Goal: Obtain resource: Download file/media

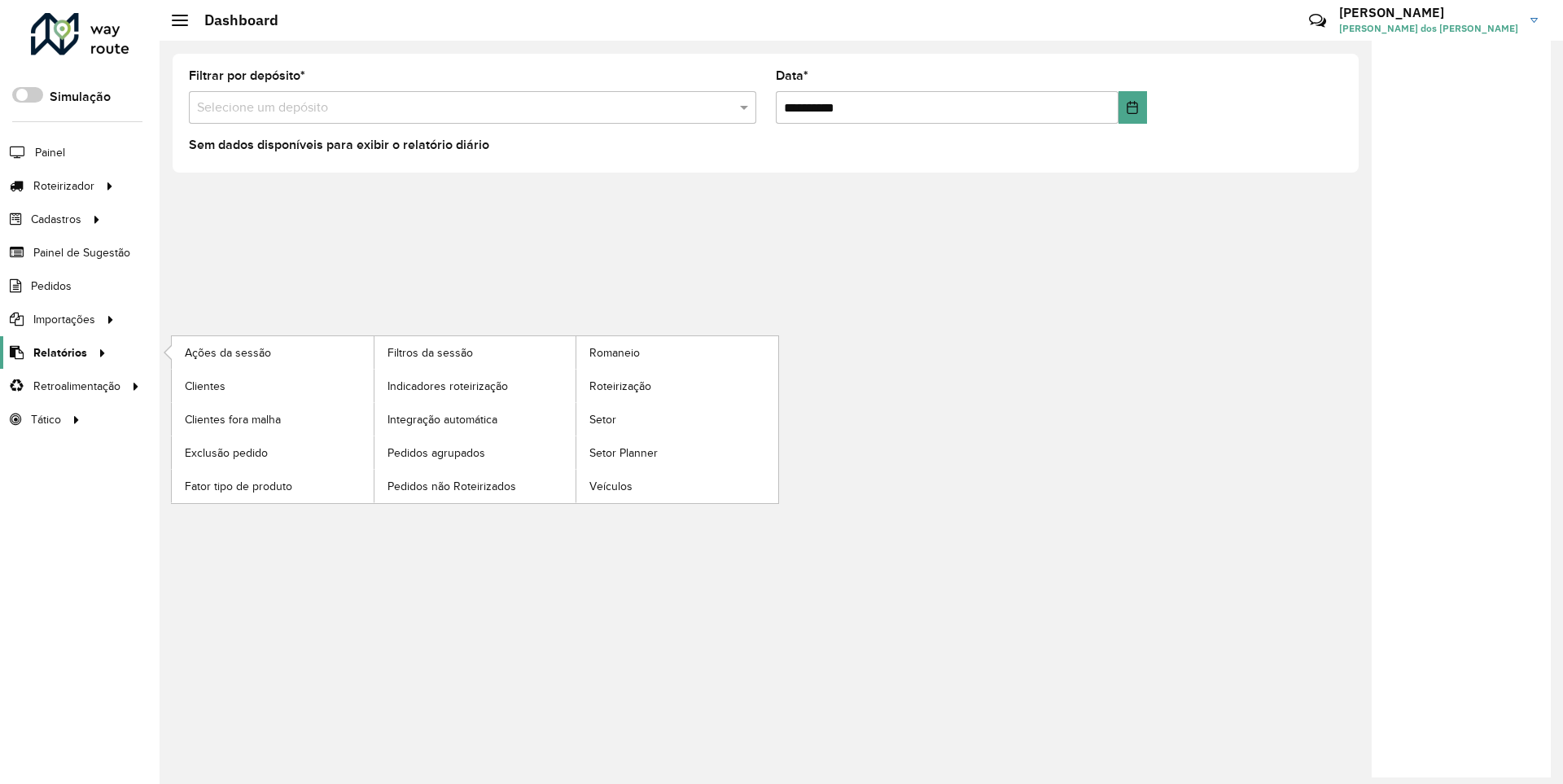
click at [57, 351] on span "Relatórios" at bounding box center [60, 353] width 54 height 17
click at [204, 385] on span "Clientes" at bounding box center [206, 386] width 44 height 17
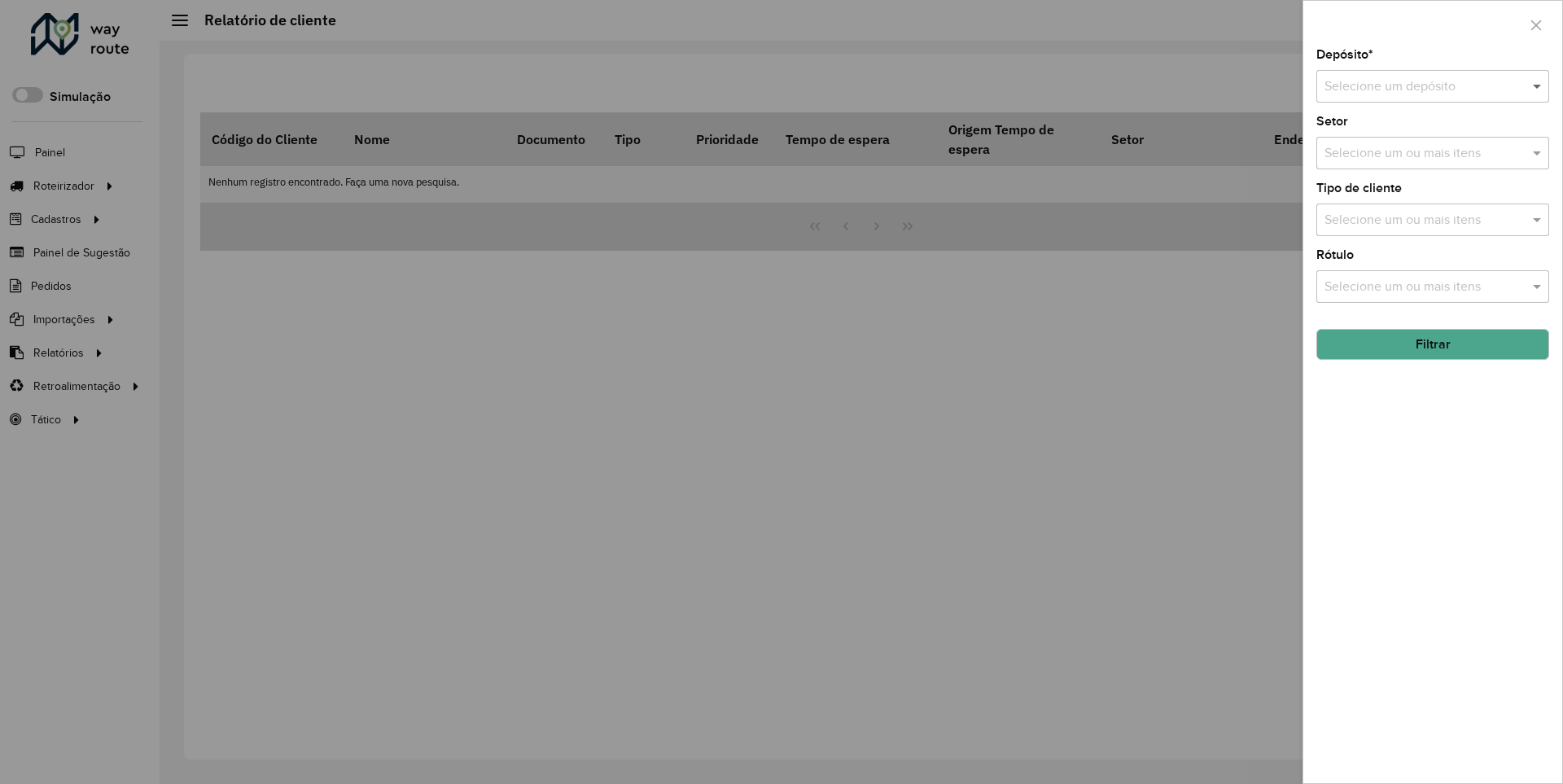
click at [1537, 85] on span at bounding box center [1539, 85] width 21 height 20
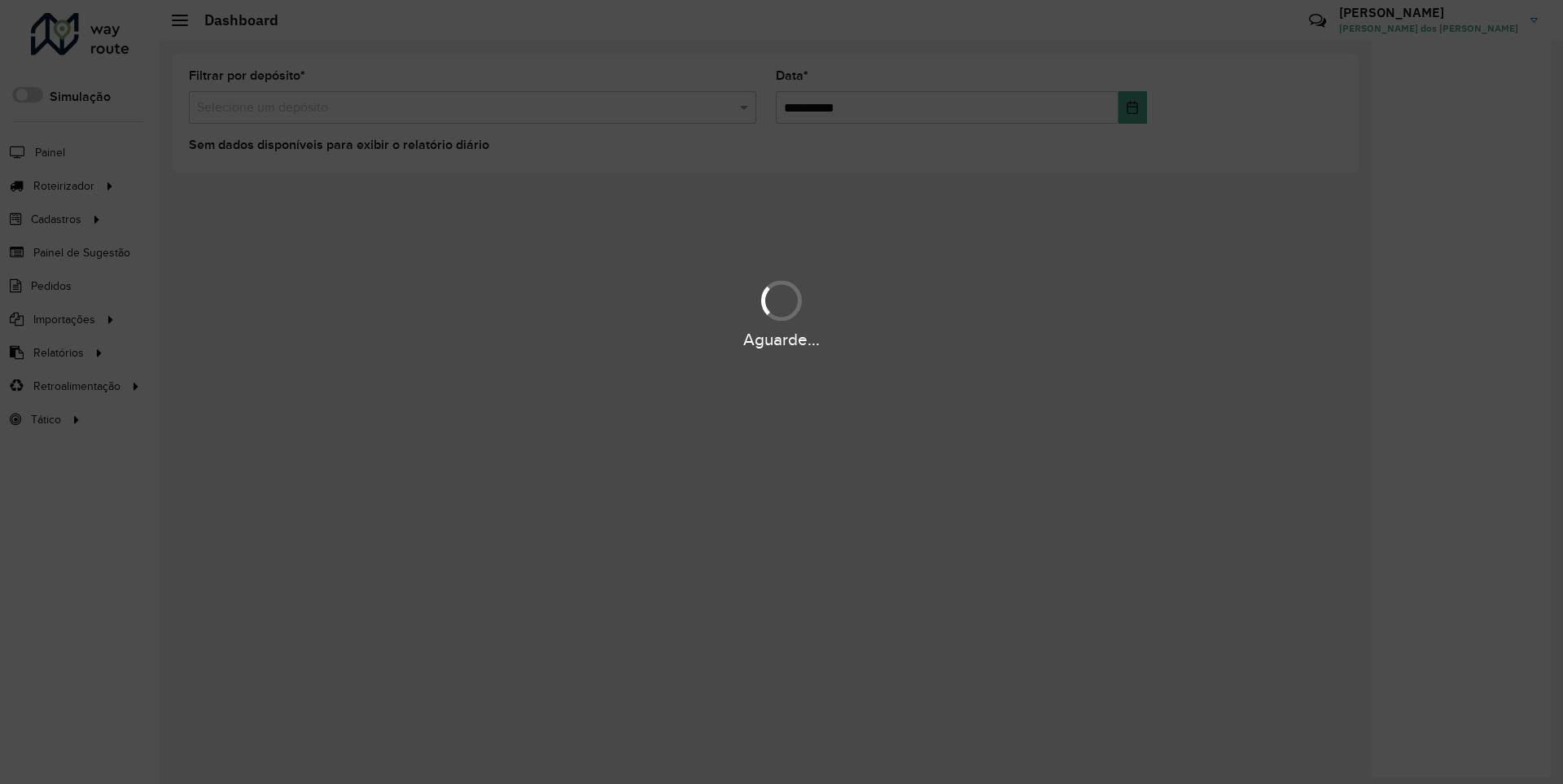
click at [57, 351] on div "Aguarde..." at bounding box center [782, 340] width 1563 height 26
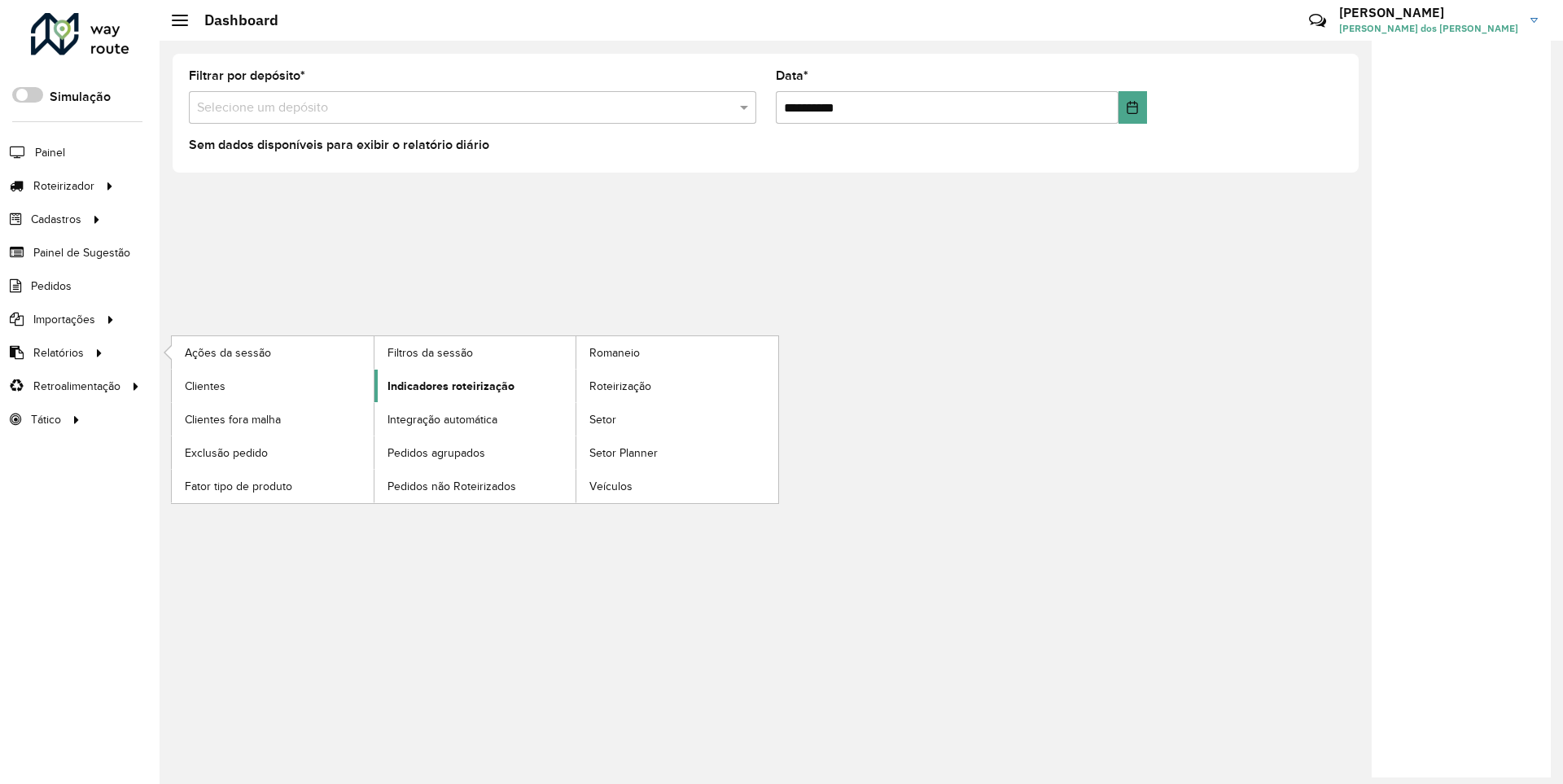
click at [446, 385] on span "Indicadores roteirização" at bounding box center [451, 386] width 127 height 17
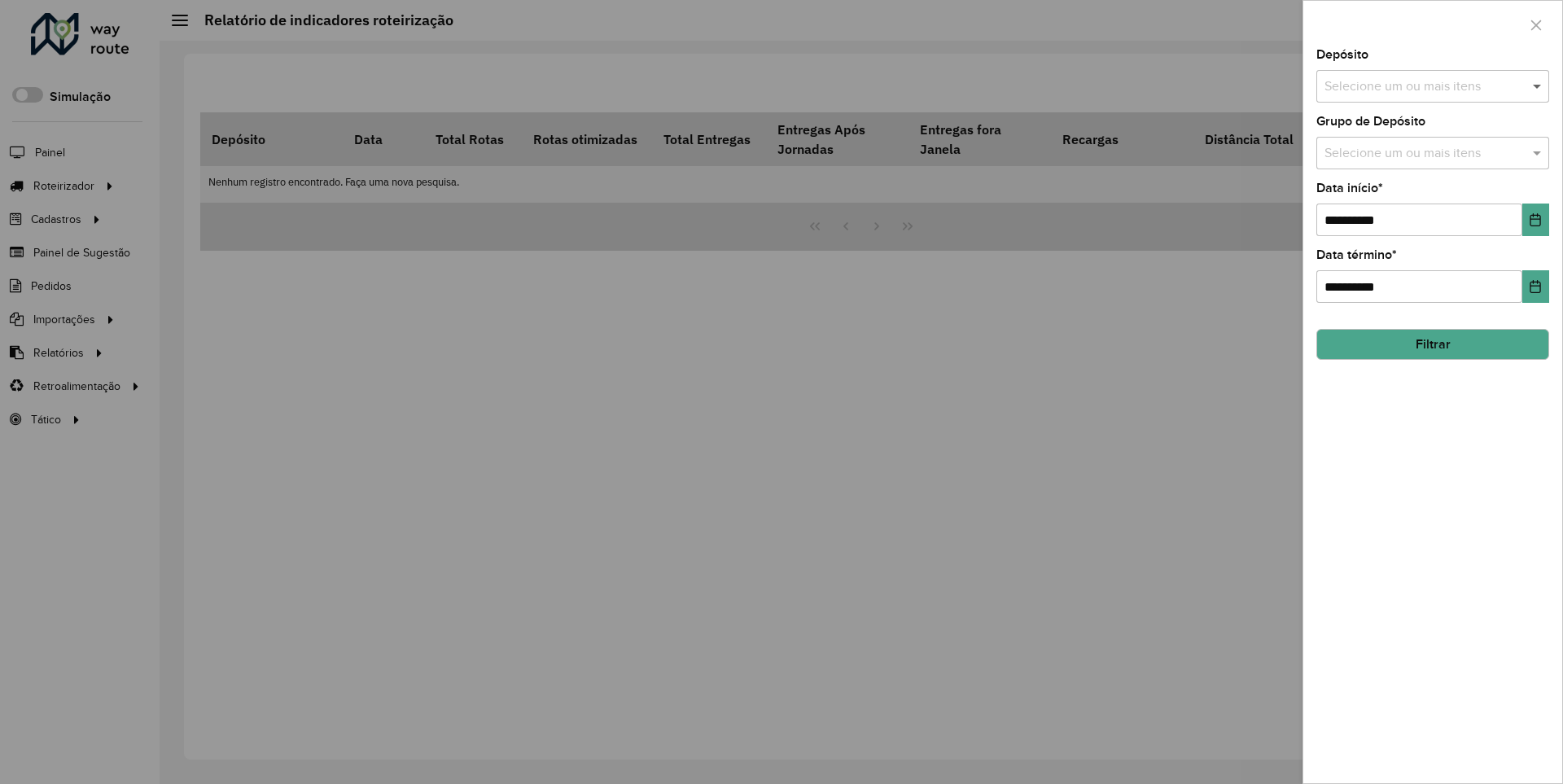
click at [1537, 85] on span at bounding box center [1539, 85] width 21 height 20
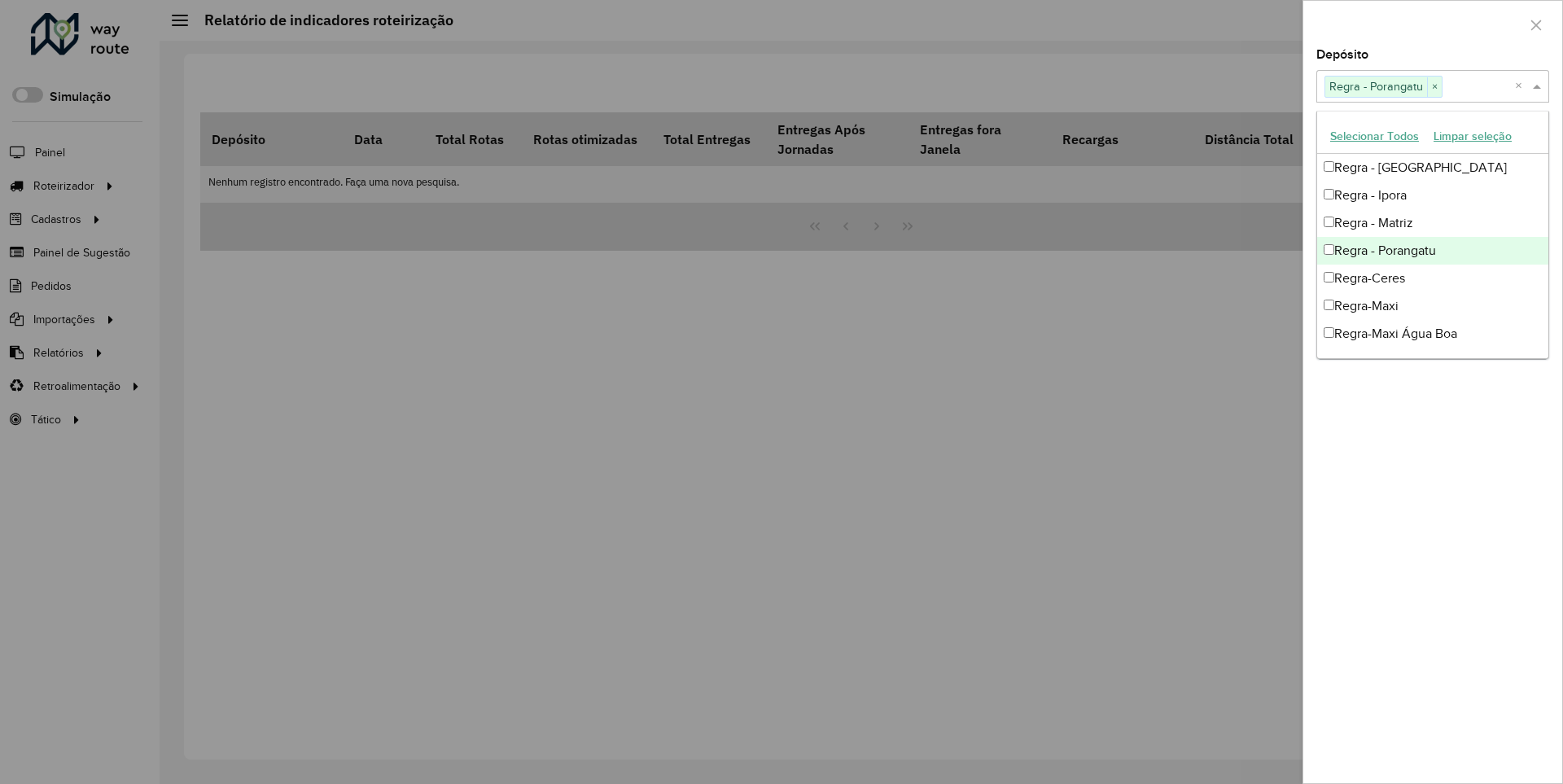
click at [1431, 24] on div at bounding box center [1432, 25] width 259 height 48
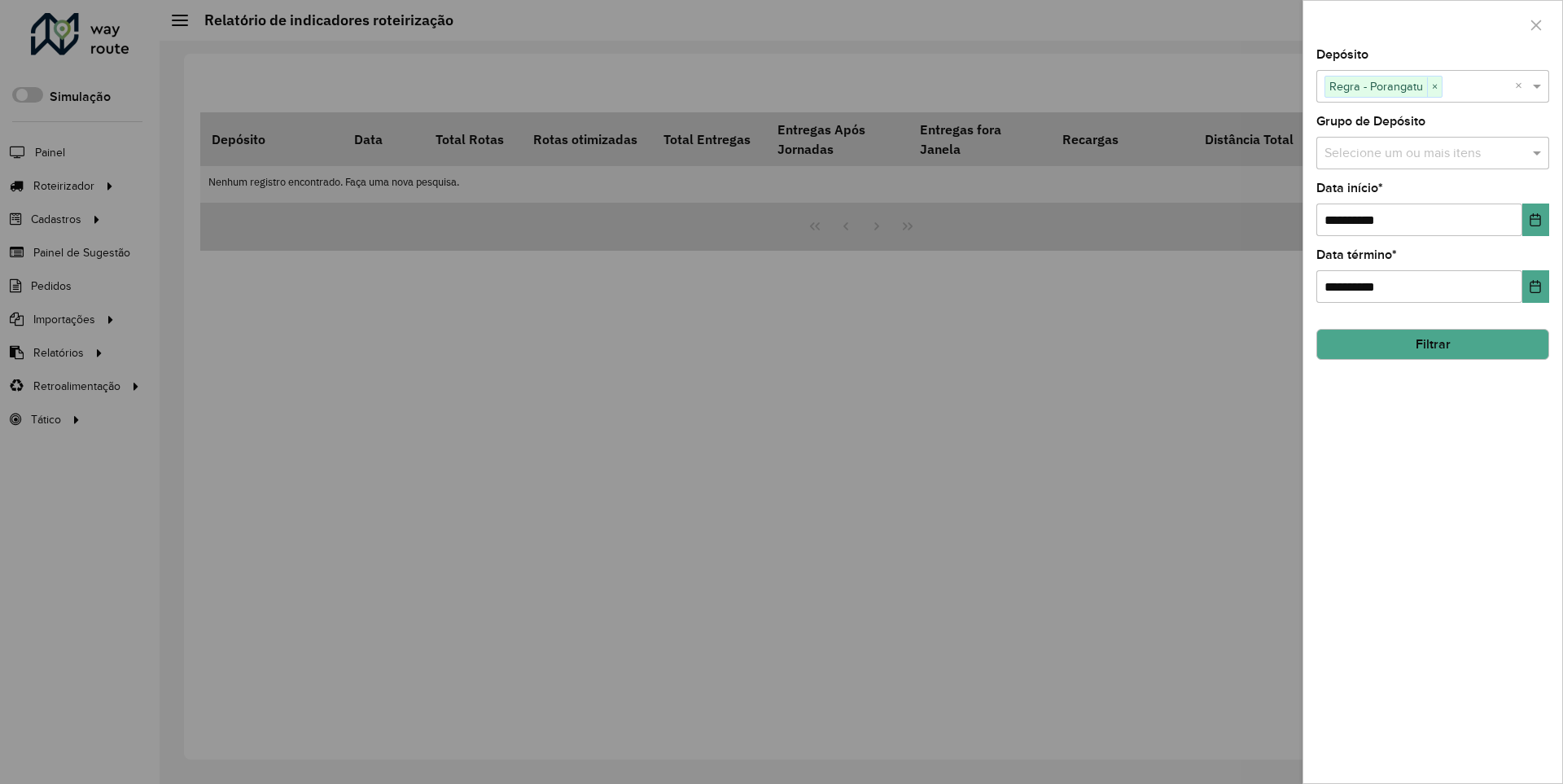
click at [1534, 219] on icon "Choose Date" at bounding box center [1536, 219] width 10 height 13
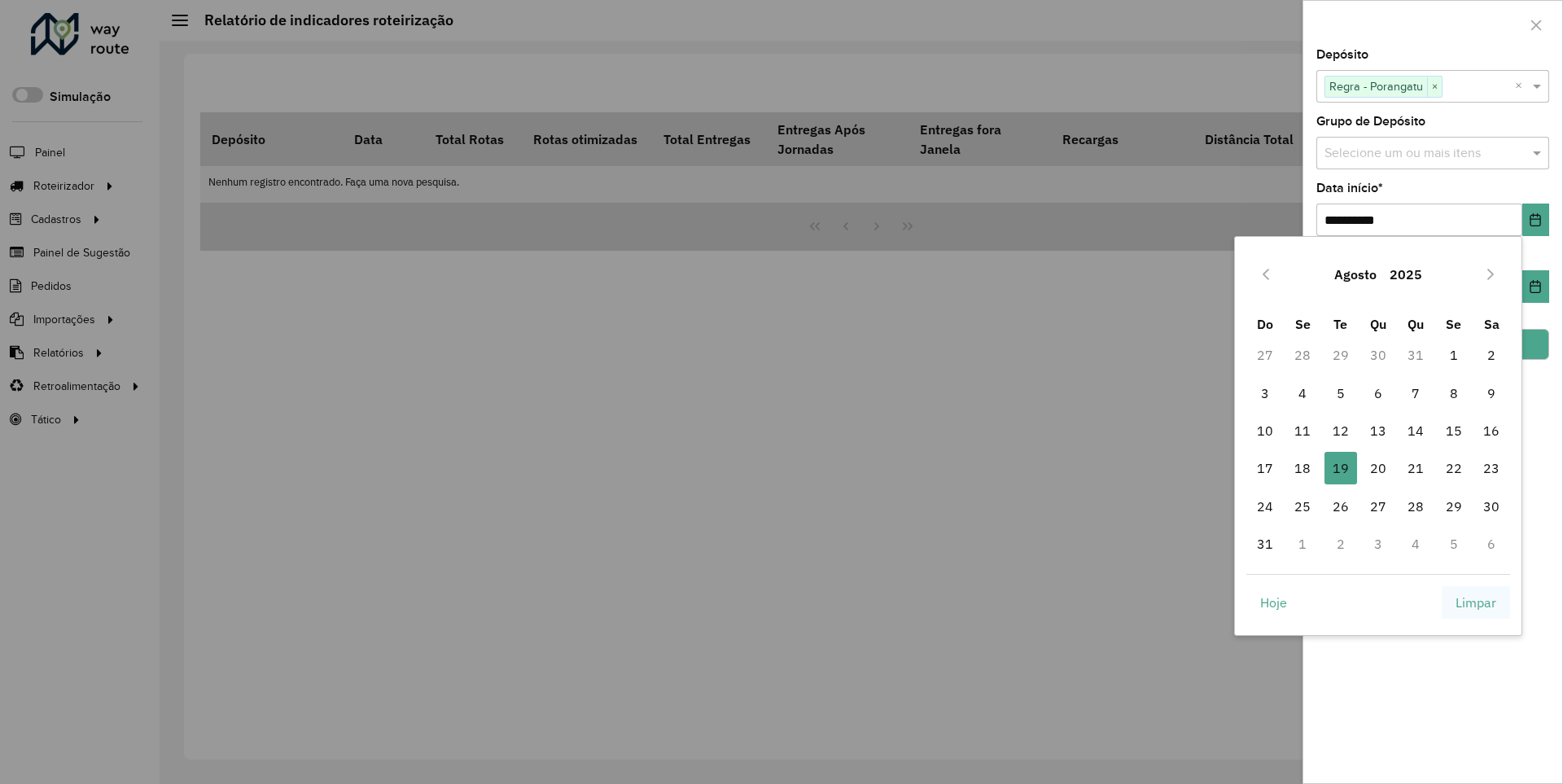
click at [1476, 601] on span "Limpar" at bounding box center [1476, 602] width 41 height 20
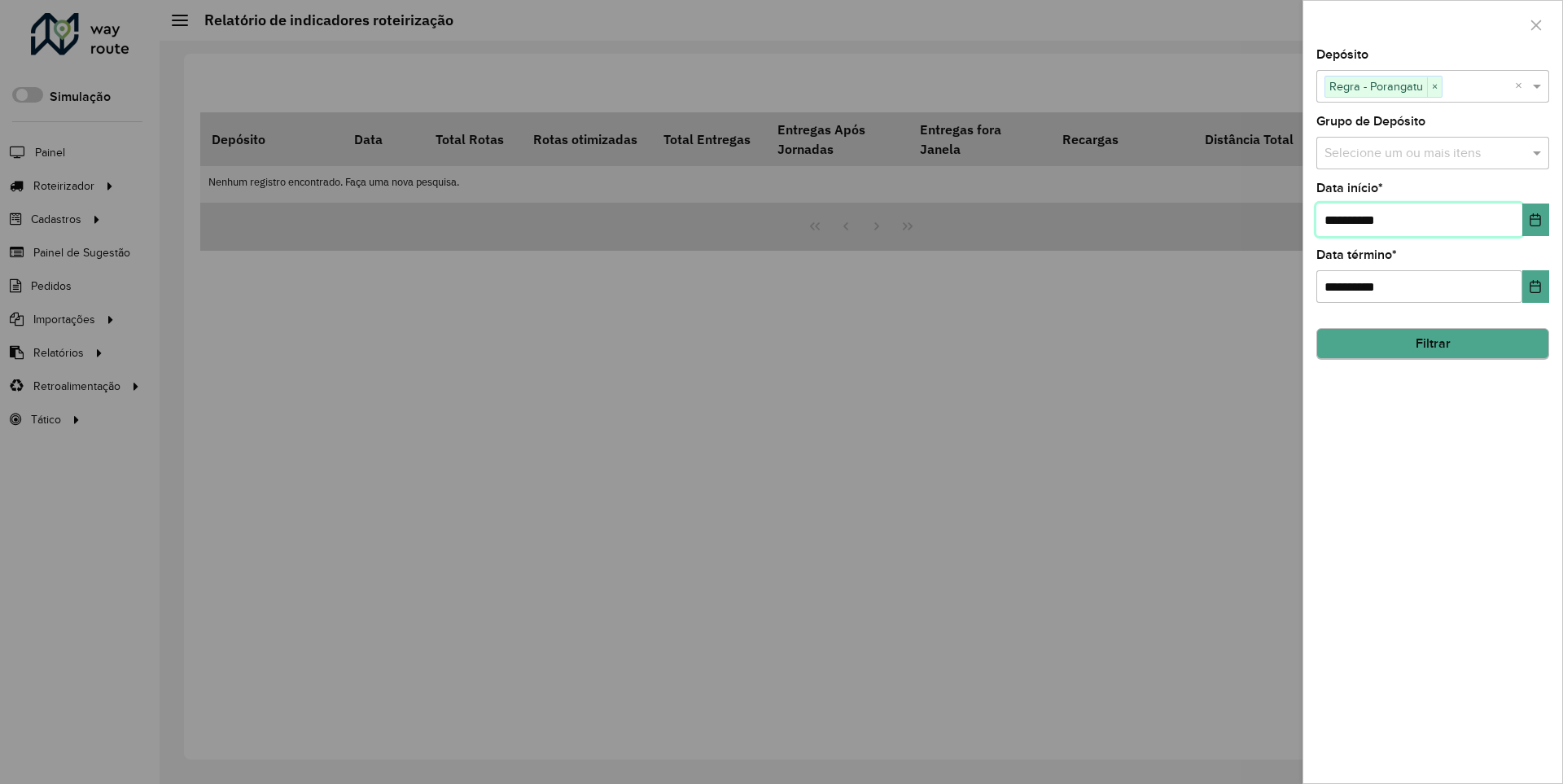
type input "**********"
click at [1431, 344] on button "Filtrar" at bounding box center [1432, 345] width 233 height 31
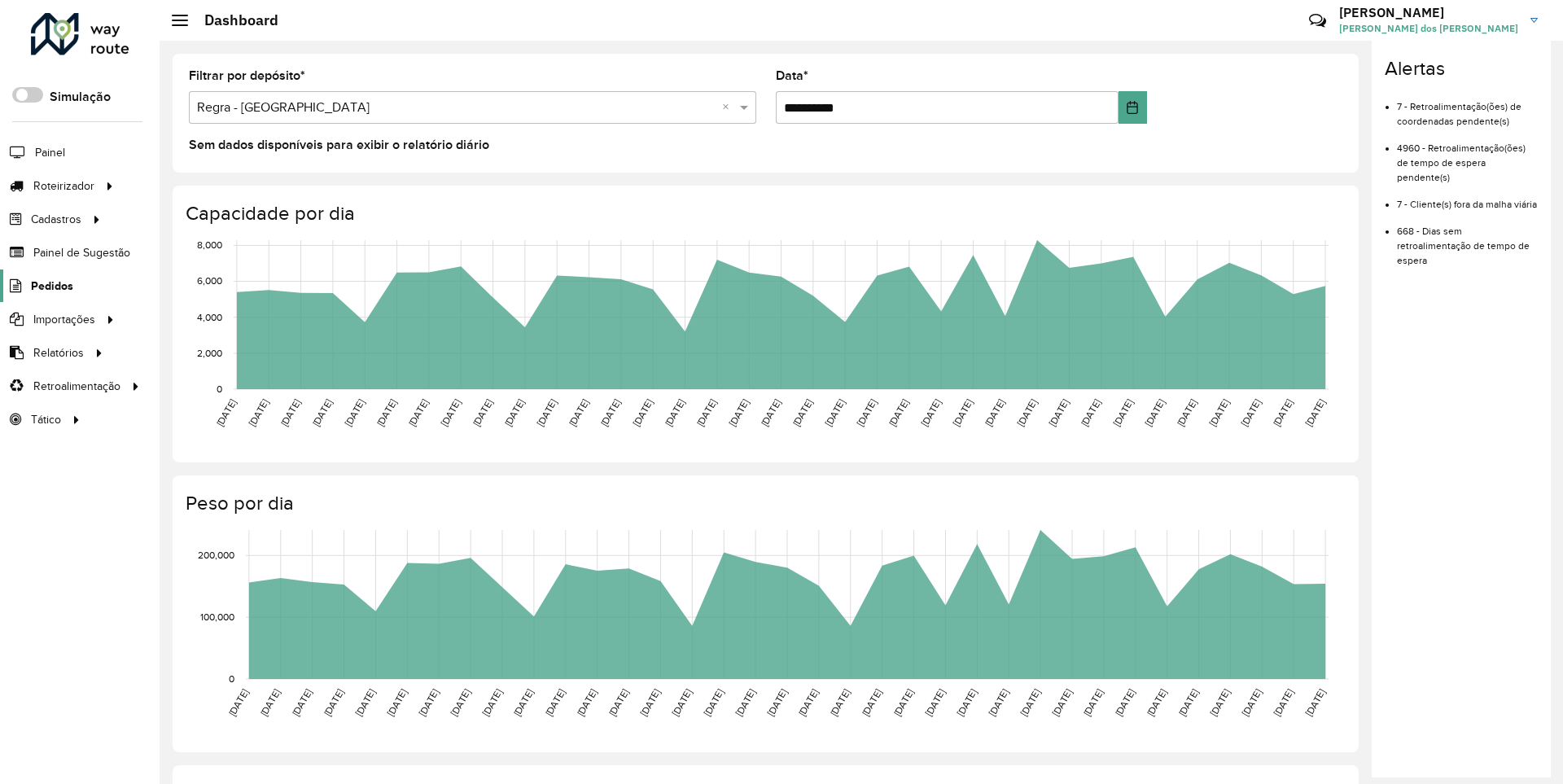
click at [50, 285] on span "Pedidos" at bounding box center [52, 286] width 43 height 17
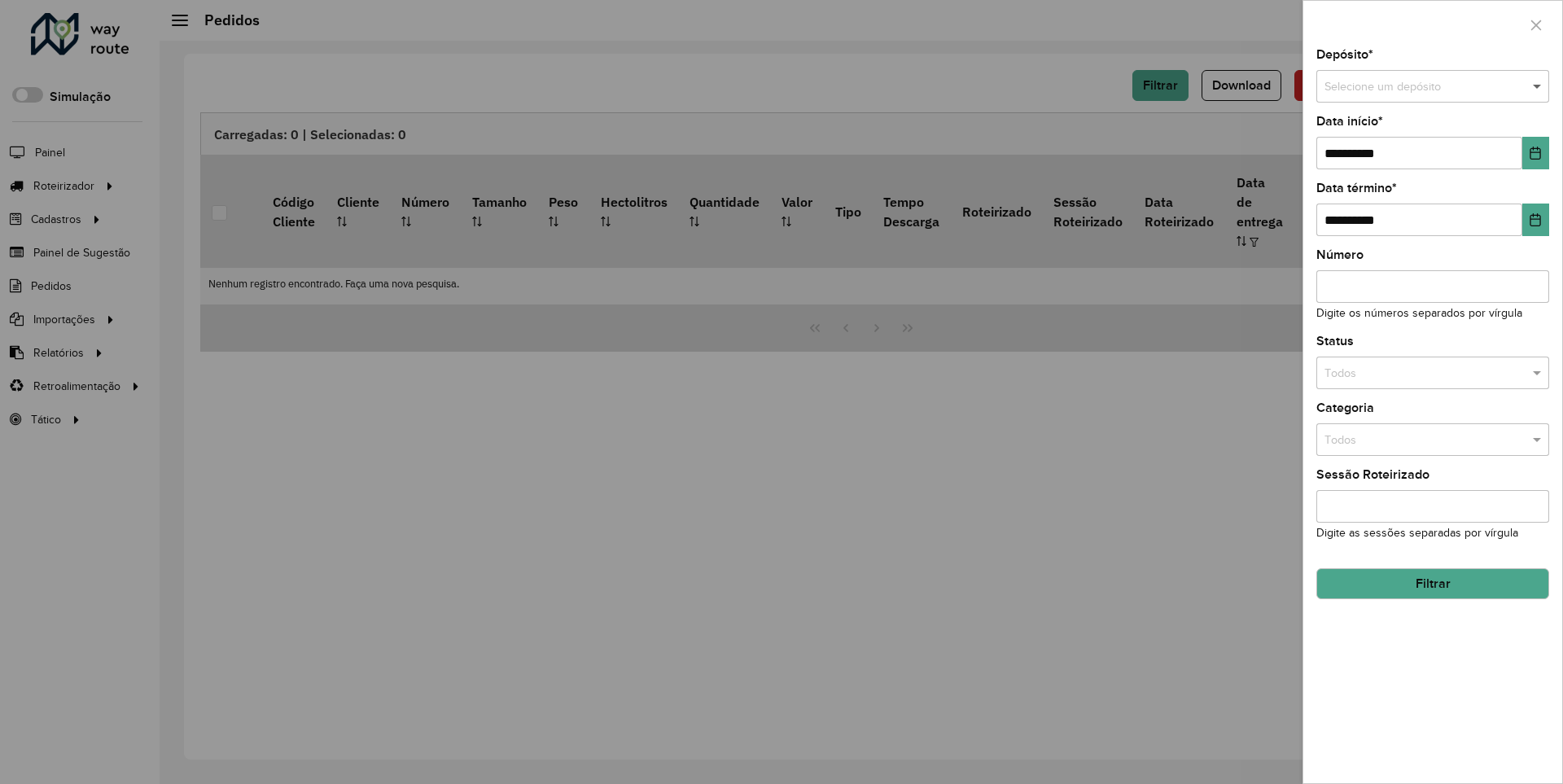
click at [1537, 86] on span at bounding box center [1539, 86] width 21 height 18
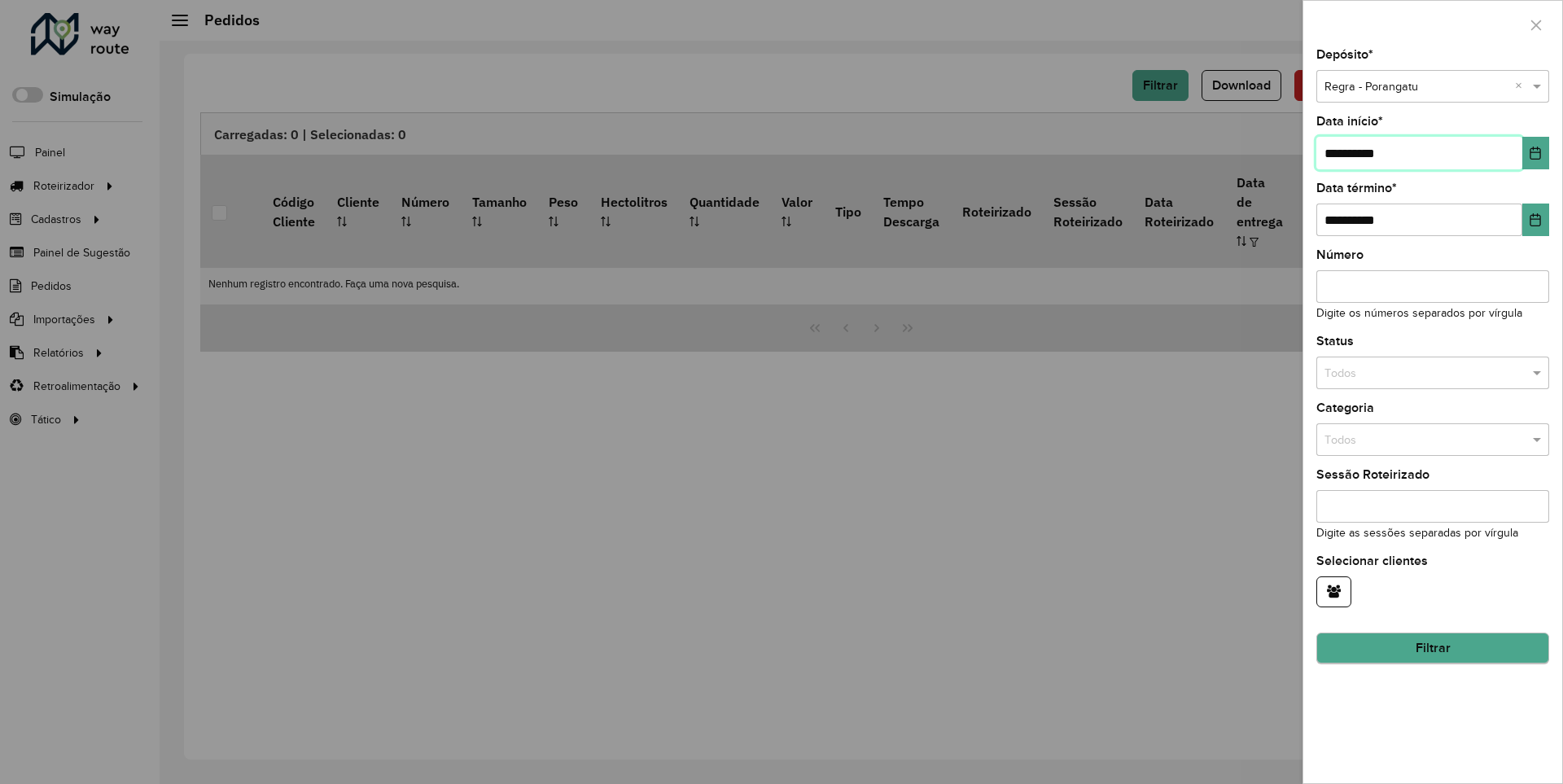
type input "**********"
click at [1431, 648] on button "Filtrar" at bounding box center [1432, 649] width 233 height 31
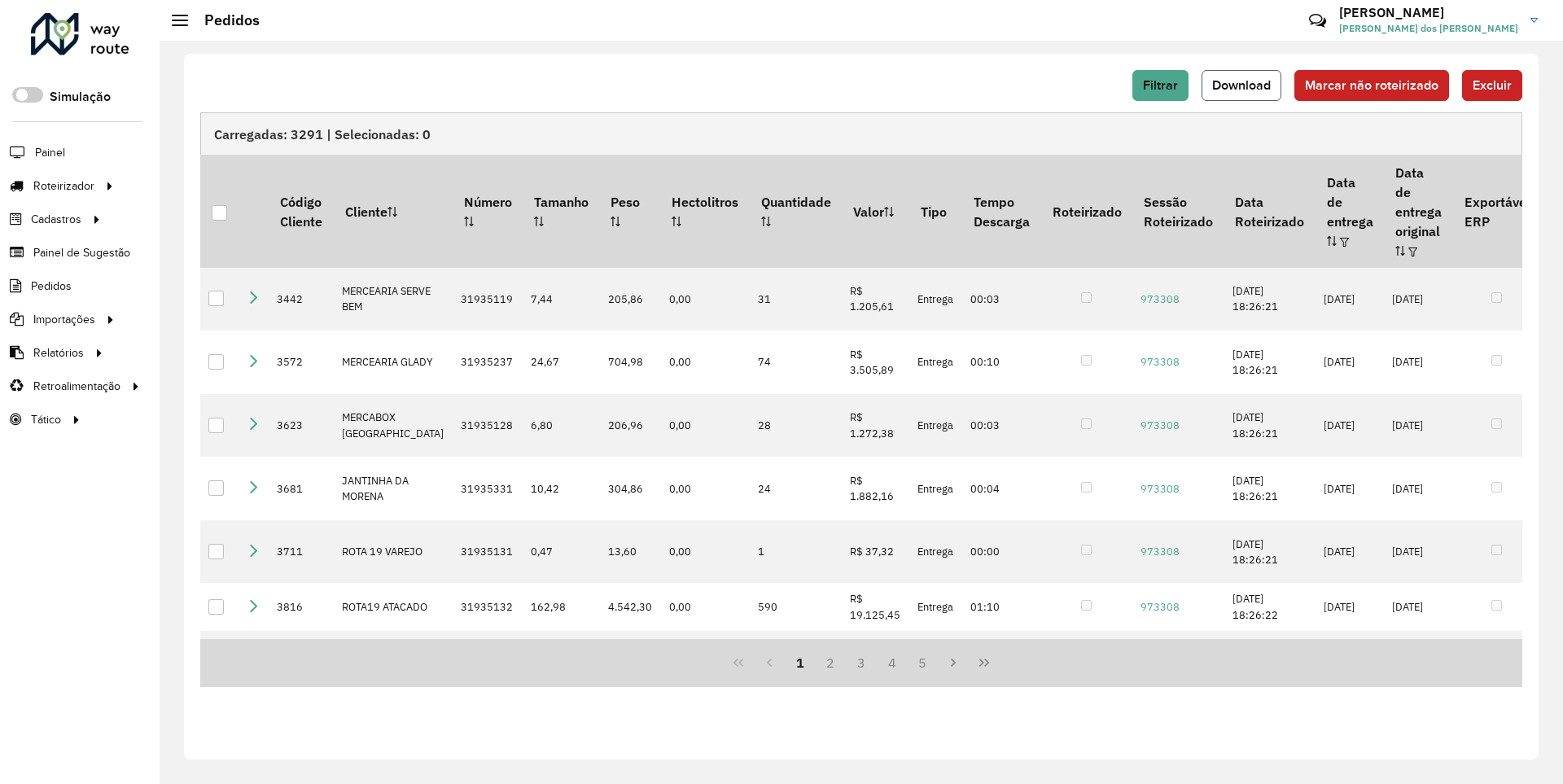
click at [1243, 85] on span "Download" at bounding box center [1241, 85] width 59 height 14
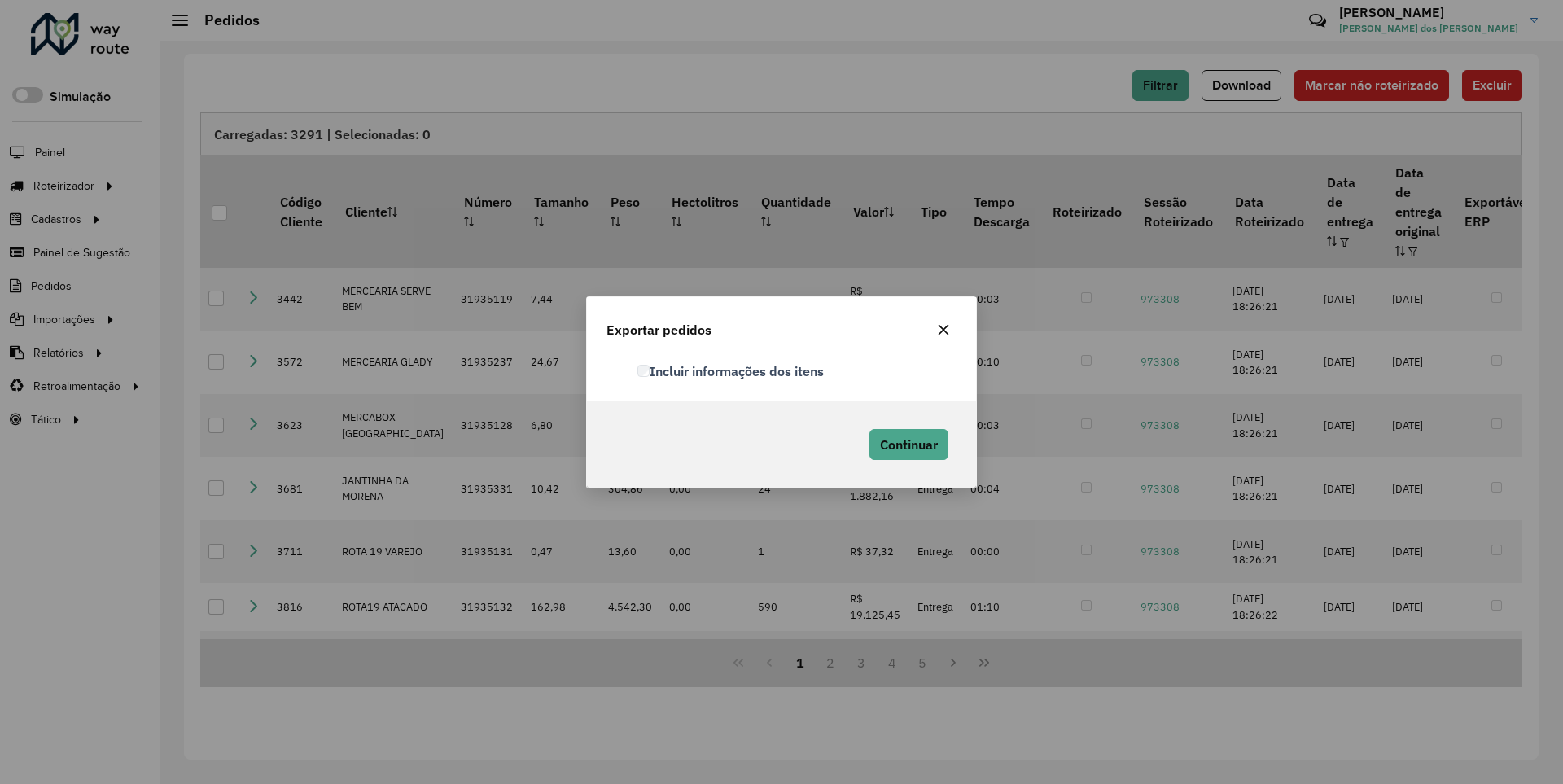
click at [732, 370] on label "Incluir informações dos itens" at bounding box center [730, 371] width 187 height 20
click at [906, 444] on span "Continuar" at bounding box center [909, 444] width 58 height 16
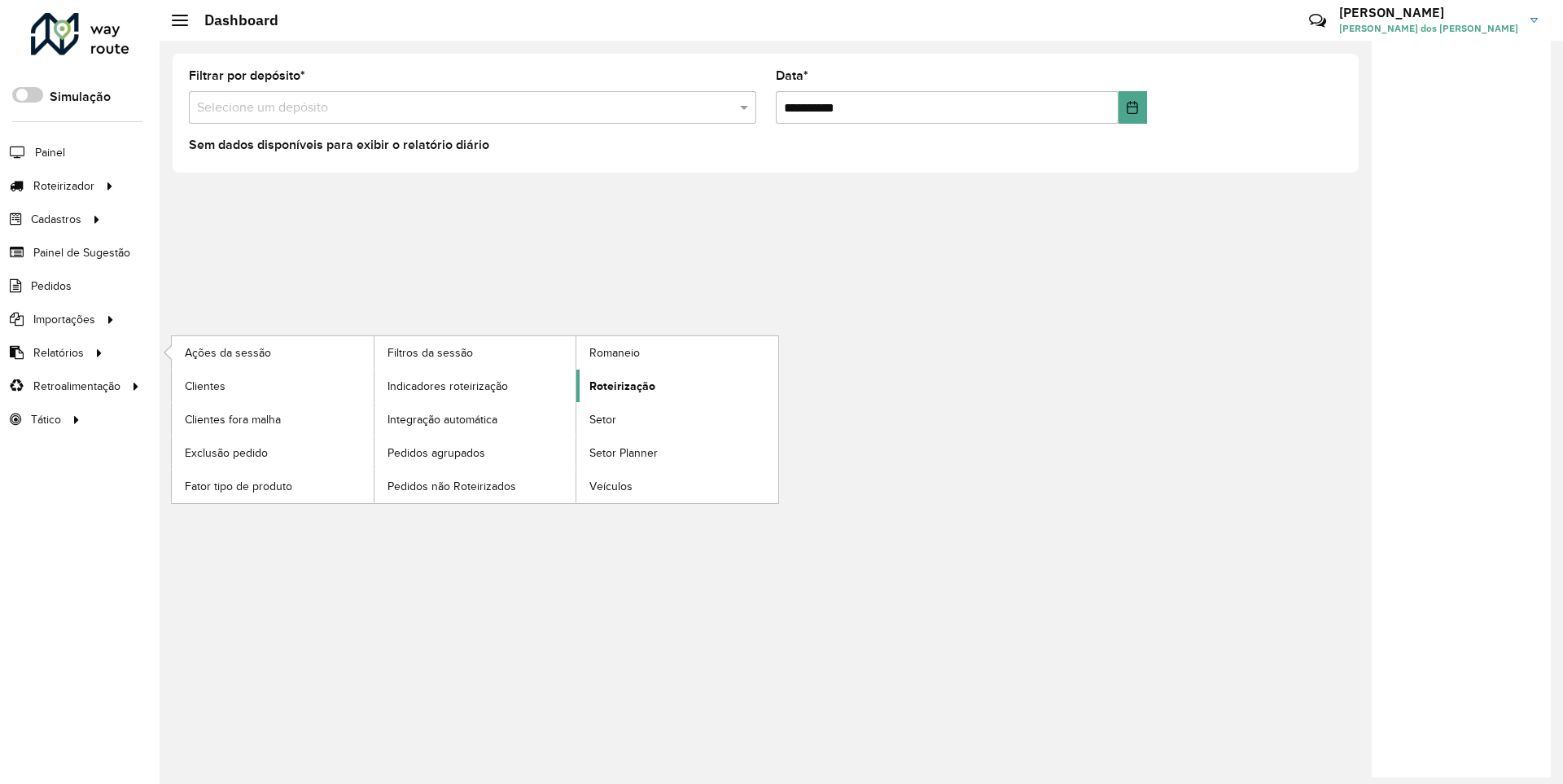
click at [619, 385] on span "Roteirização" at bounding box center [622, 386] width 66 height 17
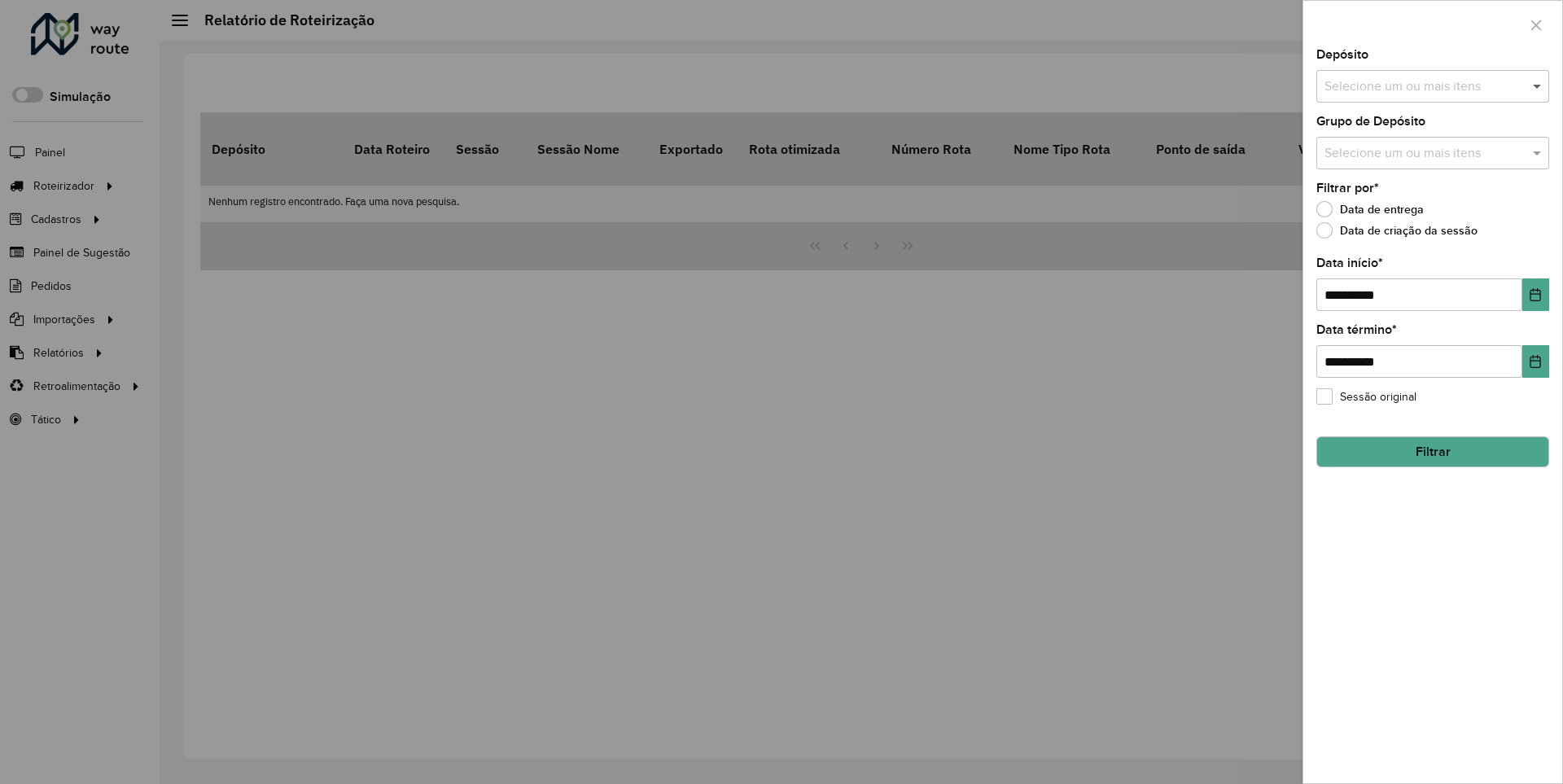
click at [1537, 85] on span at bounding box center [1539, 85] width 21 height 20
click at [1534, 294] on icon "Choose Date" at bounding box center [1536, 294] width 10 height 13
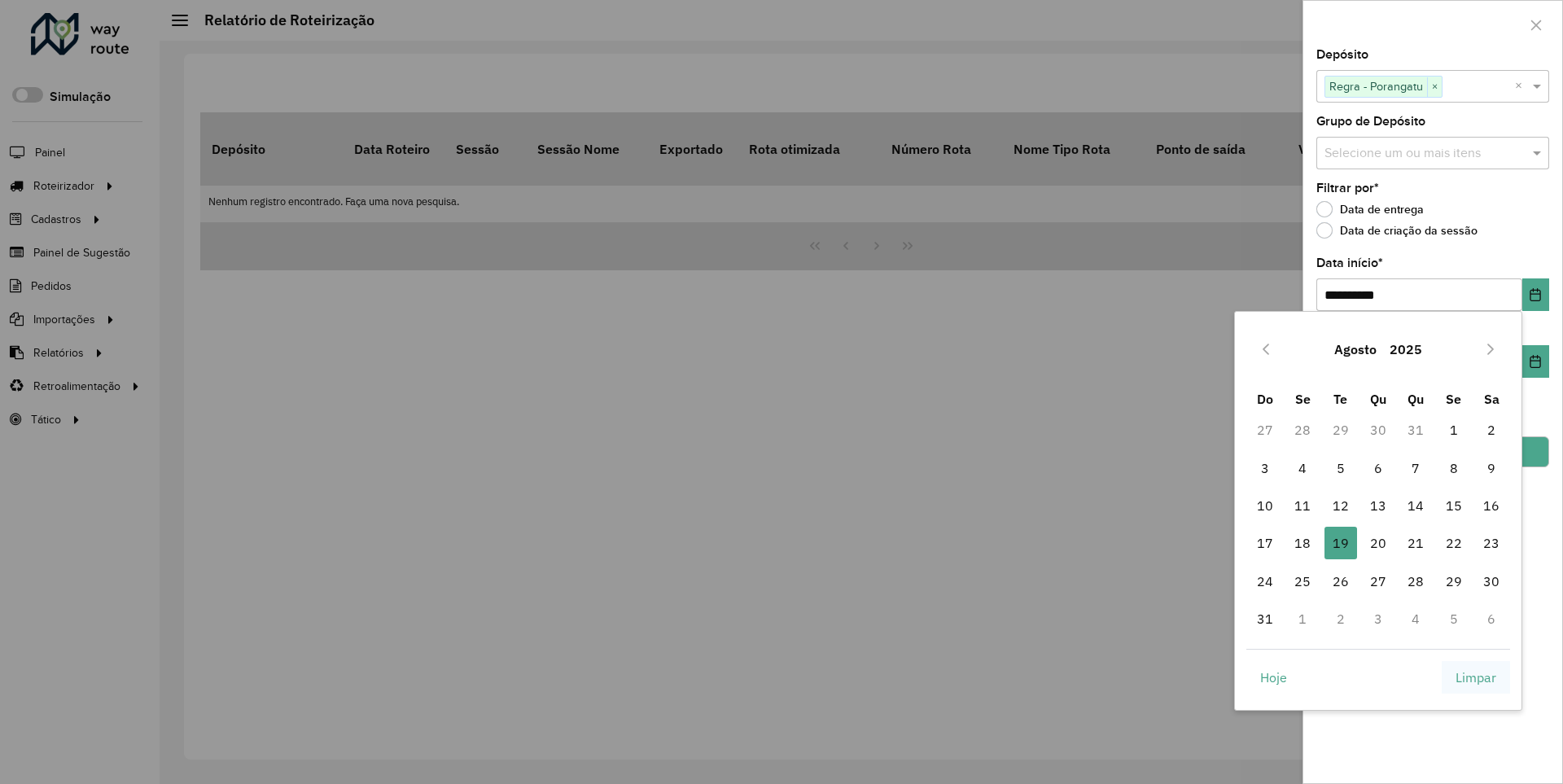
click at [1476, 676] on span "Limpar" at bounding box center [1476, 677] width 41 height 20
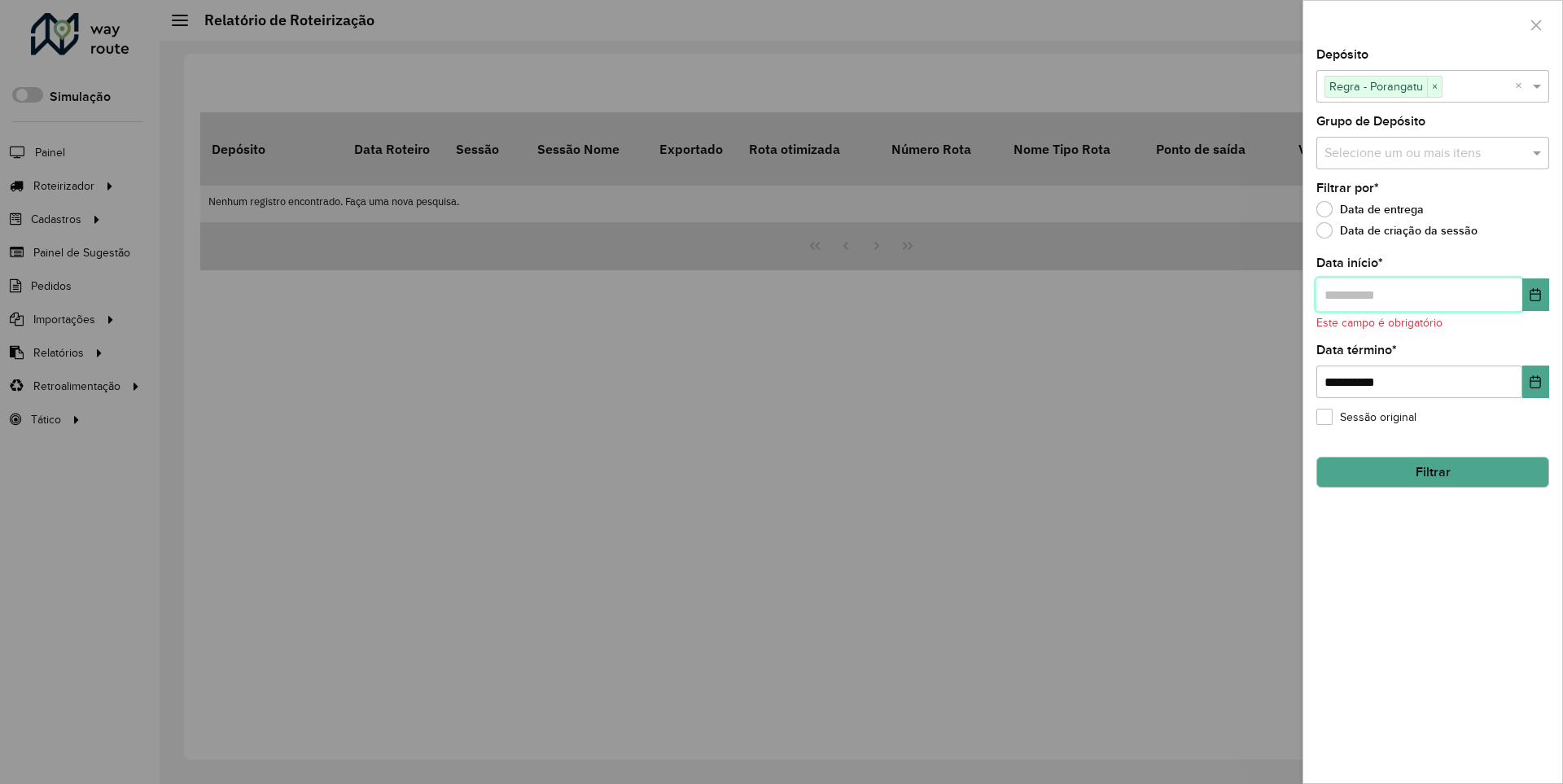
click at [1418, 294] on input "text" at bounding box center [1418, 295] width 206 height 32
type input "**********"
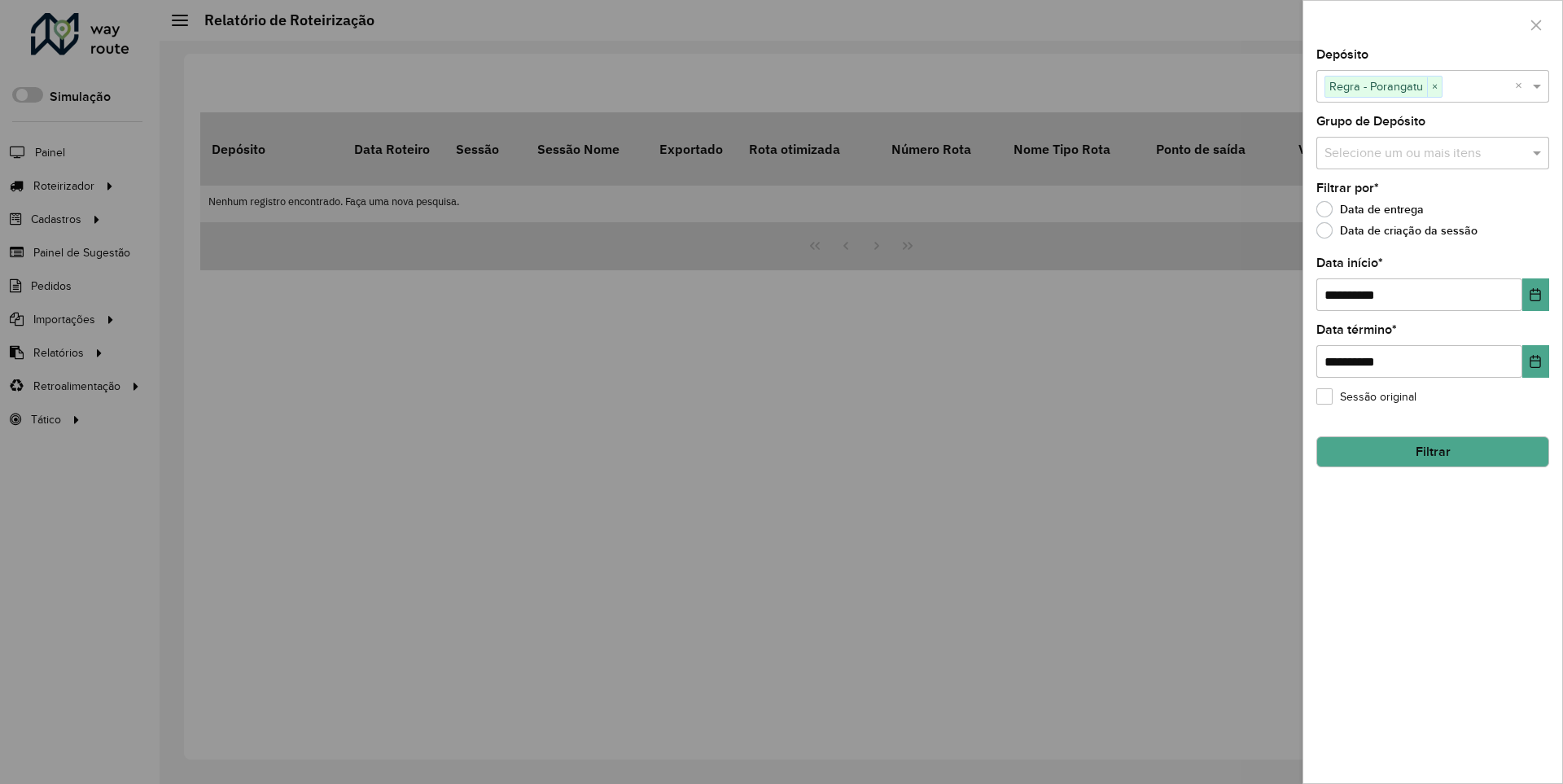
click at [1431, 451] on button "Filtrar" at bounding box center [1432, 451] width 233 height 31
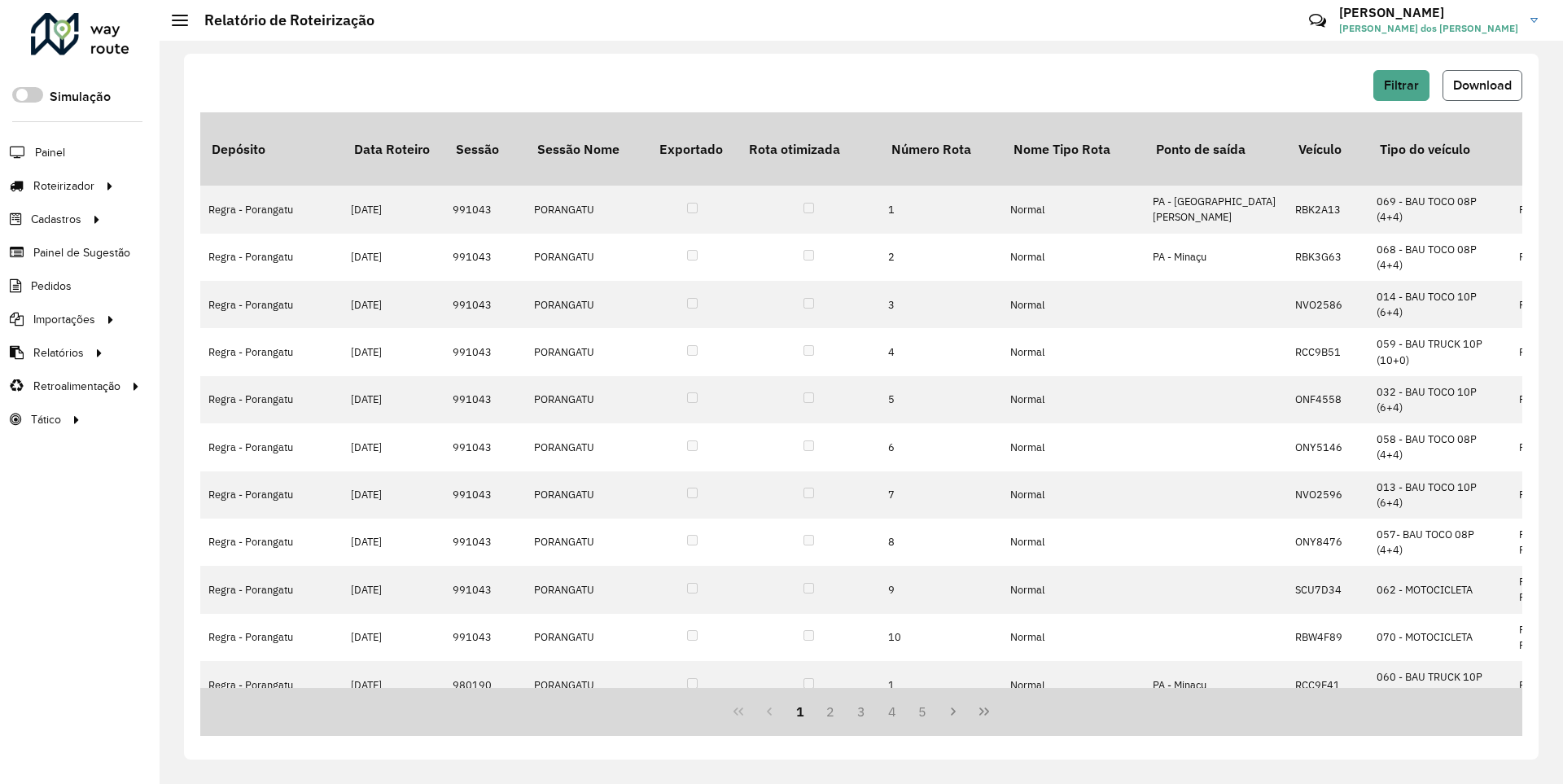
click at [1481, 85] on span "Download" at bounding box center [1482, 85] width 59 height 14
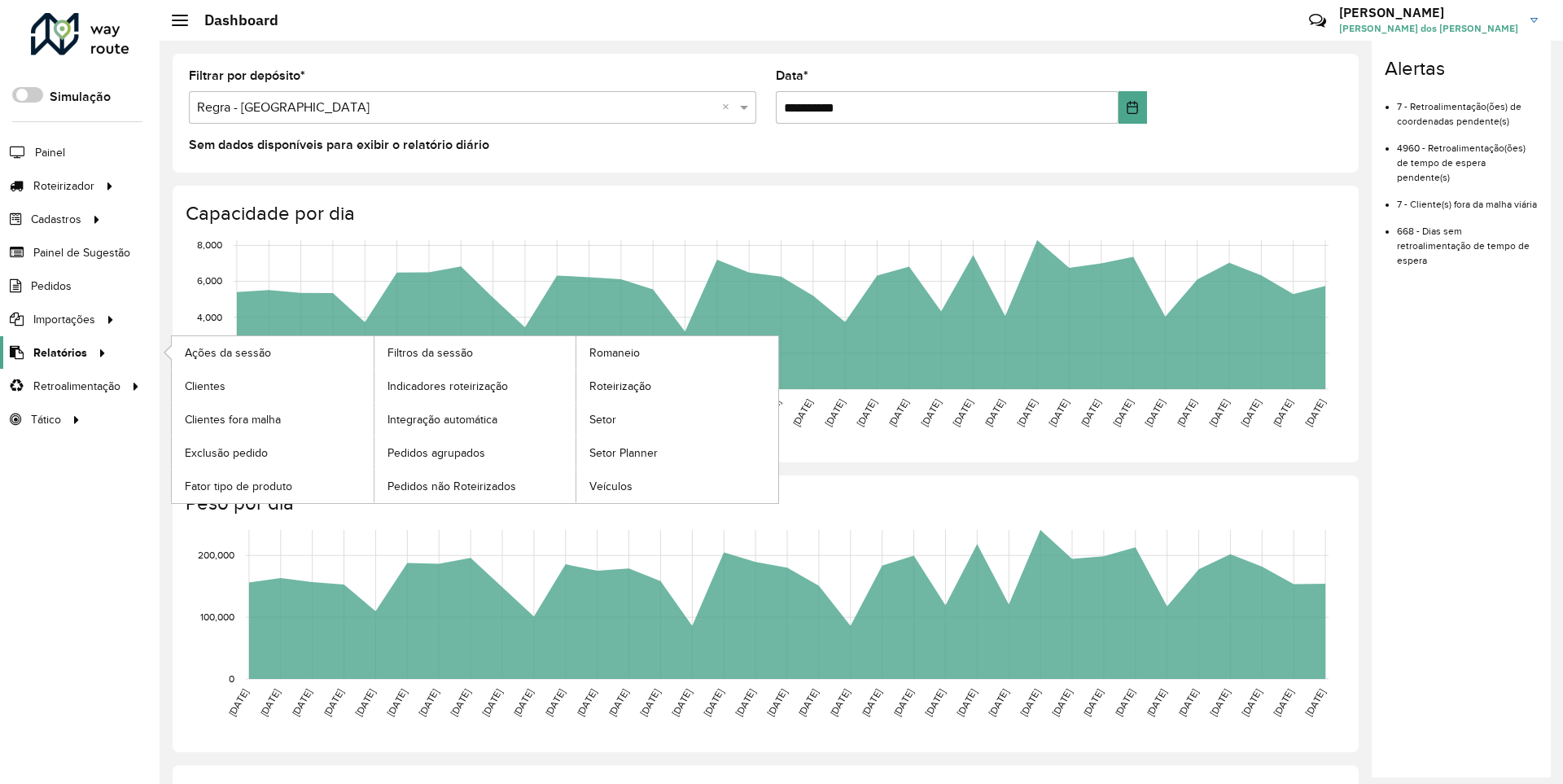
click at [57, 351] on span "Relatórios" at bounding box center [60, 353] width 54 height 17
click at [204, 385] on span "Clientes" at bounding box center [206, 386] width 44 height 17
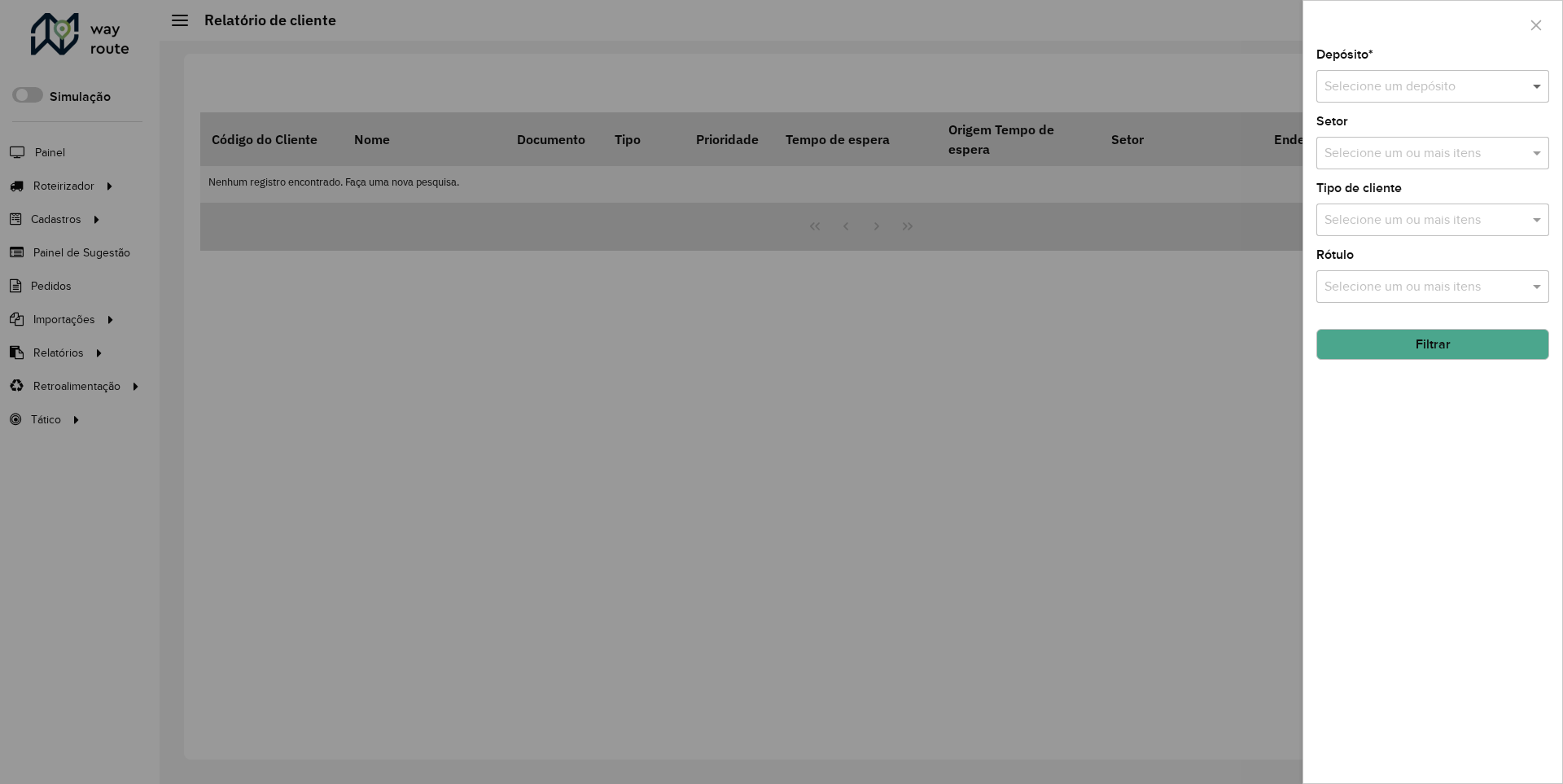
click at [1537, 85] on span at bounding box center [1539, 85] width 21 height 20
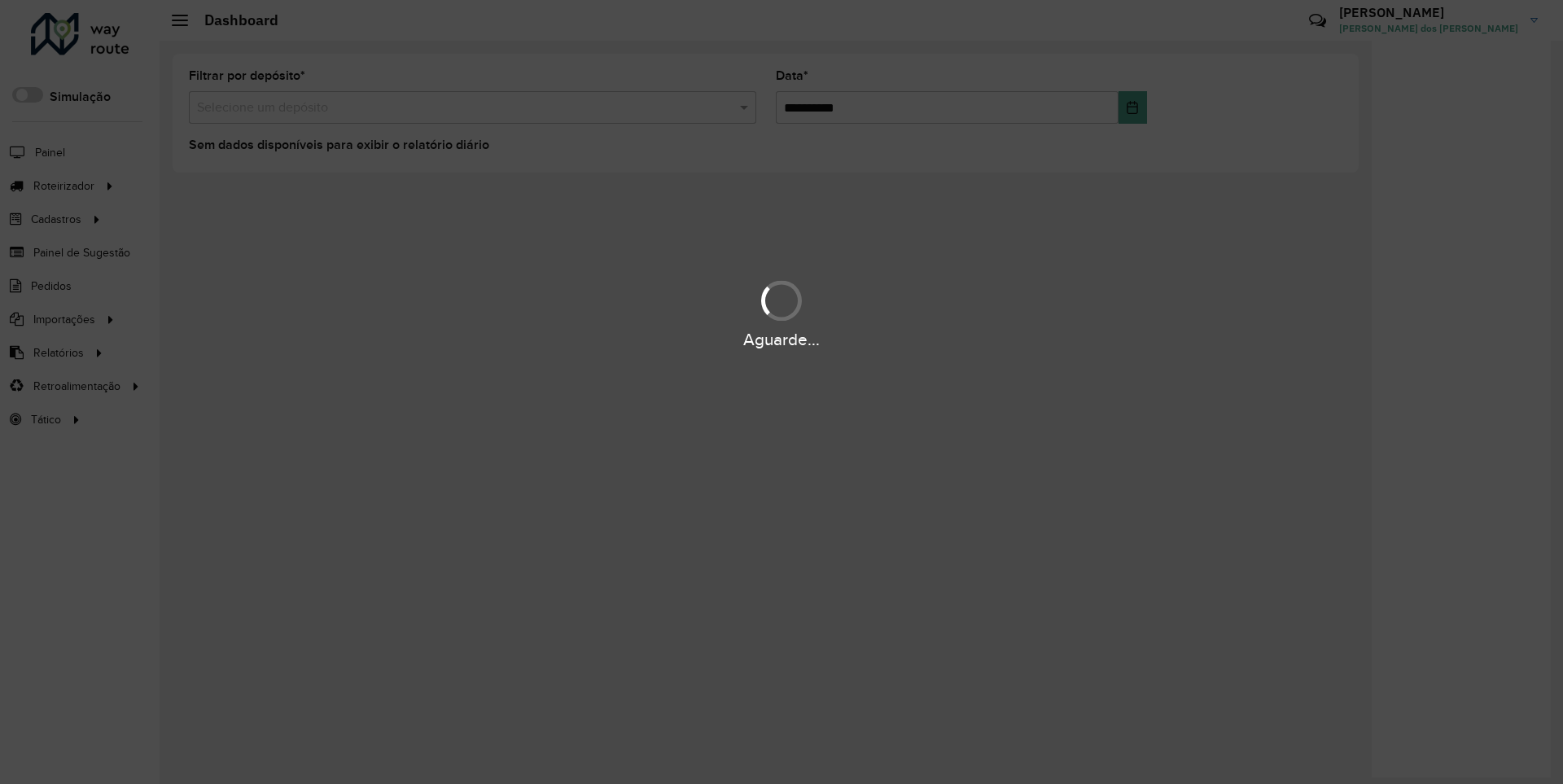
click at [57, 351] on div "Aguarde..." at bounding box center [782, 340] width 1563 height 26
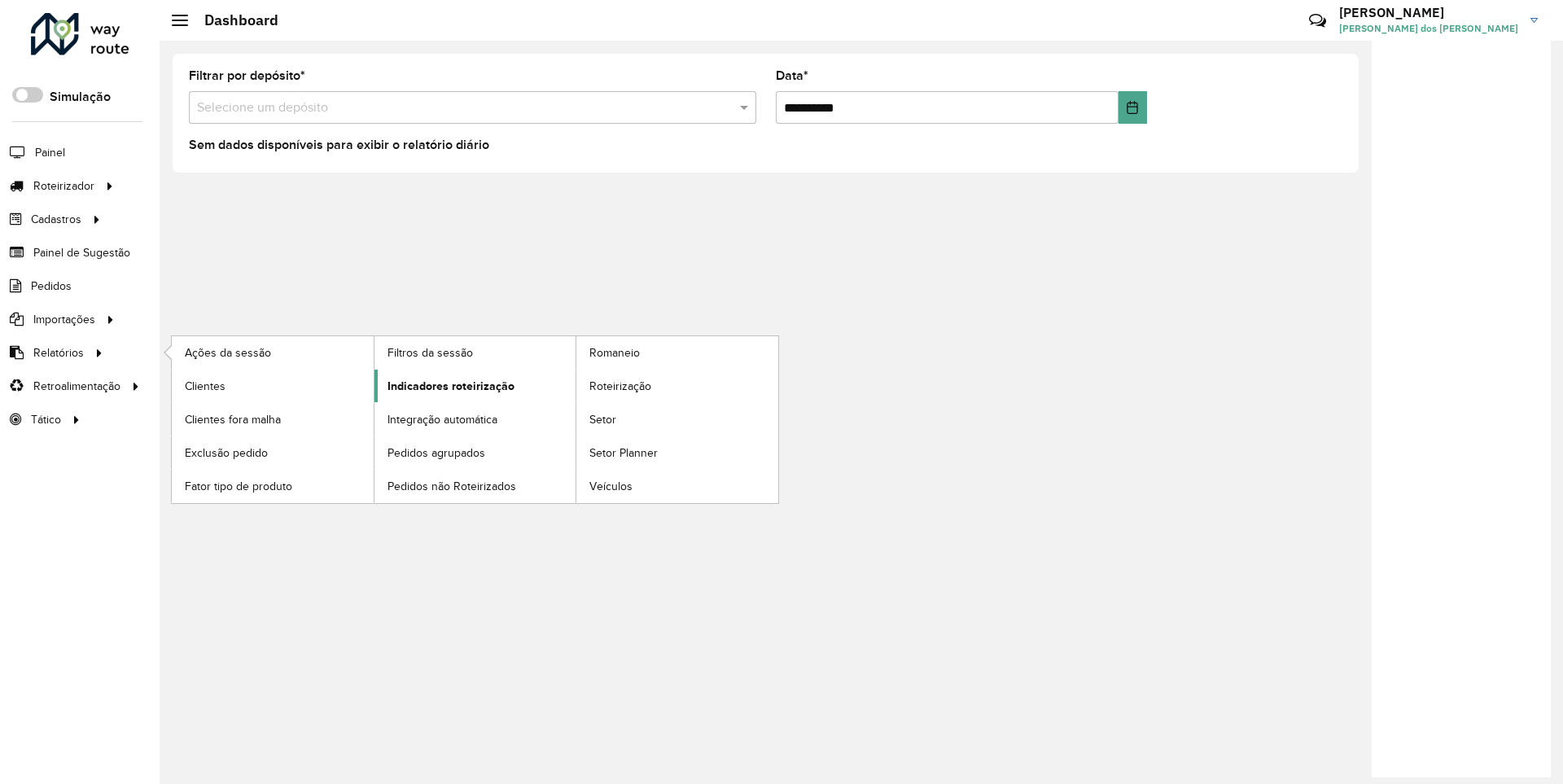
click at [446, 385] on span "Indicadores roteirização" at bounding box center [451, 386] width 127 height 17
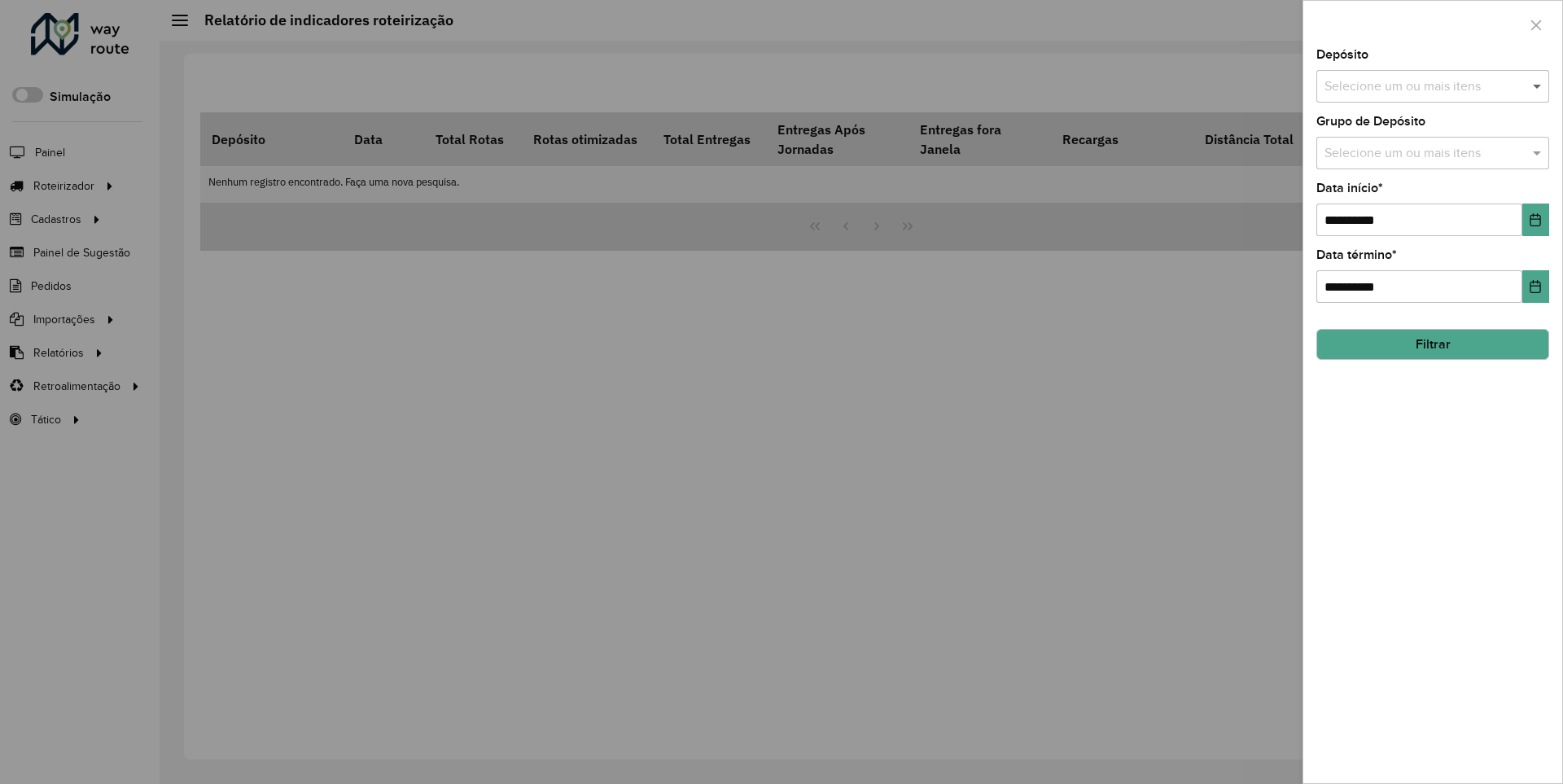
click at [1537, 85] on span at bounding box center [1539, 85] width 21 height 20
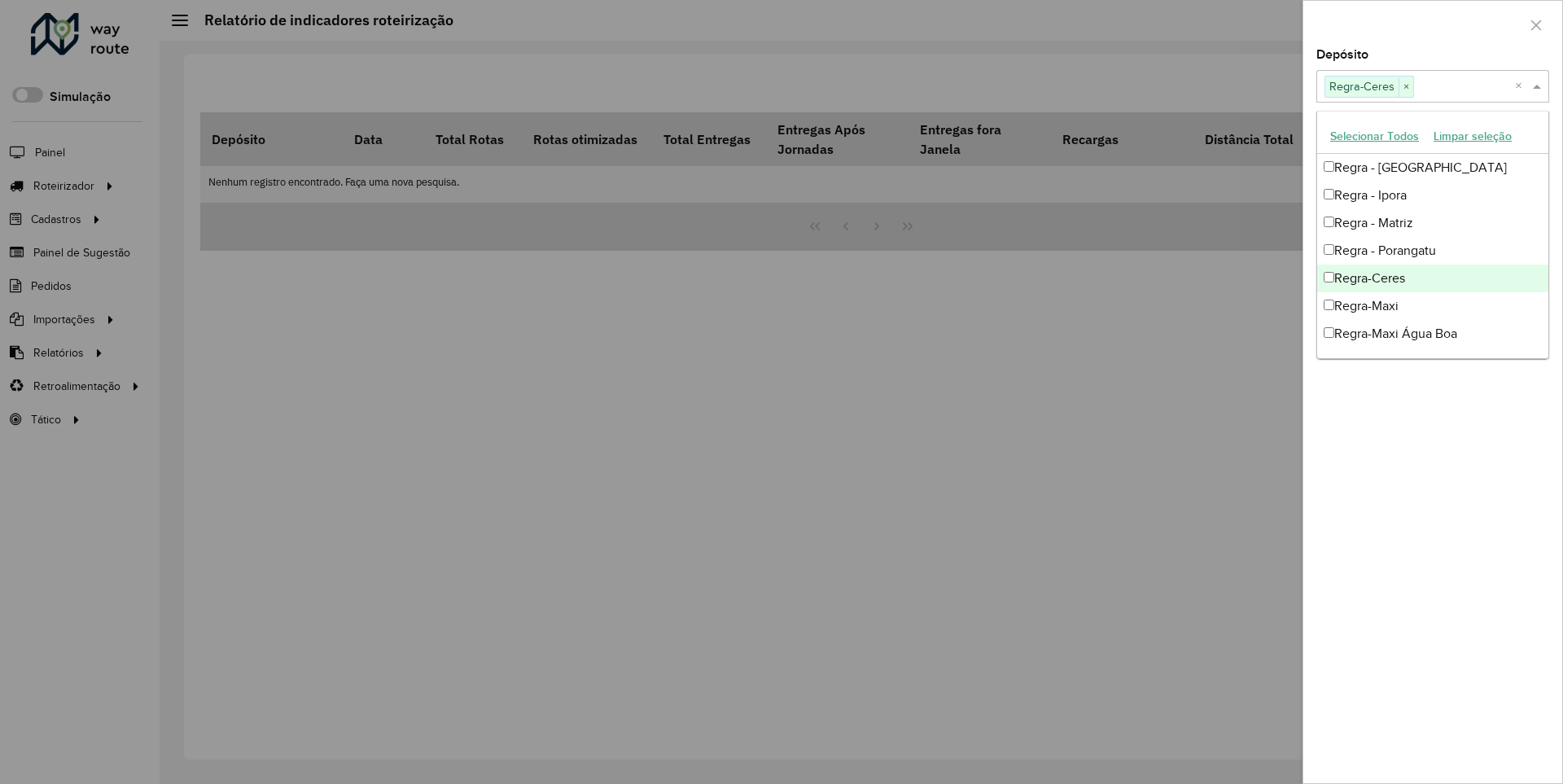
click at [1431, 24] on div at bounding box center [1432, 25] width 259 height 48
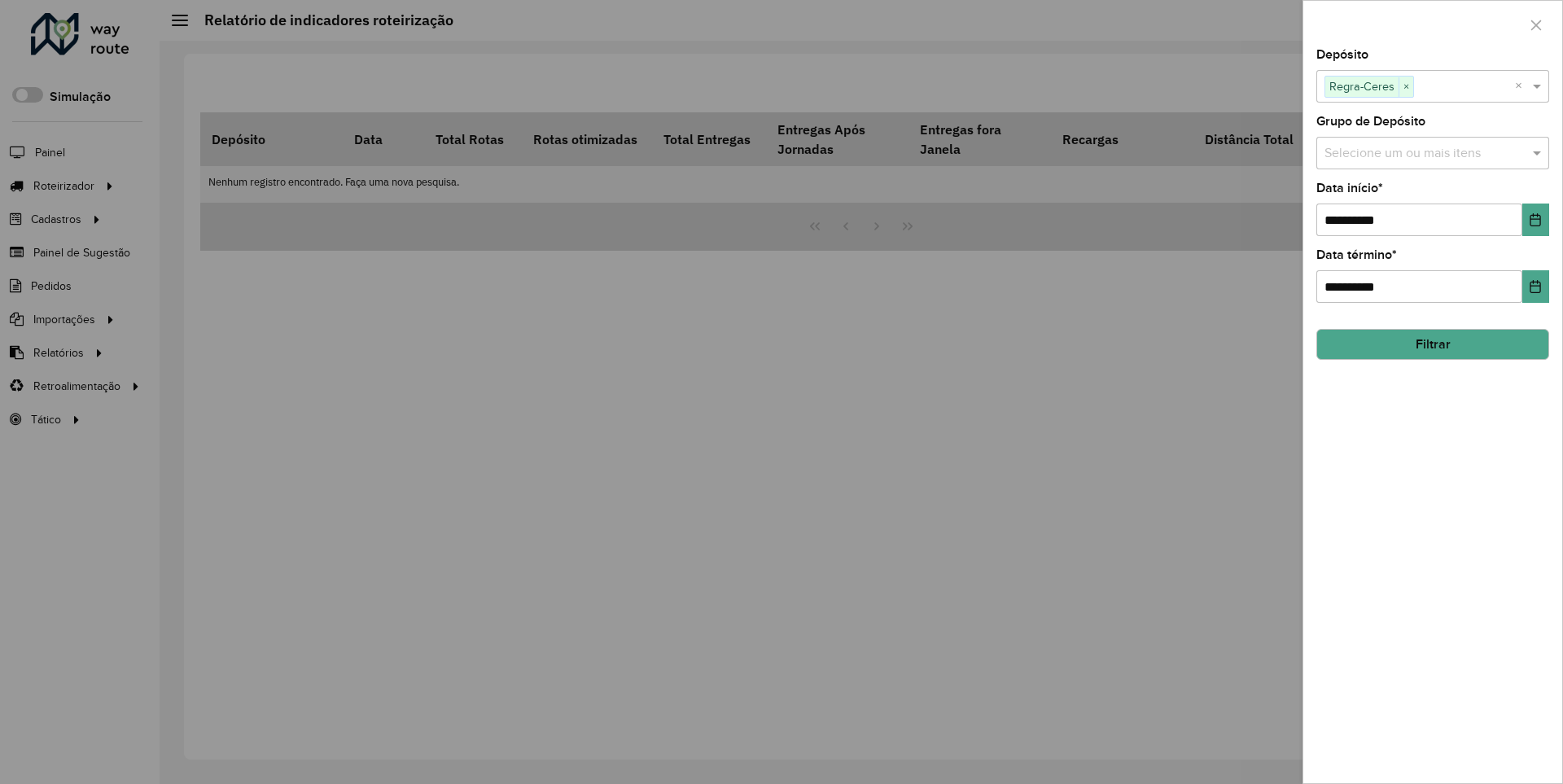
click at [1534, 219] on icon "Choose Date" at bounding box center [1536, 219] width 10 height 13
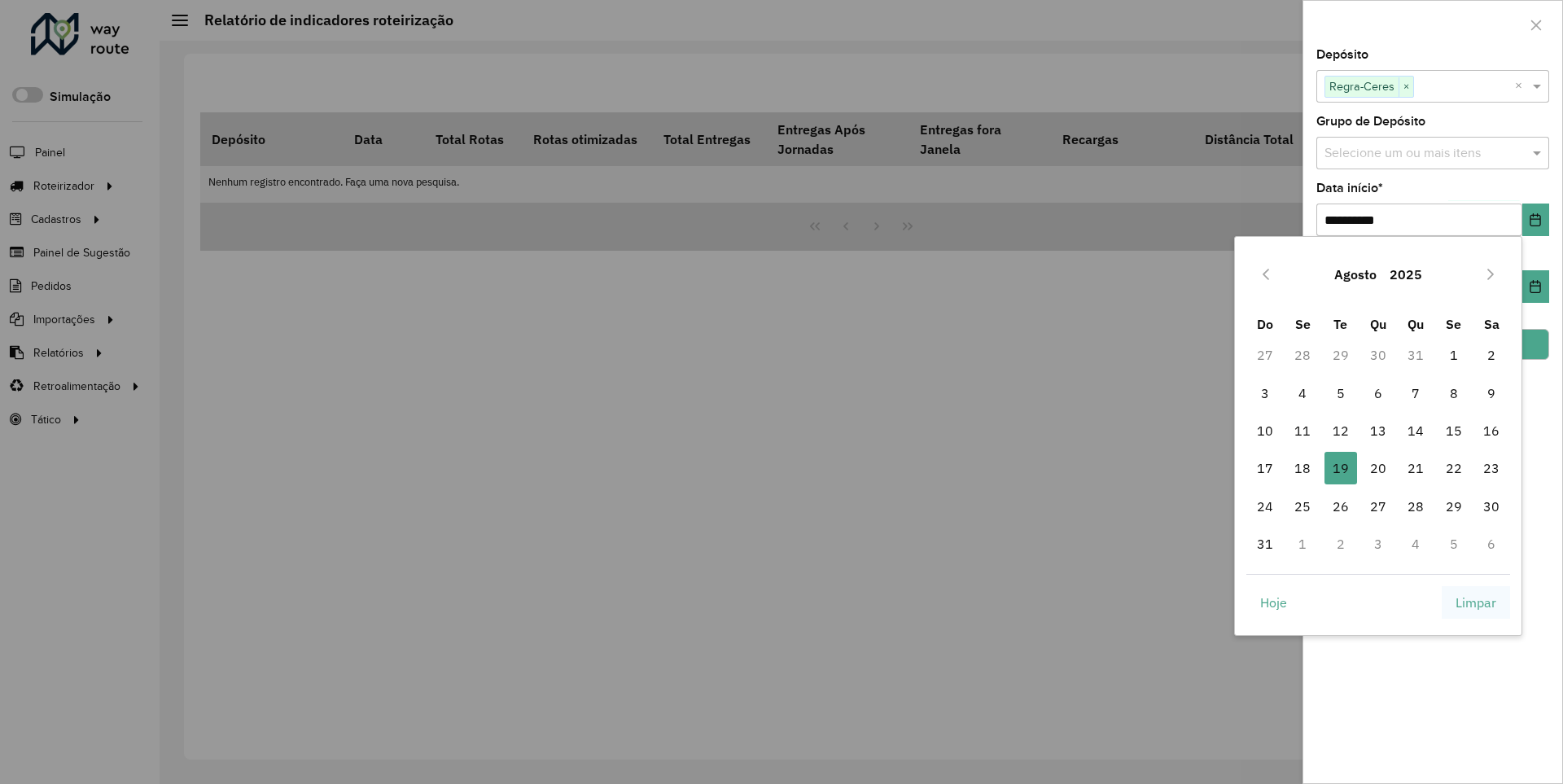
click at [1476, 601] on span "Limpar" at bounding box center [1476, 602] width 41 height 20
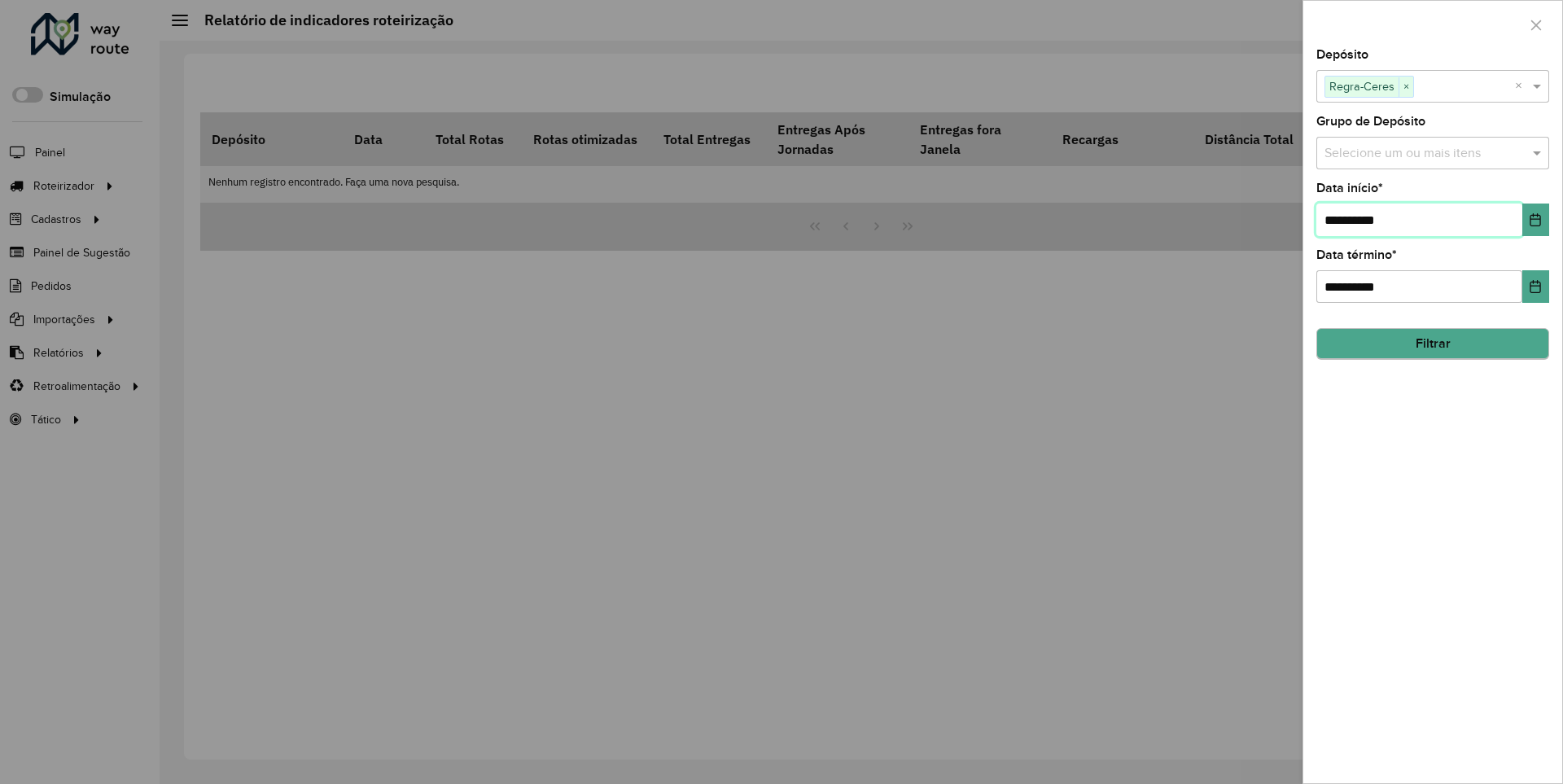
type input "**********"
click at [1431, 344] on button "Filtrar" at bounding box center [1432, 344] width 233 height 31
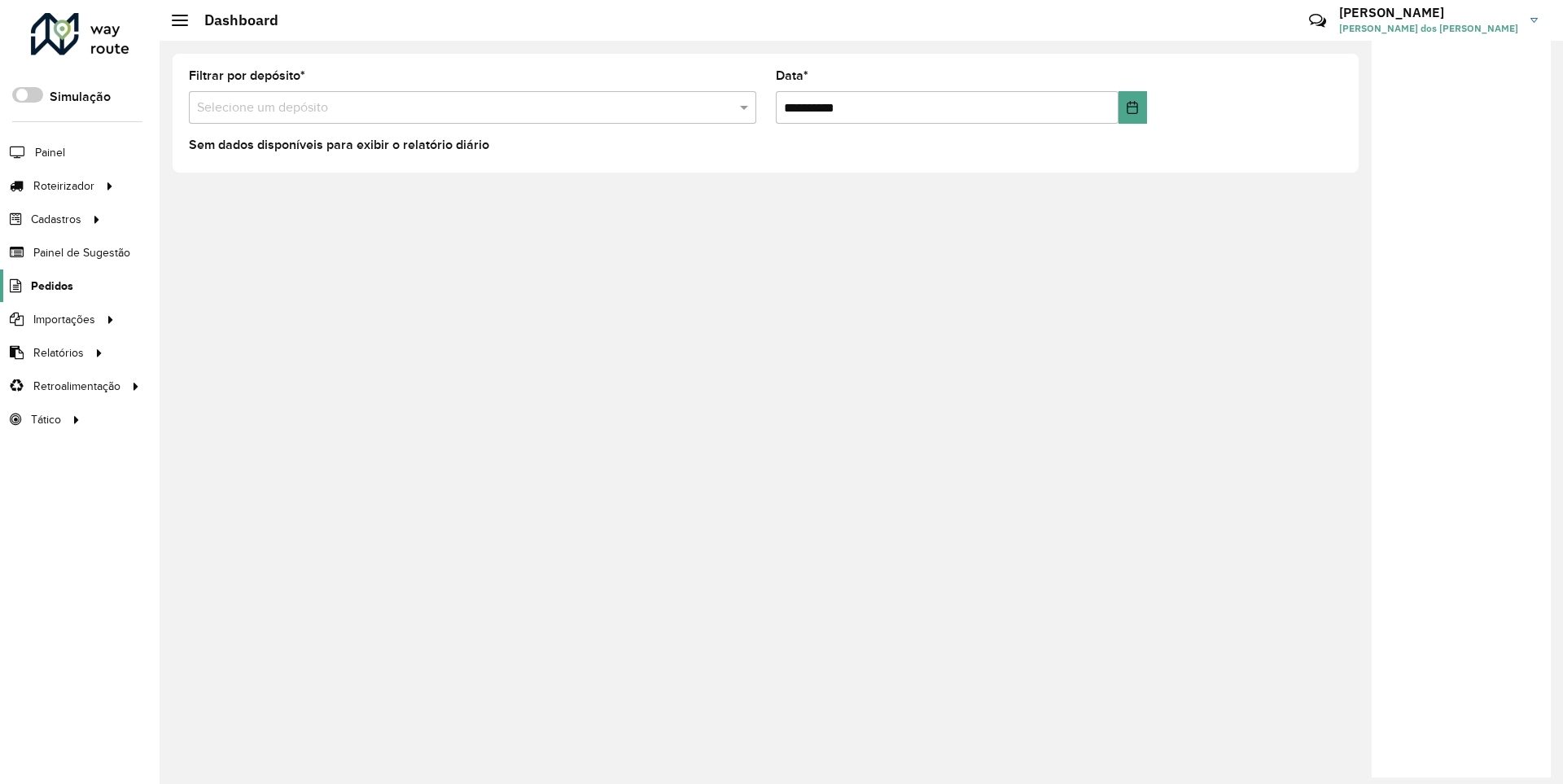
click at [50, 285] on span "Pedidos" at bounding box center [52, 286] width 43 height 17
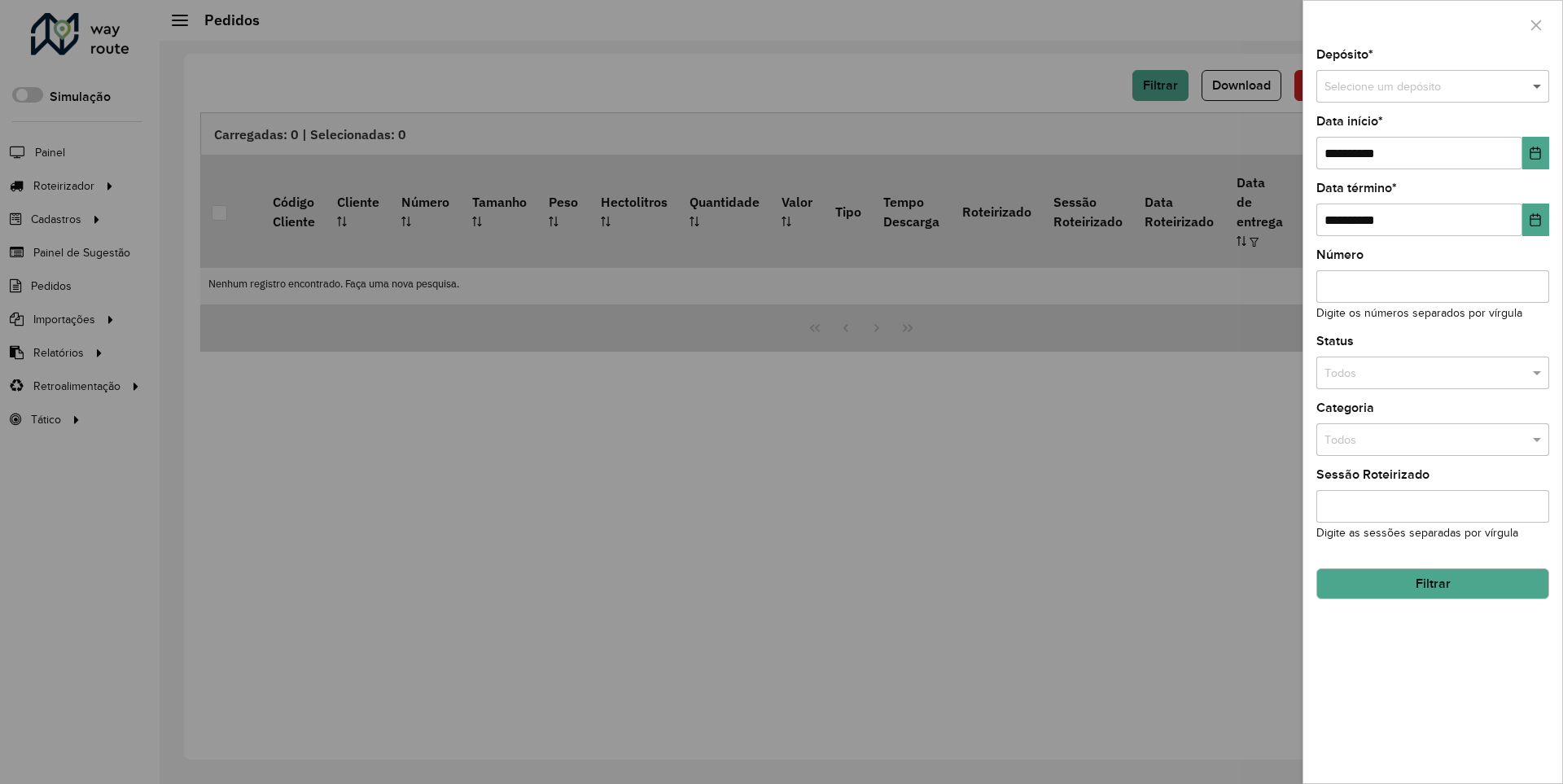
click at [1537, 86] on span at bounding box center [1539, 86] width 21 height 18
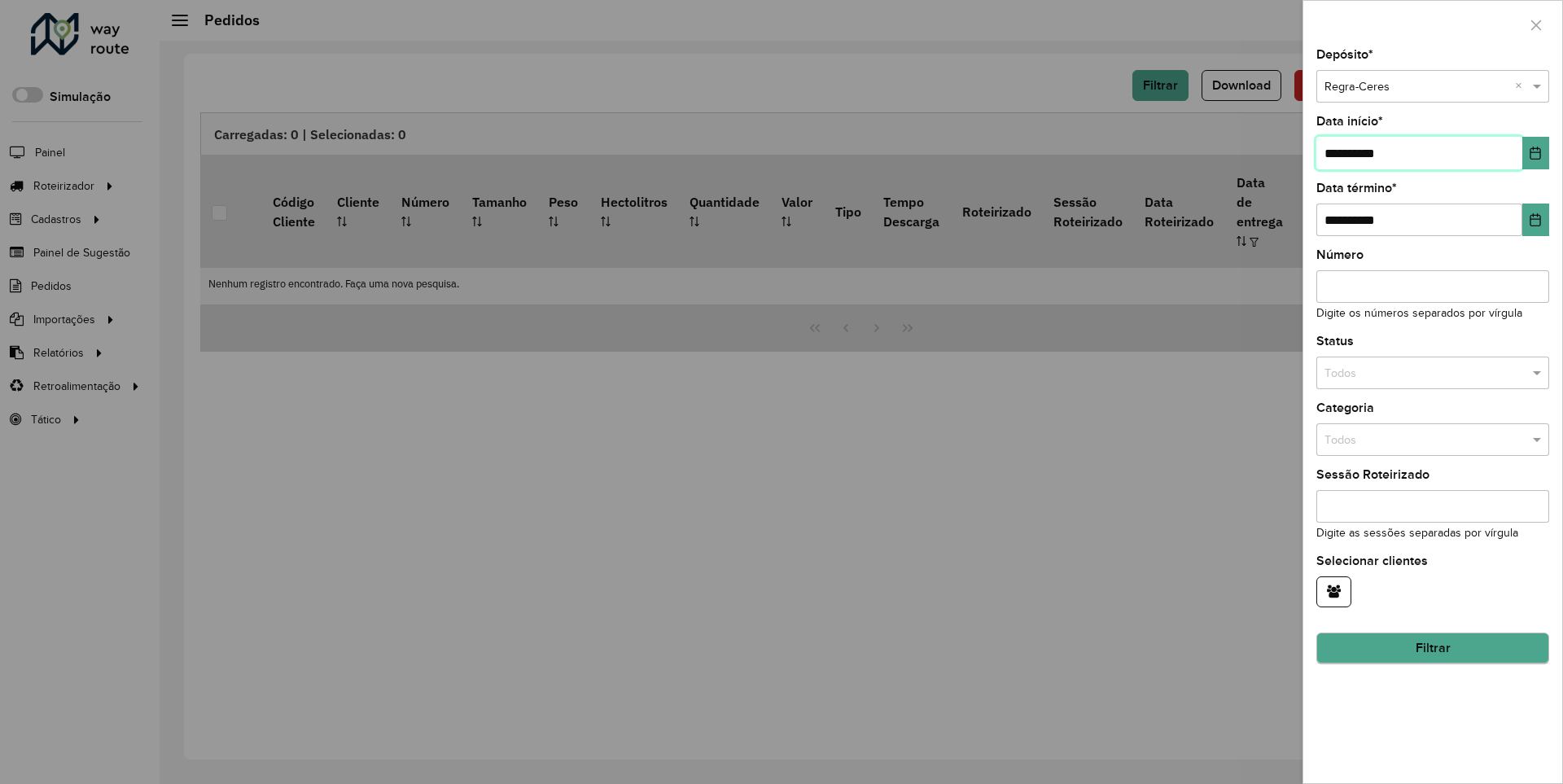
type input "**********"
click at [1431, 648] on button "Filtrar" at bounding box center [1432, 649] width 233 height 31
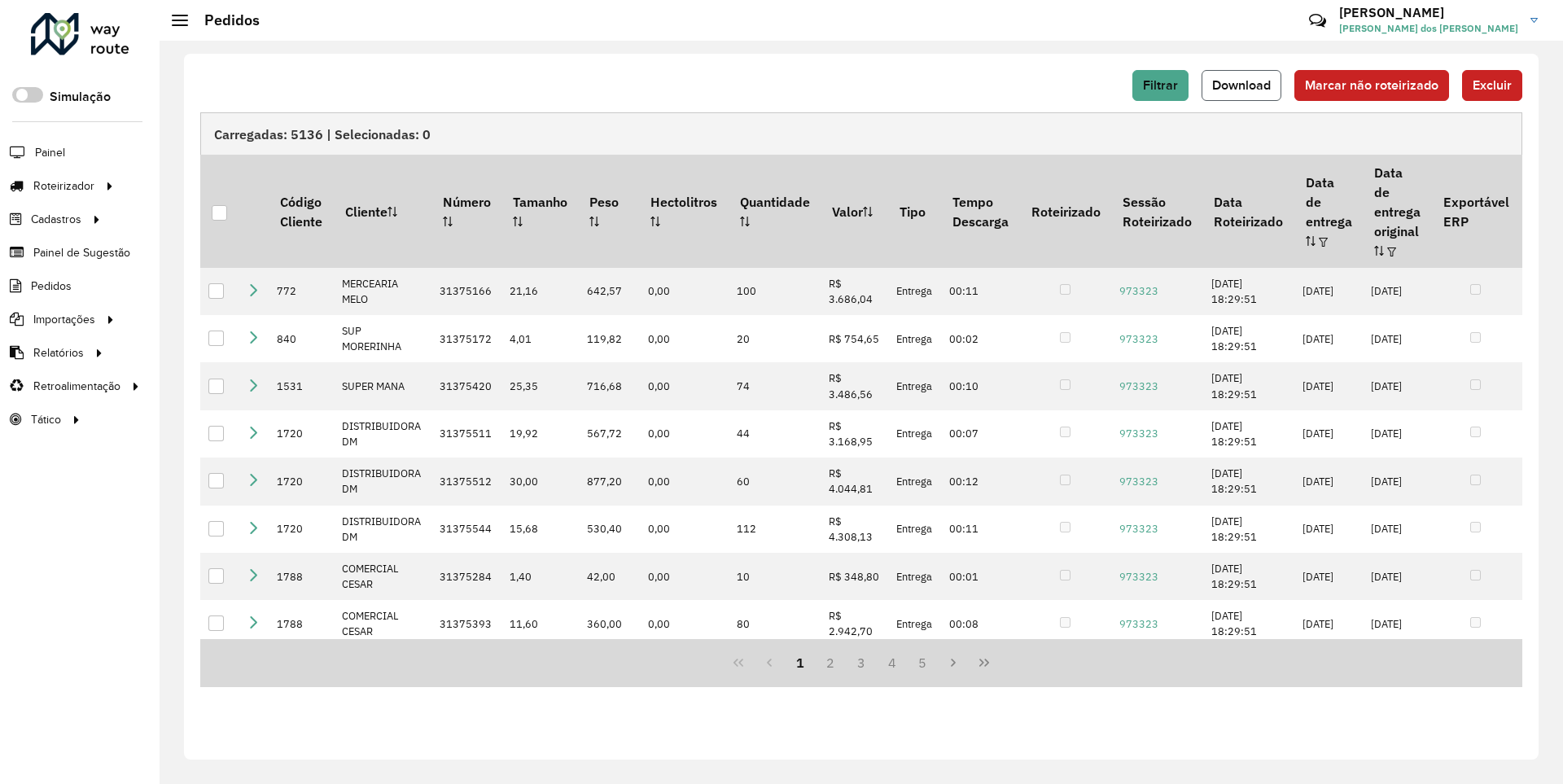
click at [1243, 85] on span "Download" at bounding box center [1241, 85] width 59 height 14
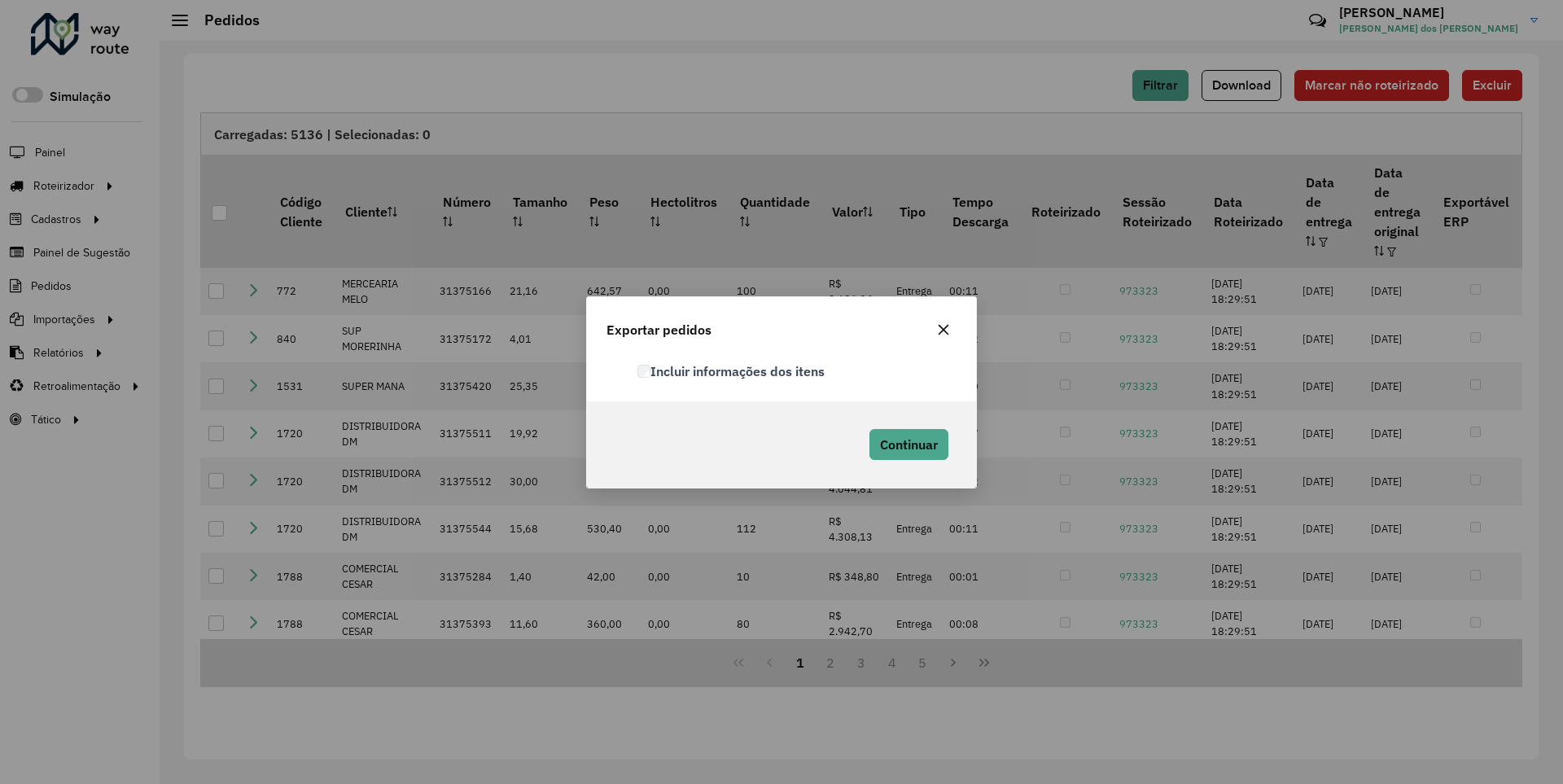
click at [732, 370] on label "Incluir informações dos itens" at bounding box center [730, 371] width 187 height 20
click at [906, 444] on span "Continuar" at bounding box center [909, 444] width 58 height 16
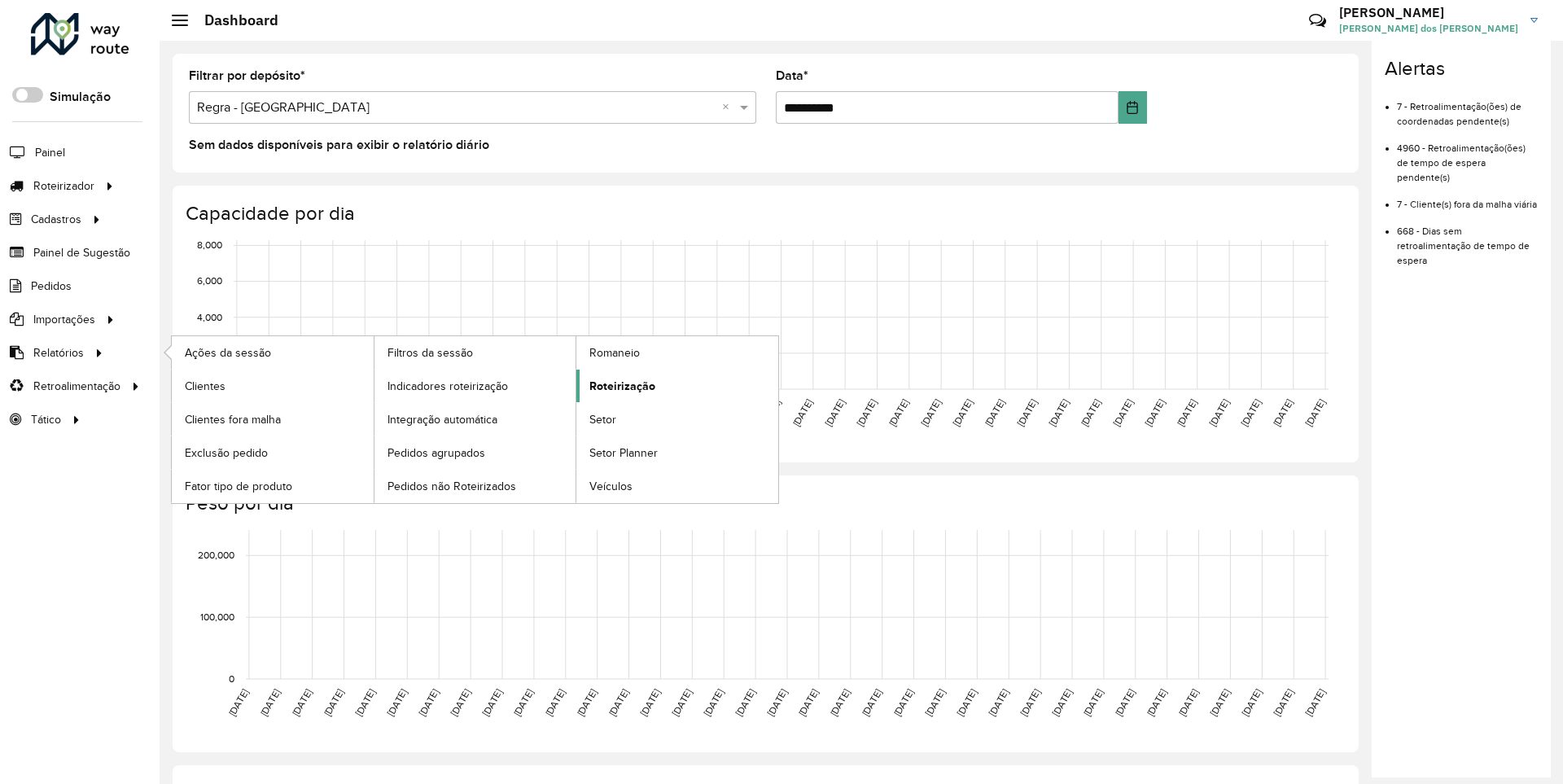
click at [619, 385] on span "Roteirização" at bounding box center [622, 386] width 66 height 17
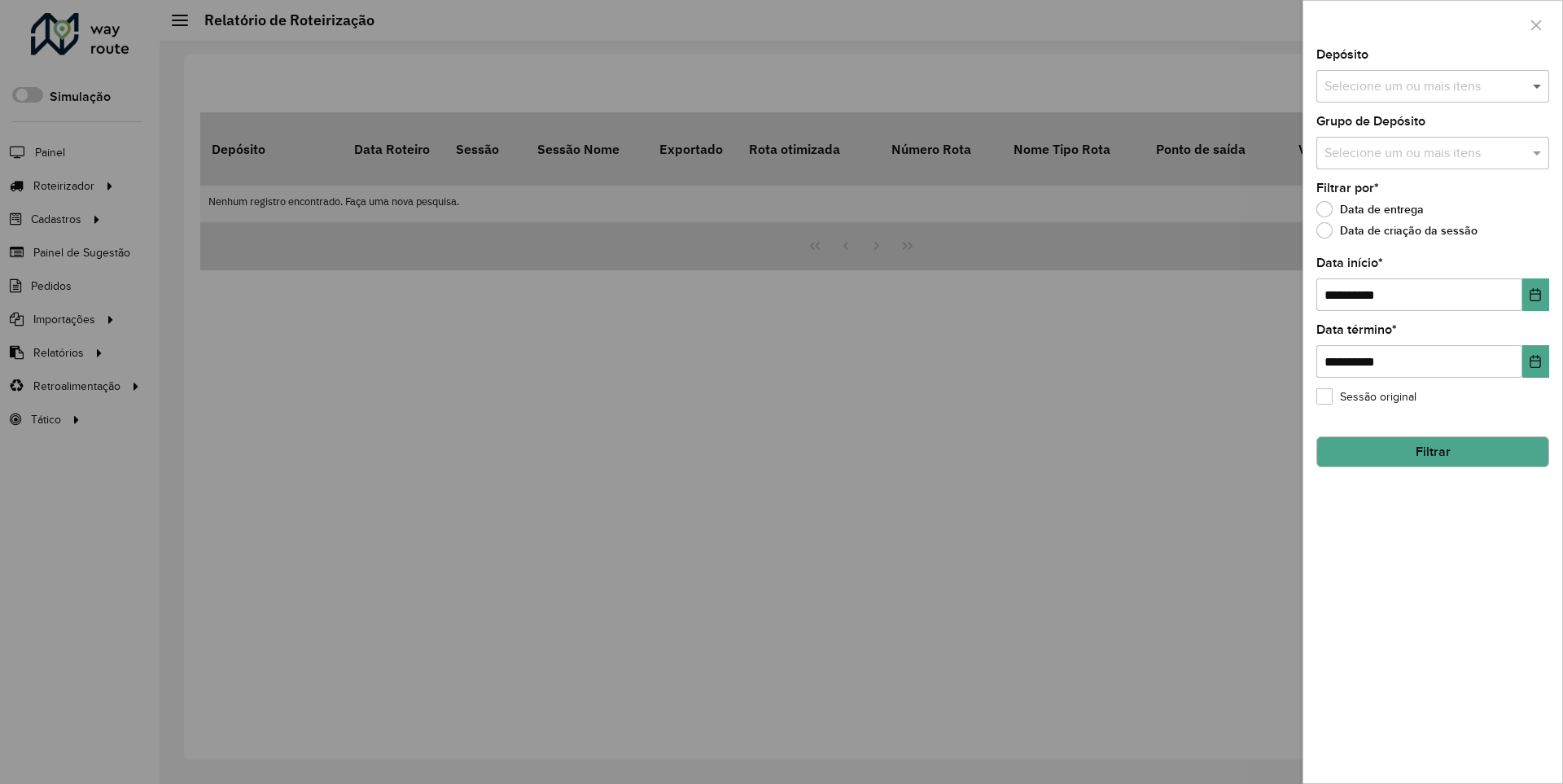
click at [1537, 85] on span at bounding box center [1539, 85] width 21 height 20
click at [1534, 294] on icon "Choose Date" at bounding box center [1536, 294] width 10 height 13
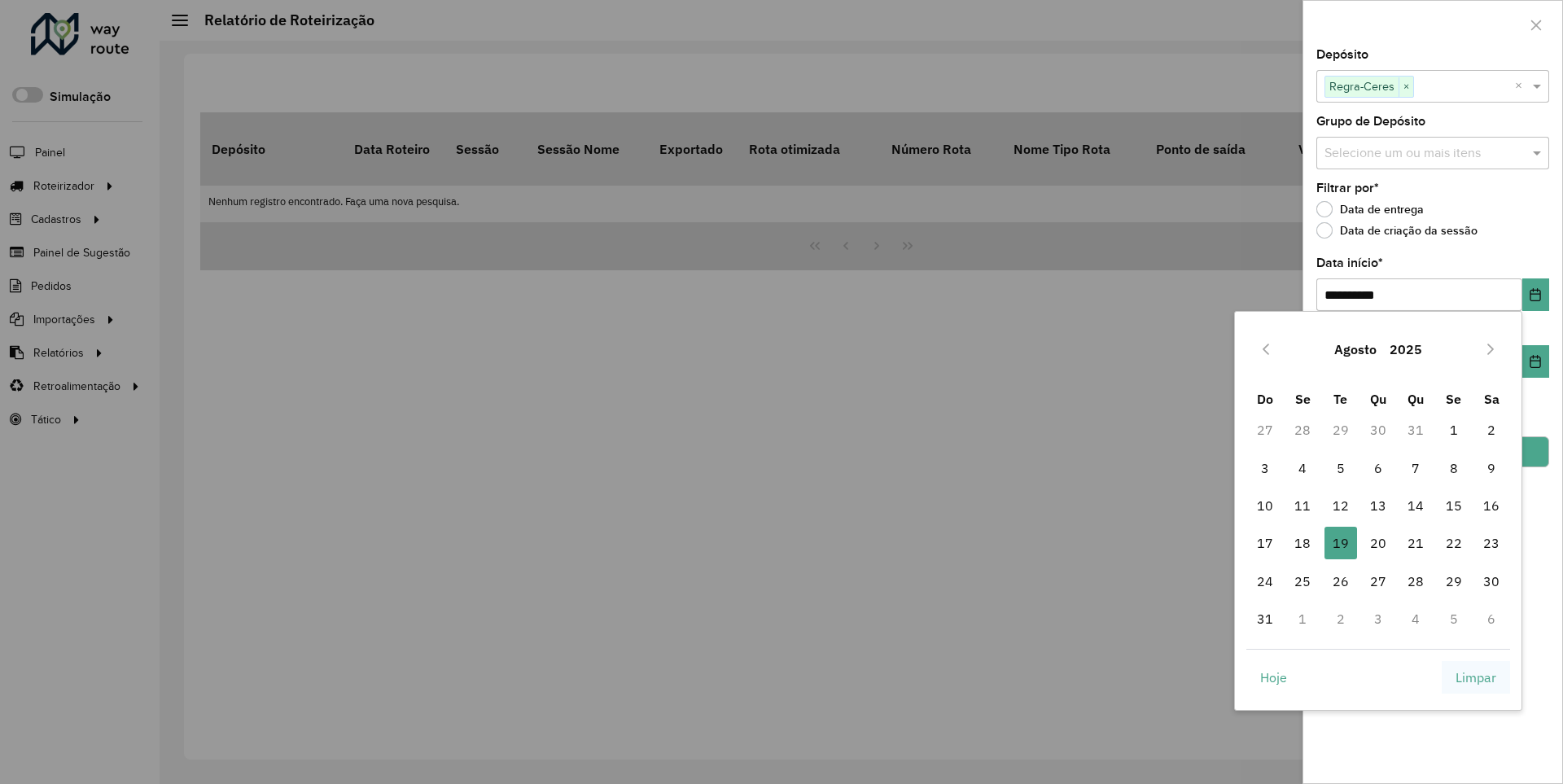
click at [1476, 676] on span "Limpar" at bounding box center [1476, 677] width 41 height 20
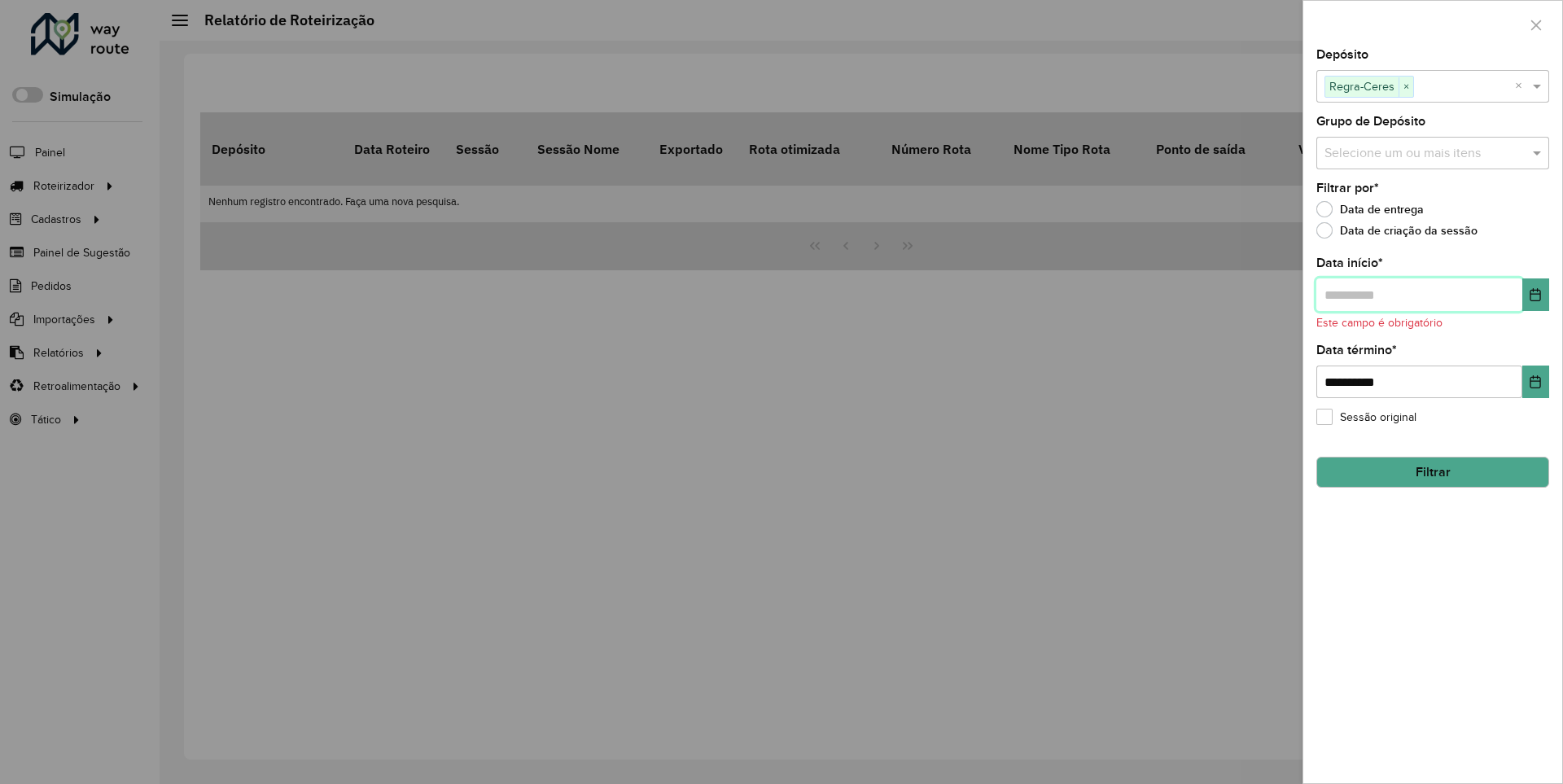
click at [1418, 294] on input "text" at bounding box center [1418, 295] width 206 height 32
type input "**********"
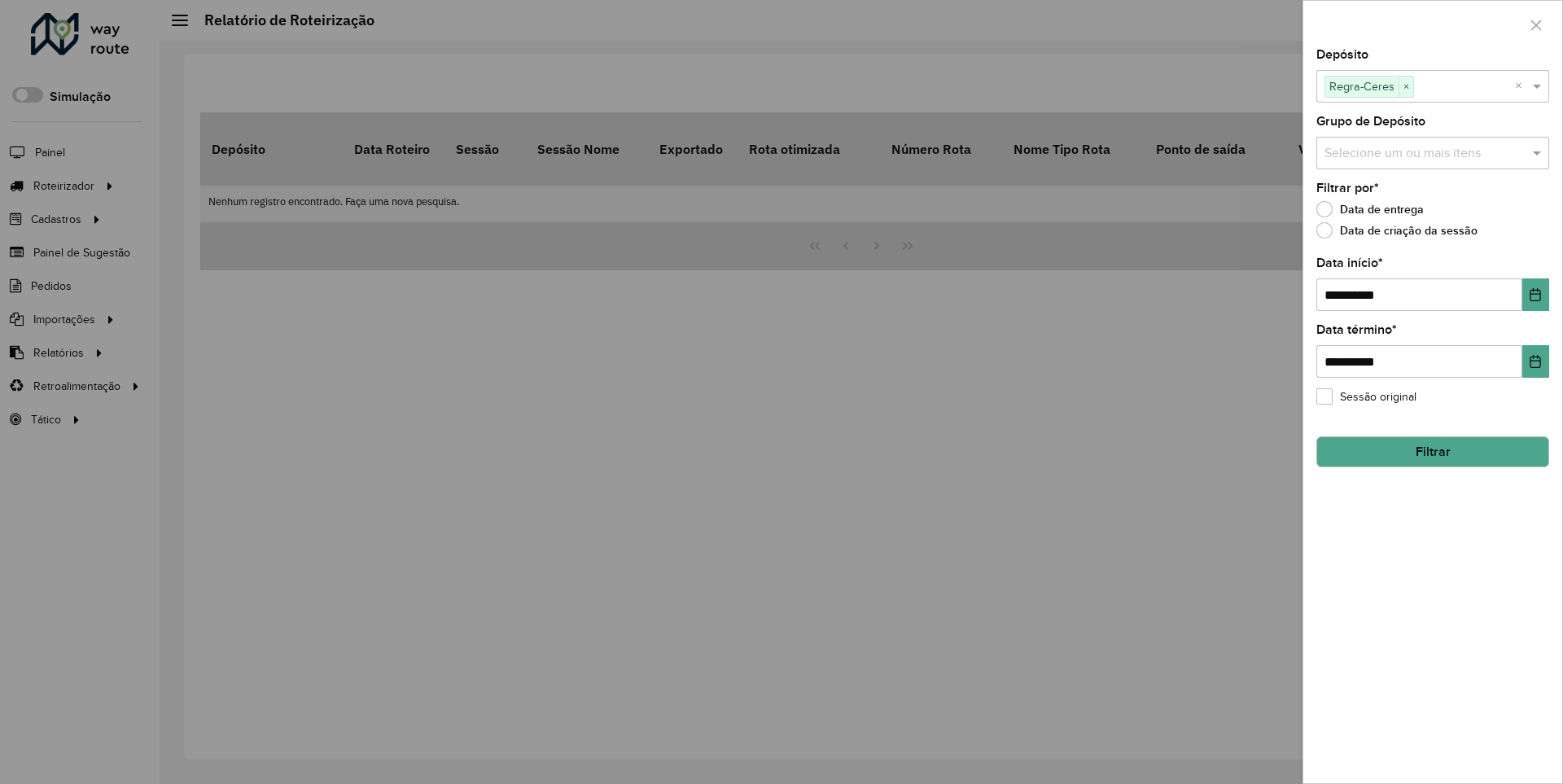
click at [1431, 451] on button "Filtrar" at bounding box center [1432, 451] width 233 height 31
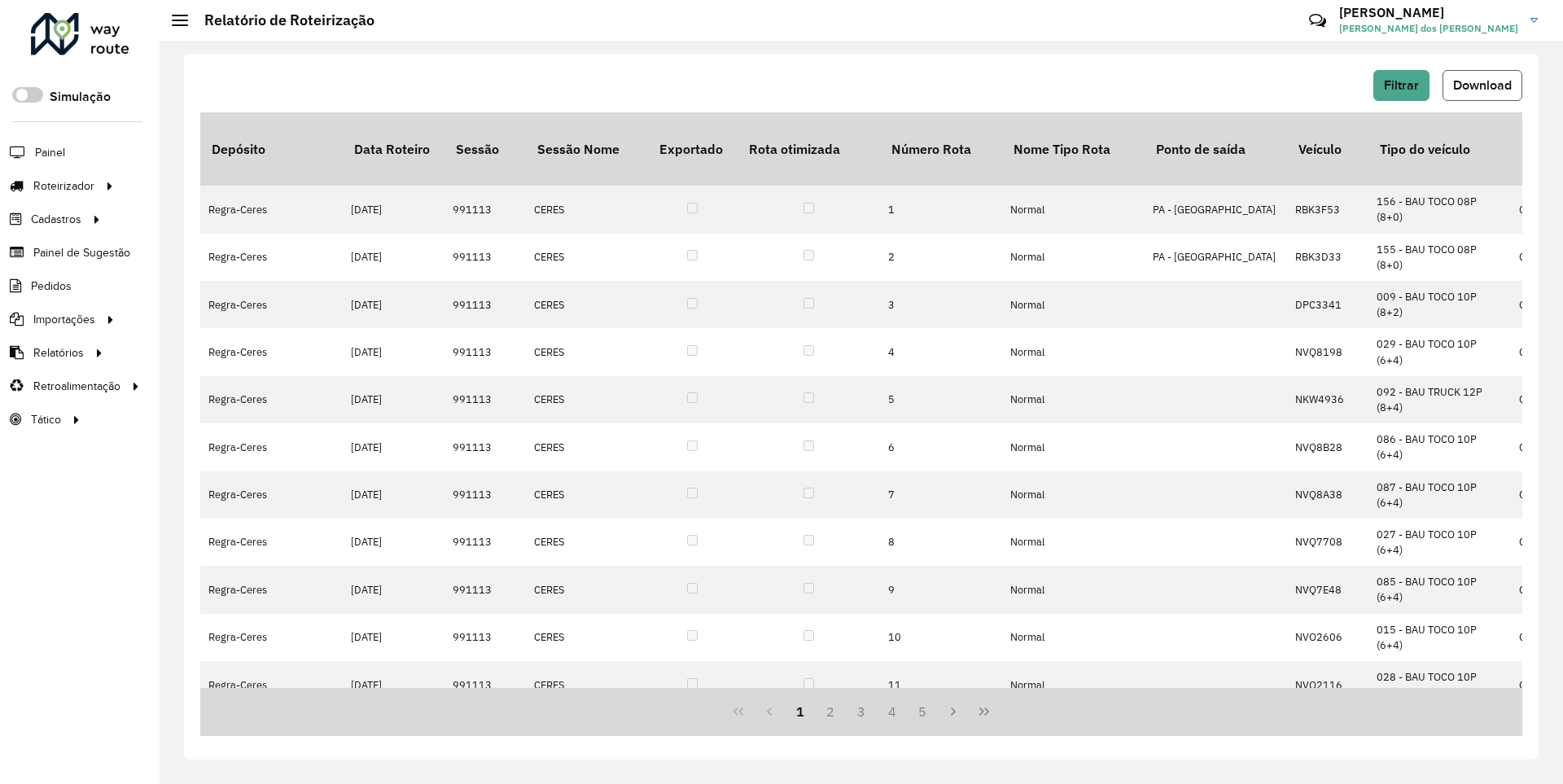
click at [1481, 85] on span "Download" at bounding box center [1482, 85] width 59 height 14
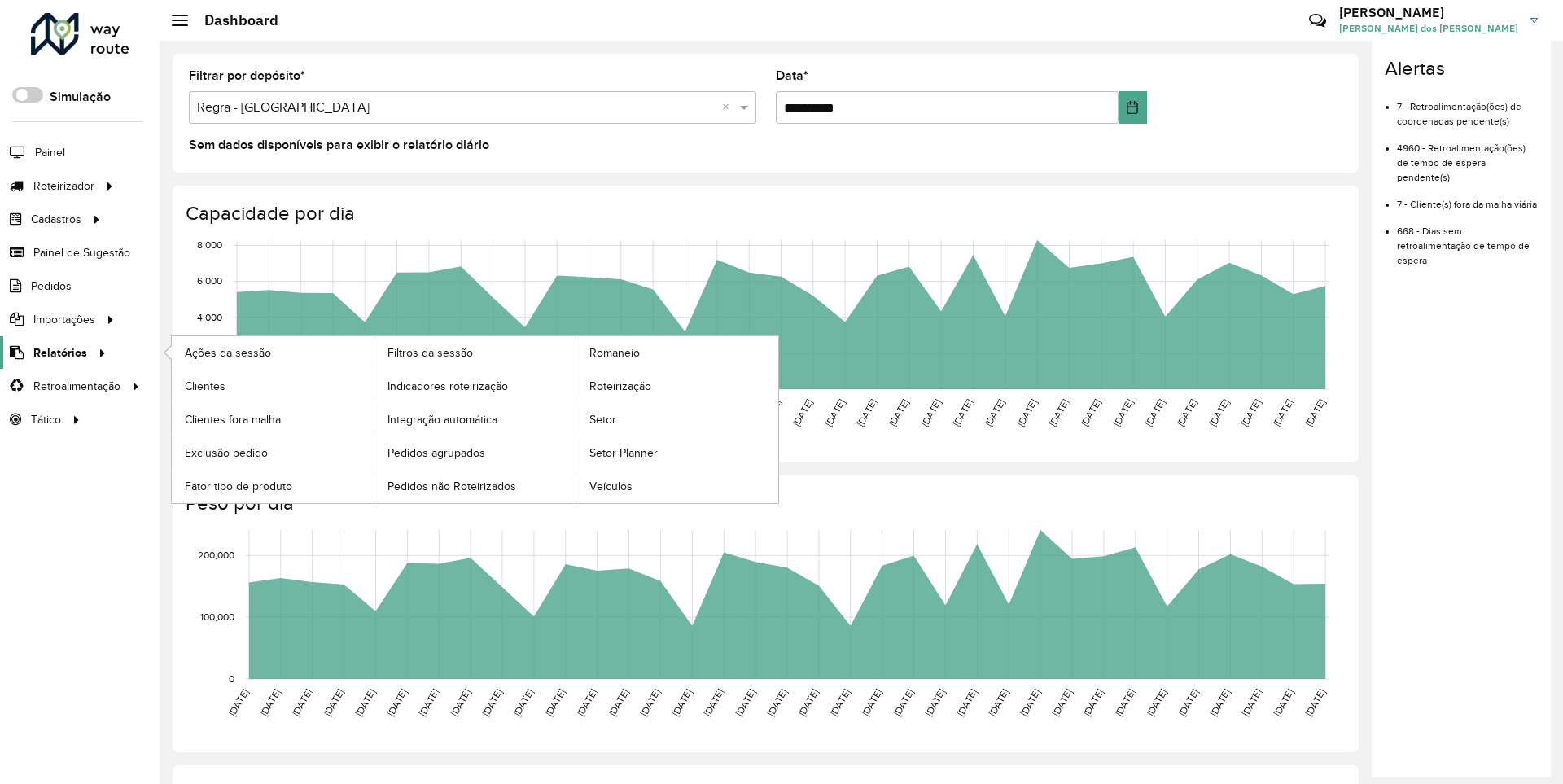
click at [57, 351] on span "Relatórios" at bounding box center [60, 353] width 54 height 17
click at [204, 385] on span "Clientes" at bounding box center [206, 386] width 44 height 17
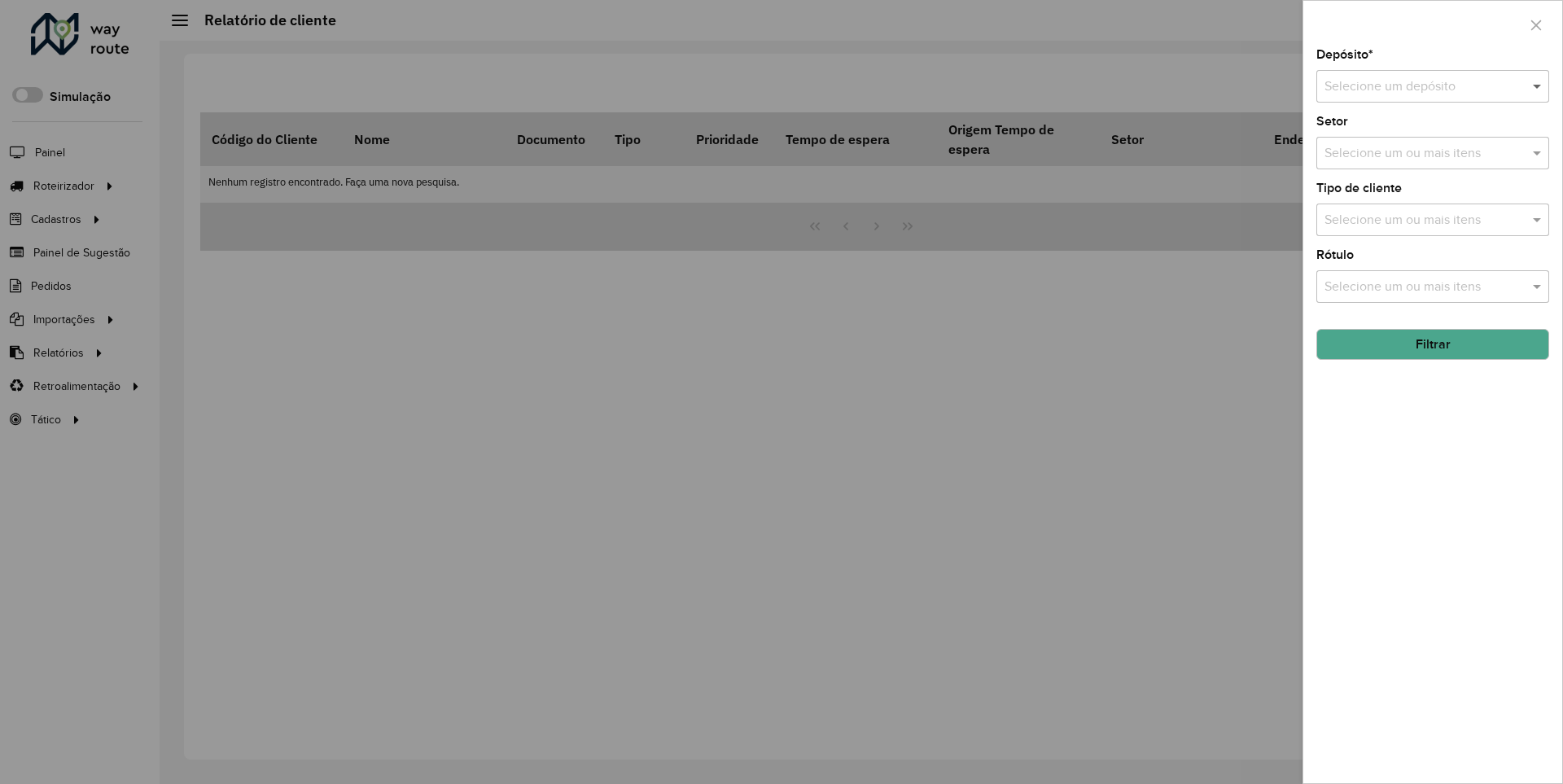
click at [1537, 85] on span at bounding box center [1539, 85] width 21 height 20
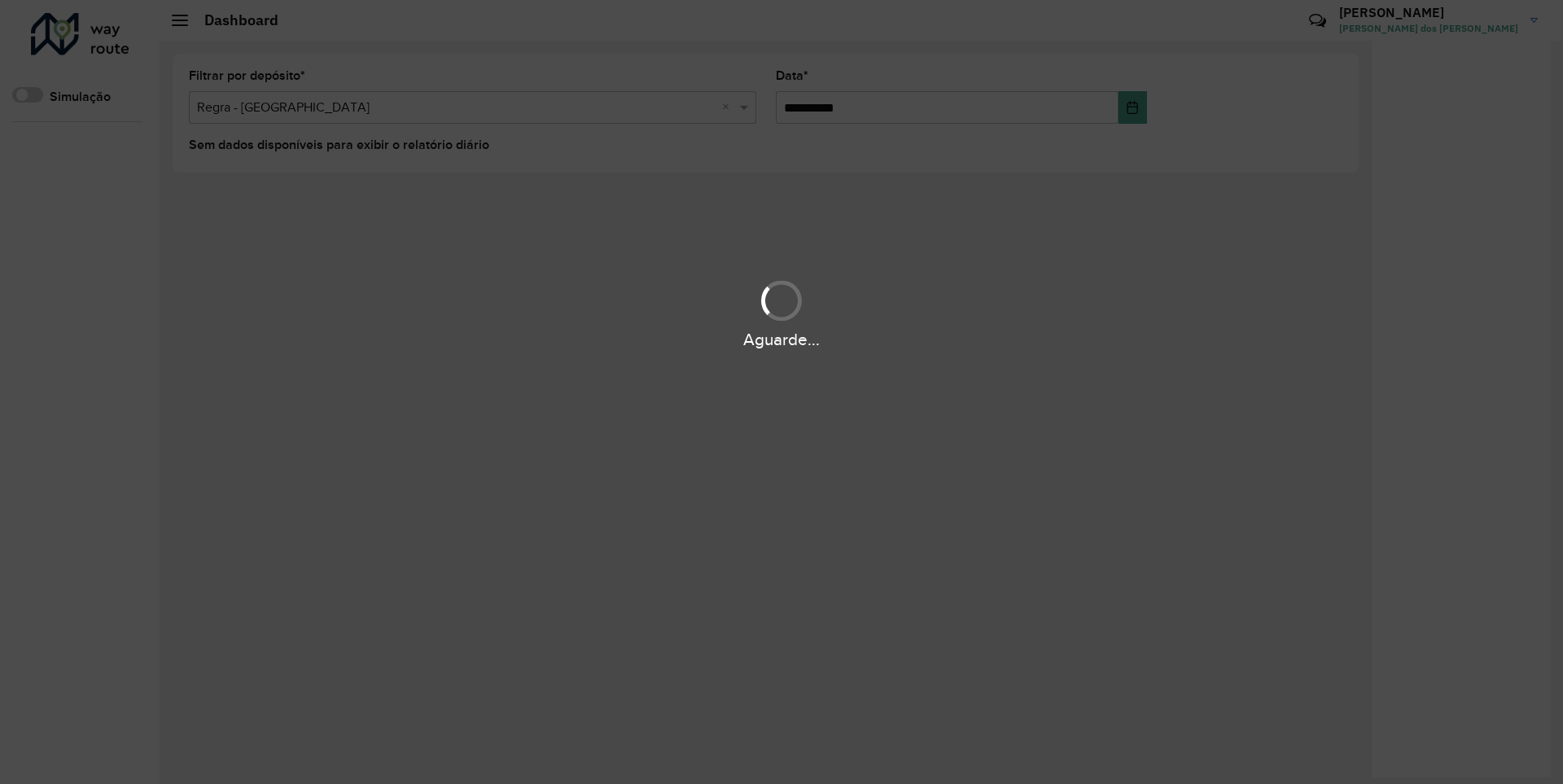
click at [57, 351] on div "Aguarde..." at bounding box center [782, 340] width 1563 height 26
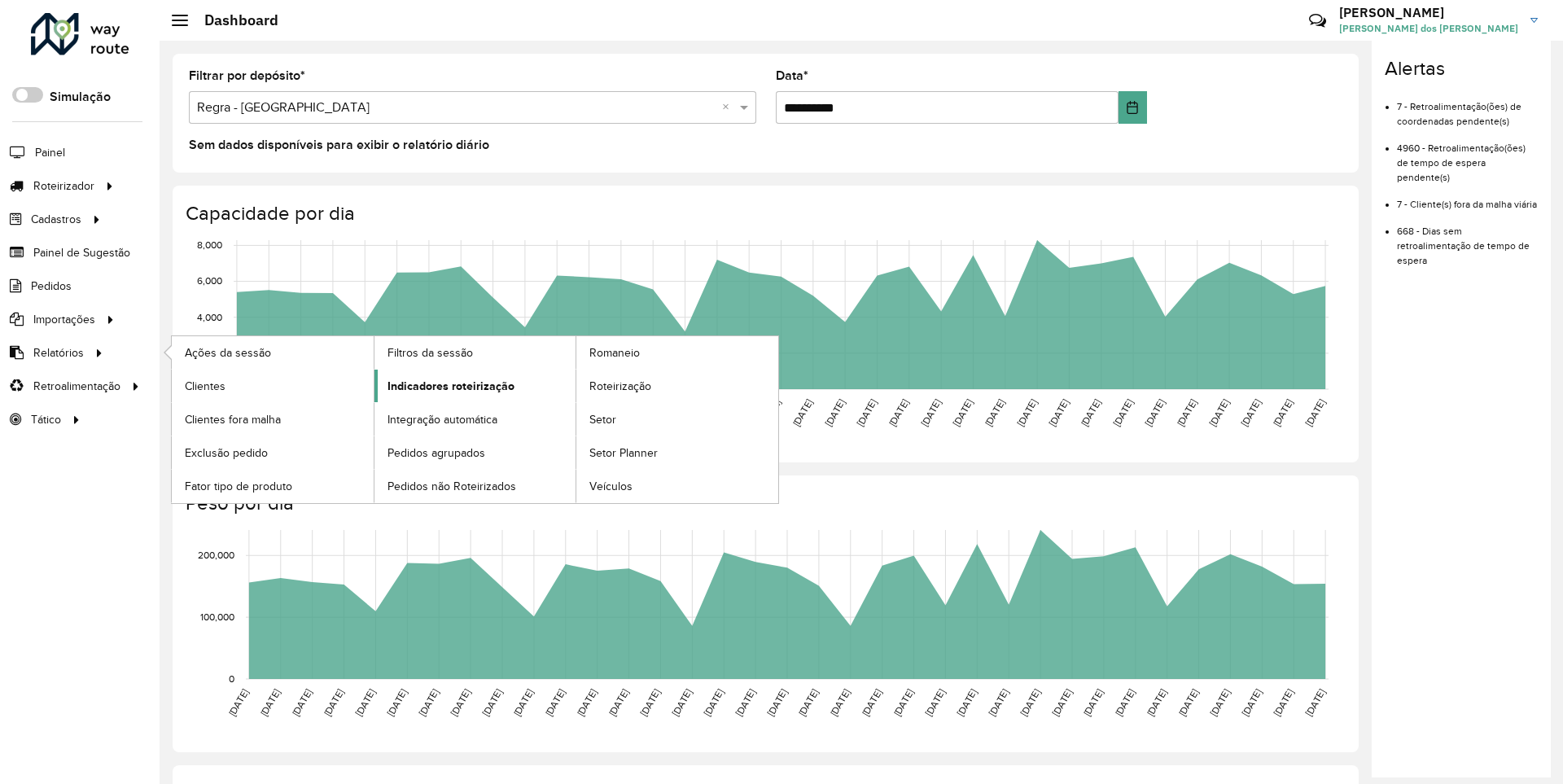
click at [446, 385] on span "Indicadores roteirização" at bounding box center [451, 386] width 127 height 17
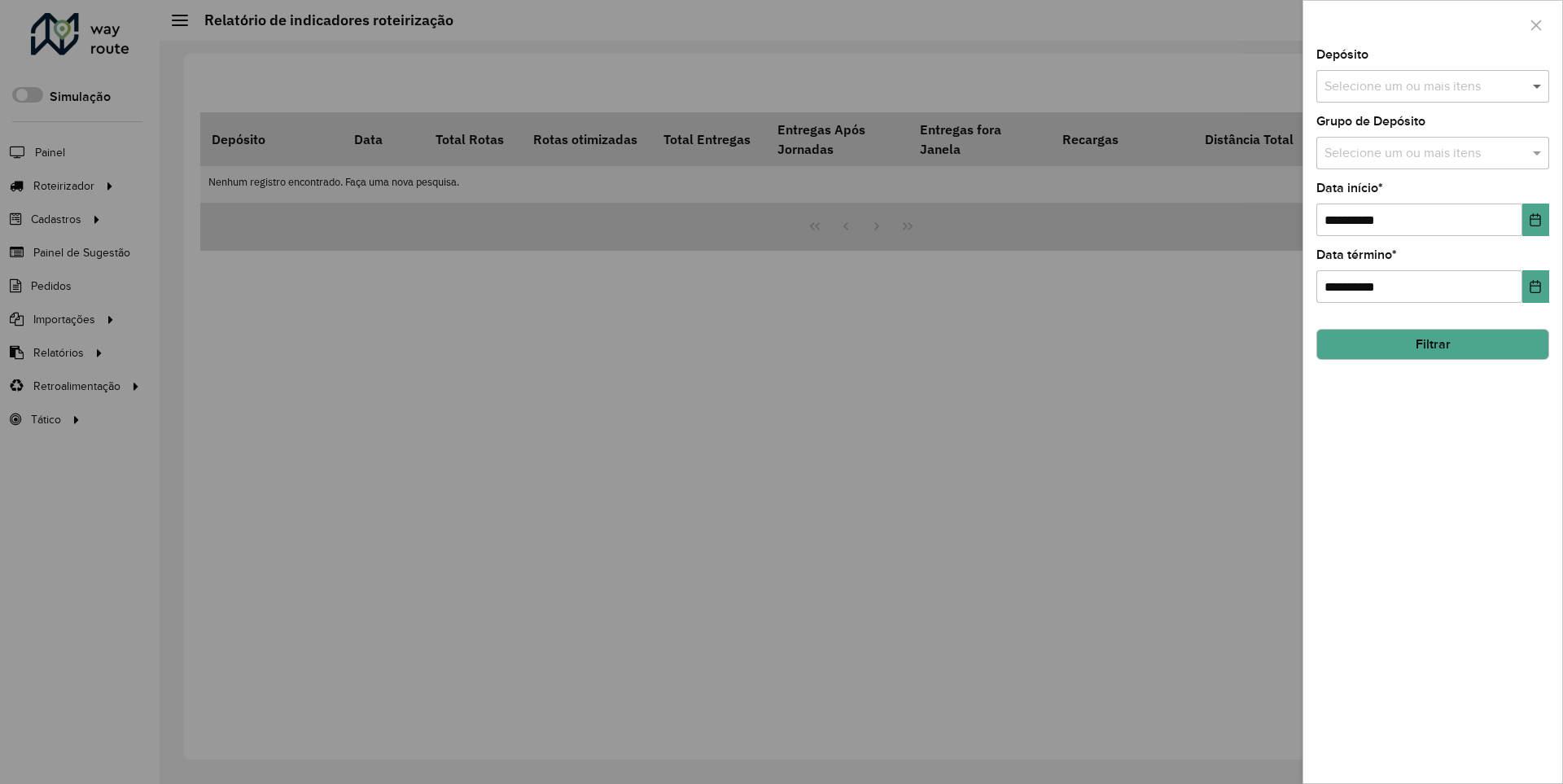
click at [1537, 85] on span at bounding box center [1539, 85] width 21 height 20
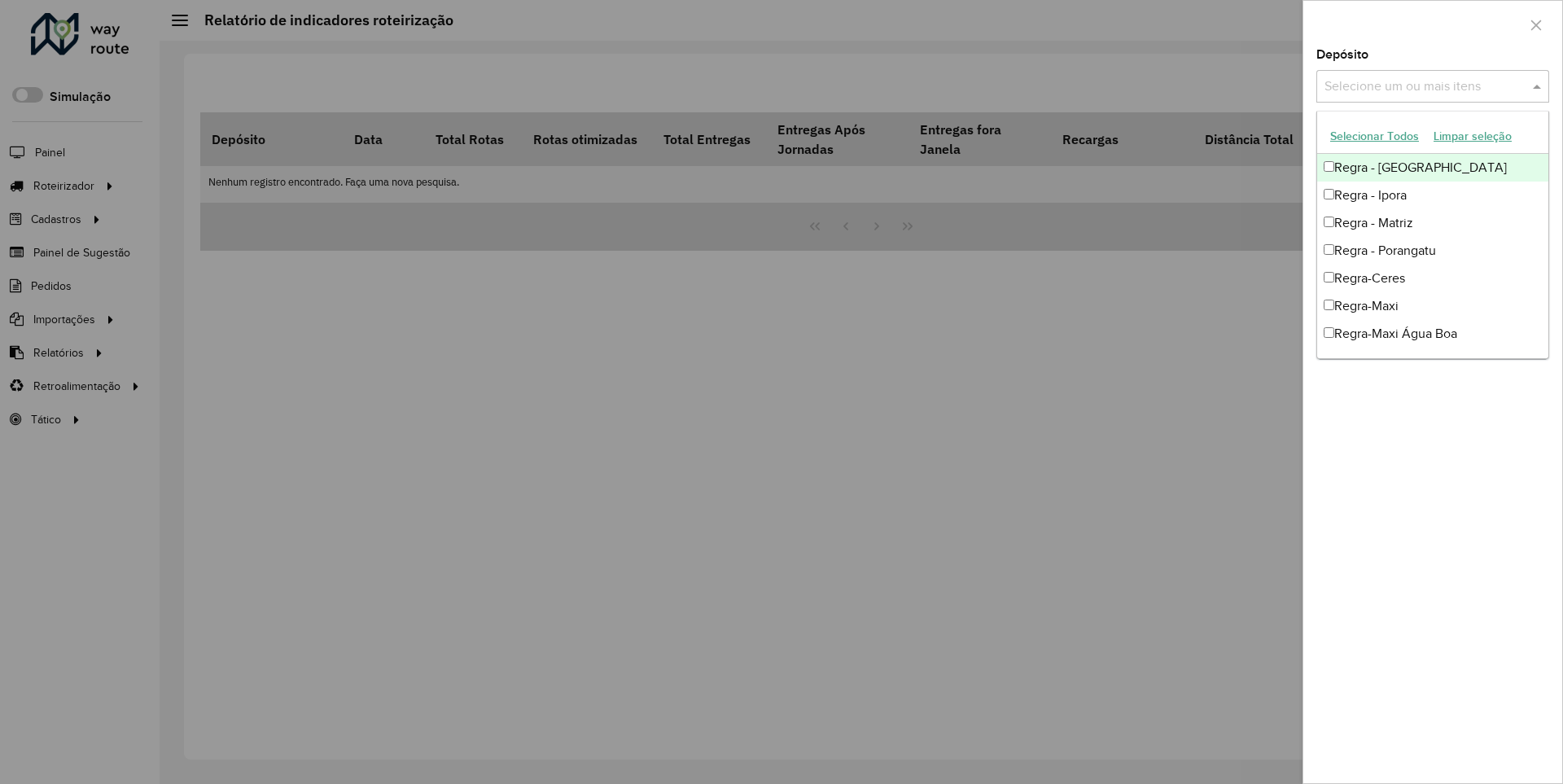
scroll to position [16, 0]
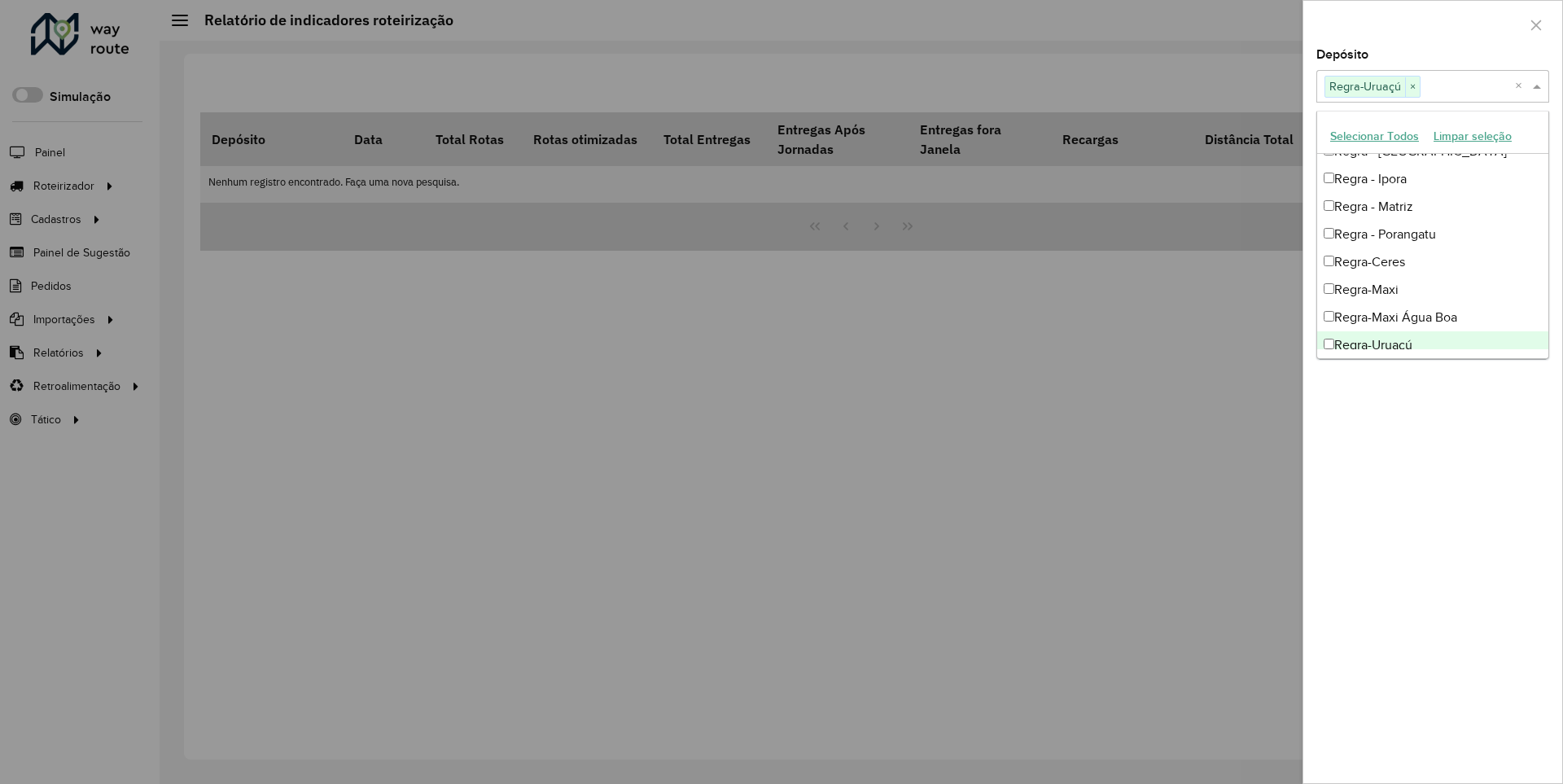
click at [1431, 24] on div at bounding box center [1432, 25] width 259 height 48
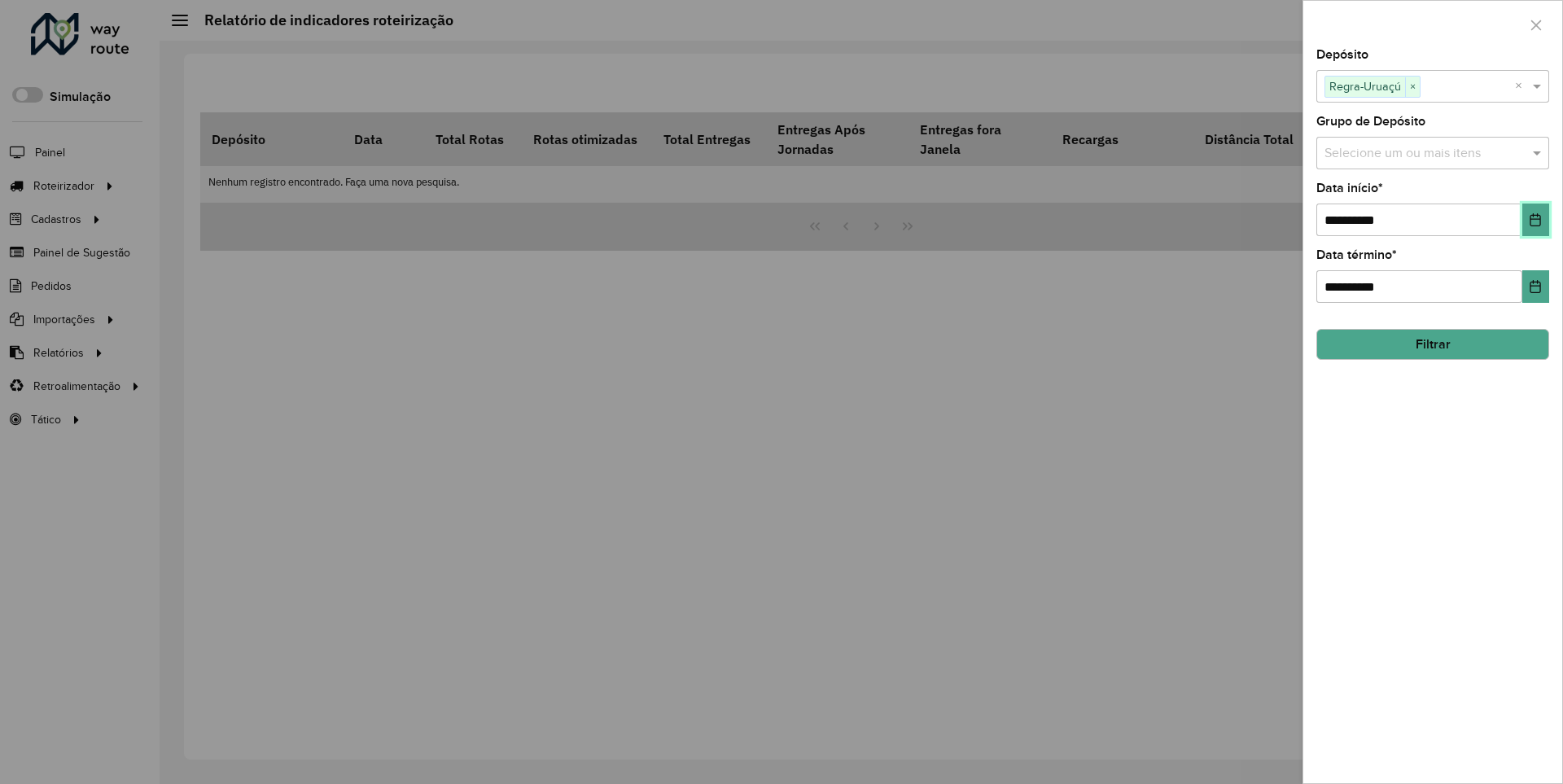
click at [1534, 219] on icon "Choose Date" at bounding box center [1536, 219] width 10 height 13
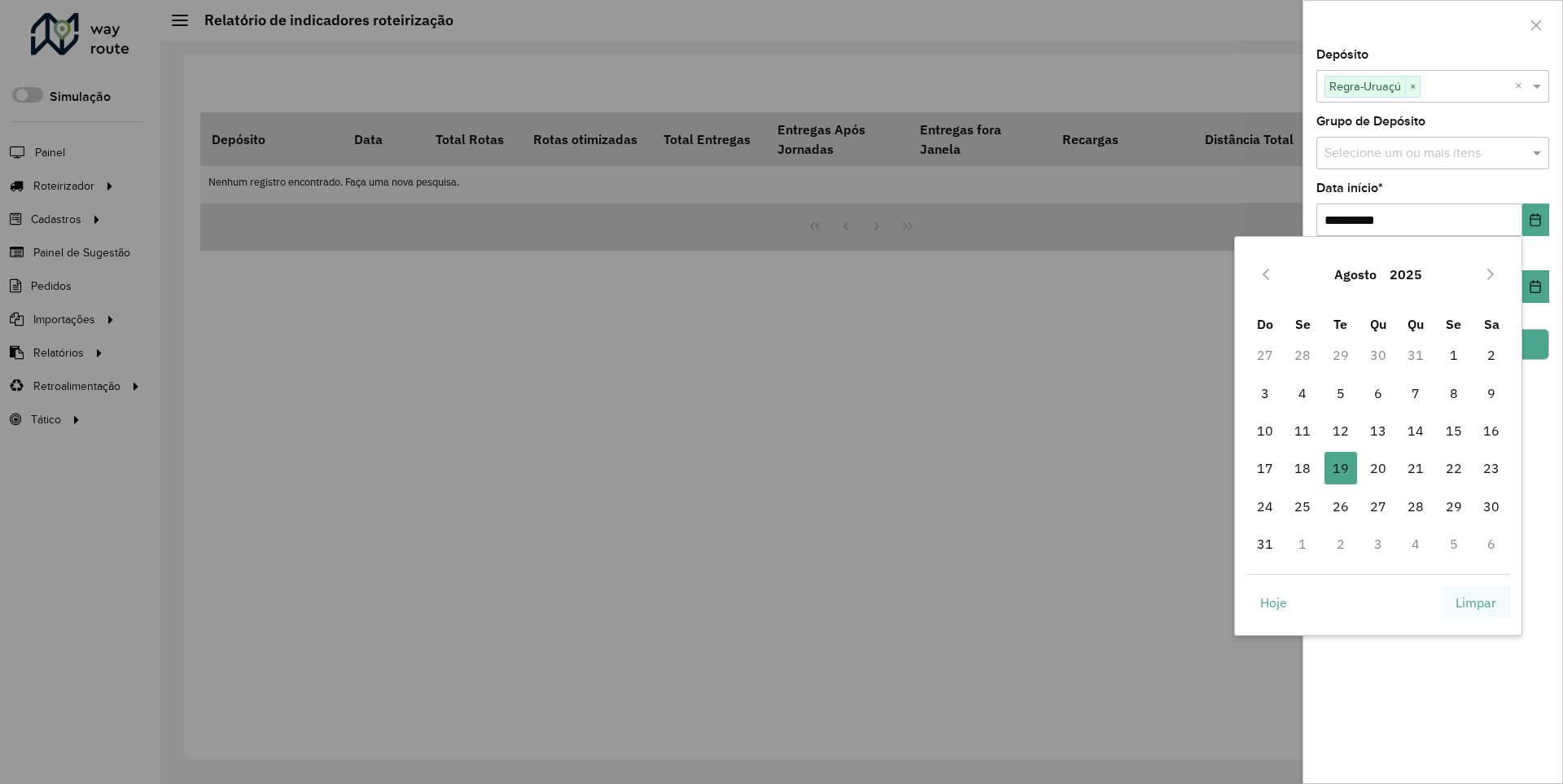
click at [1476, 601] on span "Limpar" at bounding box center [1476, 602] width 41 height 20
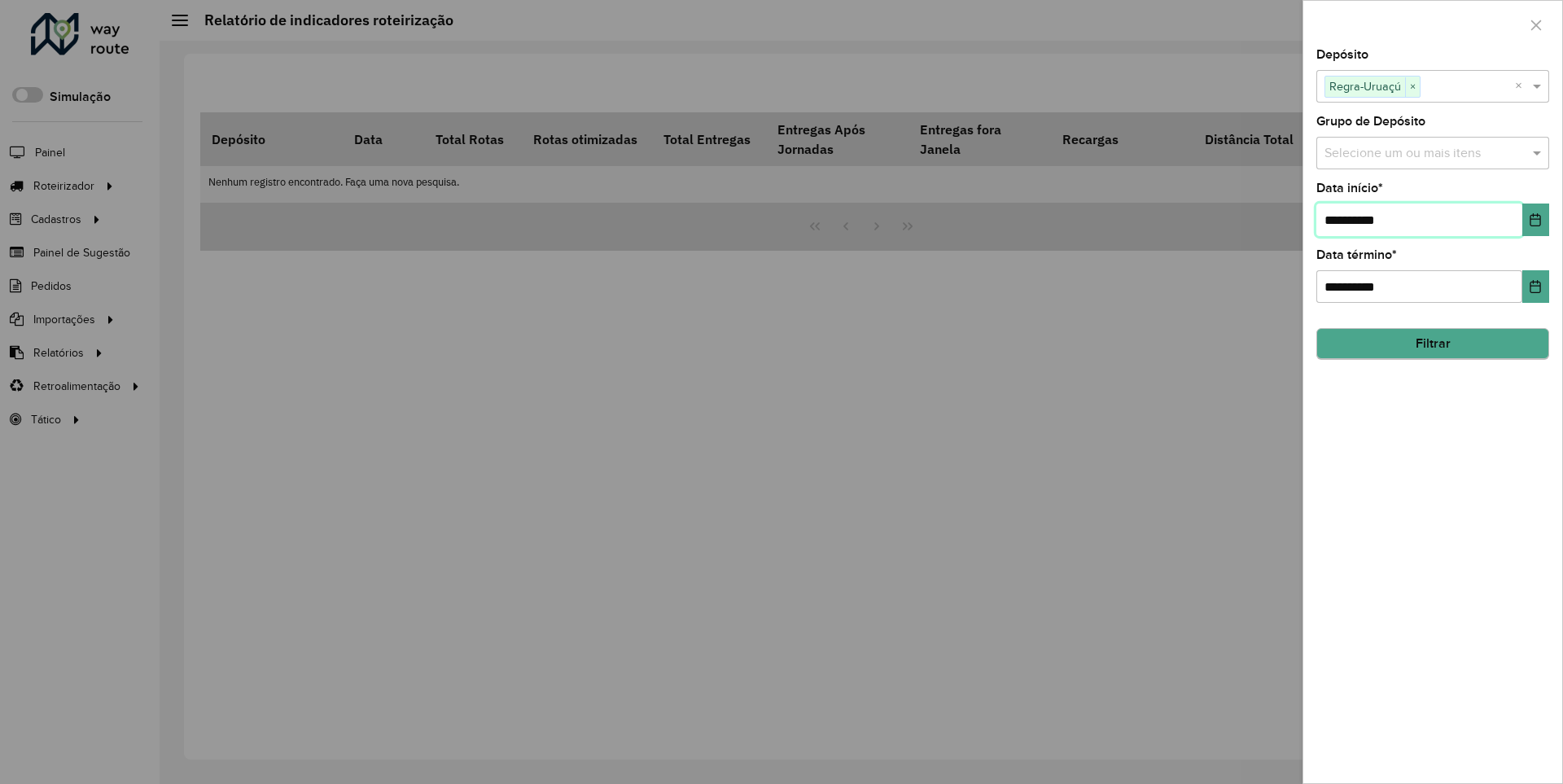
type input "**********"
click at [1431, 344] on button "Filtrar" at bounding box center [1432, 345] width 233 height 31
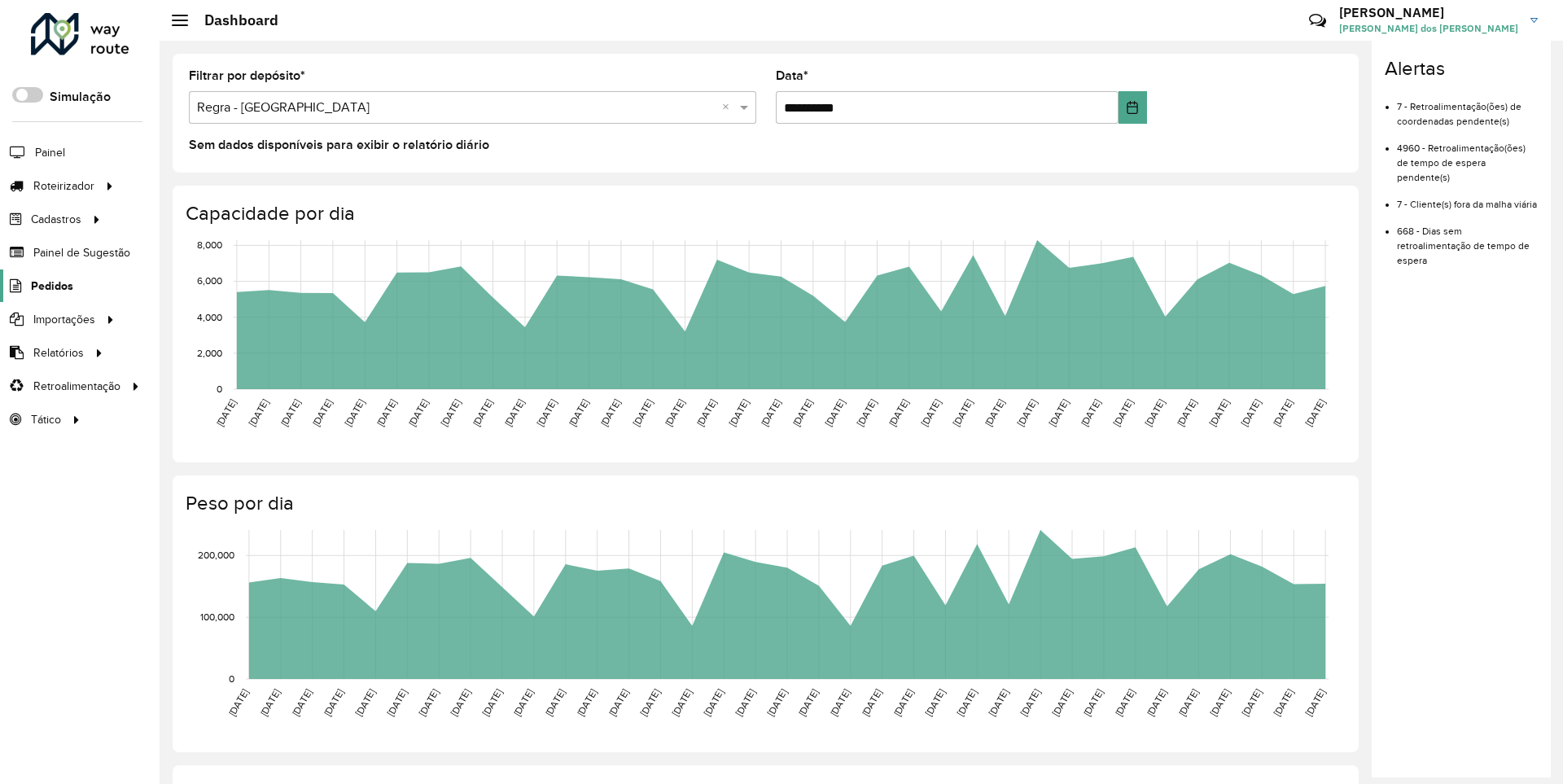
click at [50, 285] on span "Pedidos" at bounding box center [52, 286] width 43 height 17
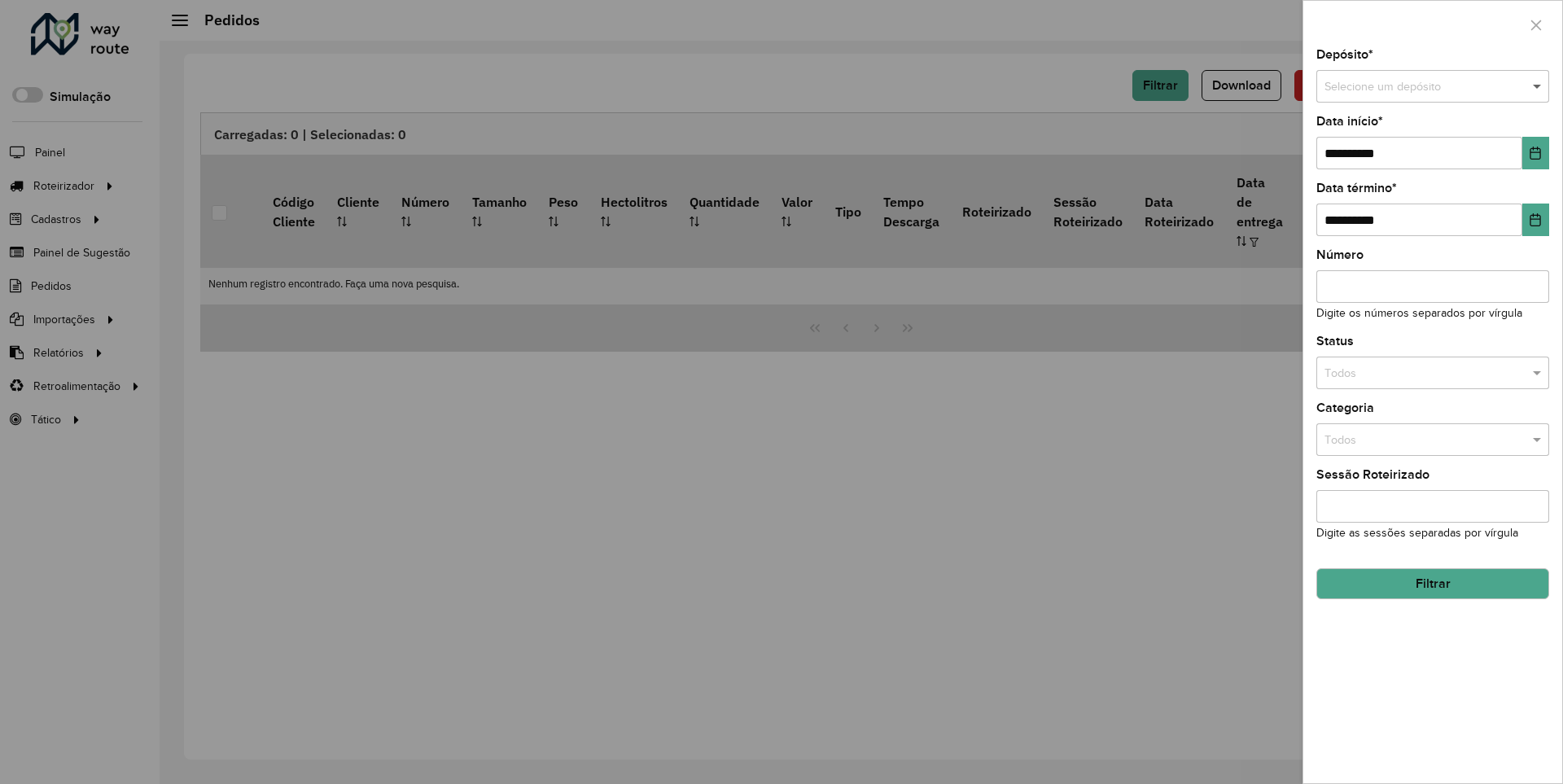
click at [1537, 86] on span at bounding box center [1539, 86] width 21 height 18
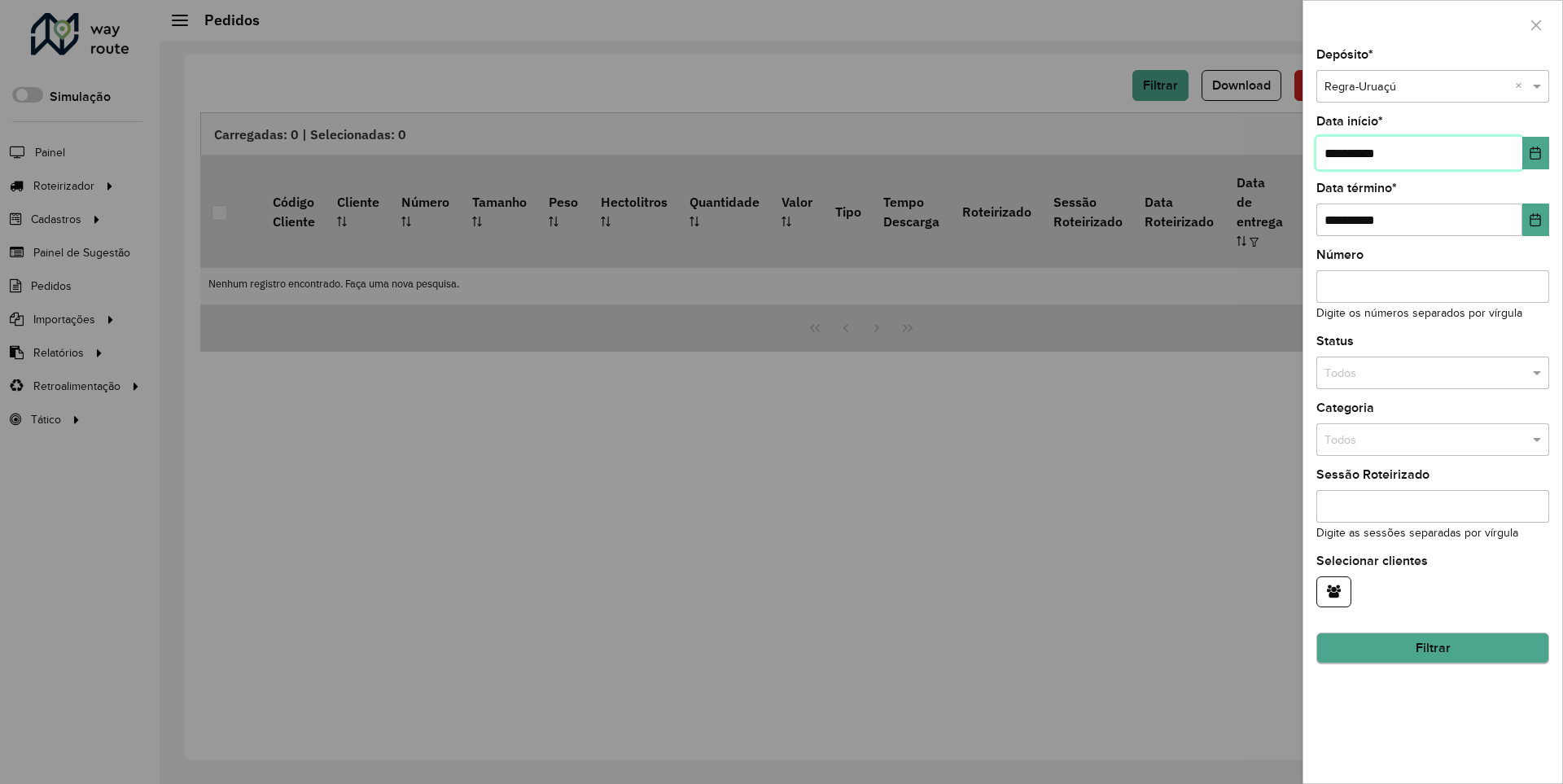
type input "**********"
click at [1431, 648] on button "Filtrar" at bounding box center [1432, 649] width 233 height 31
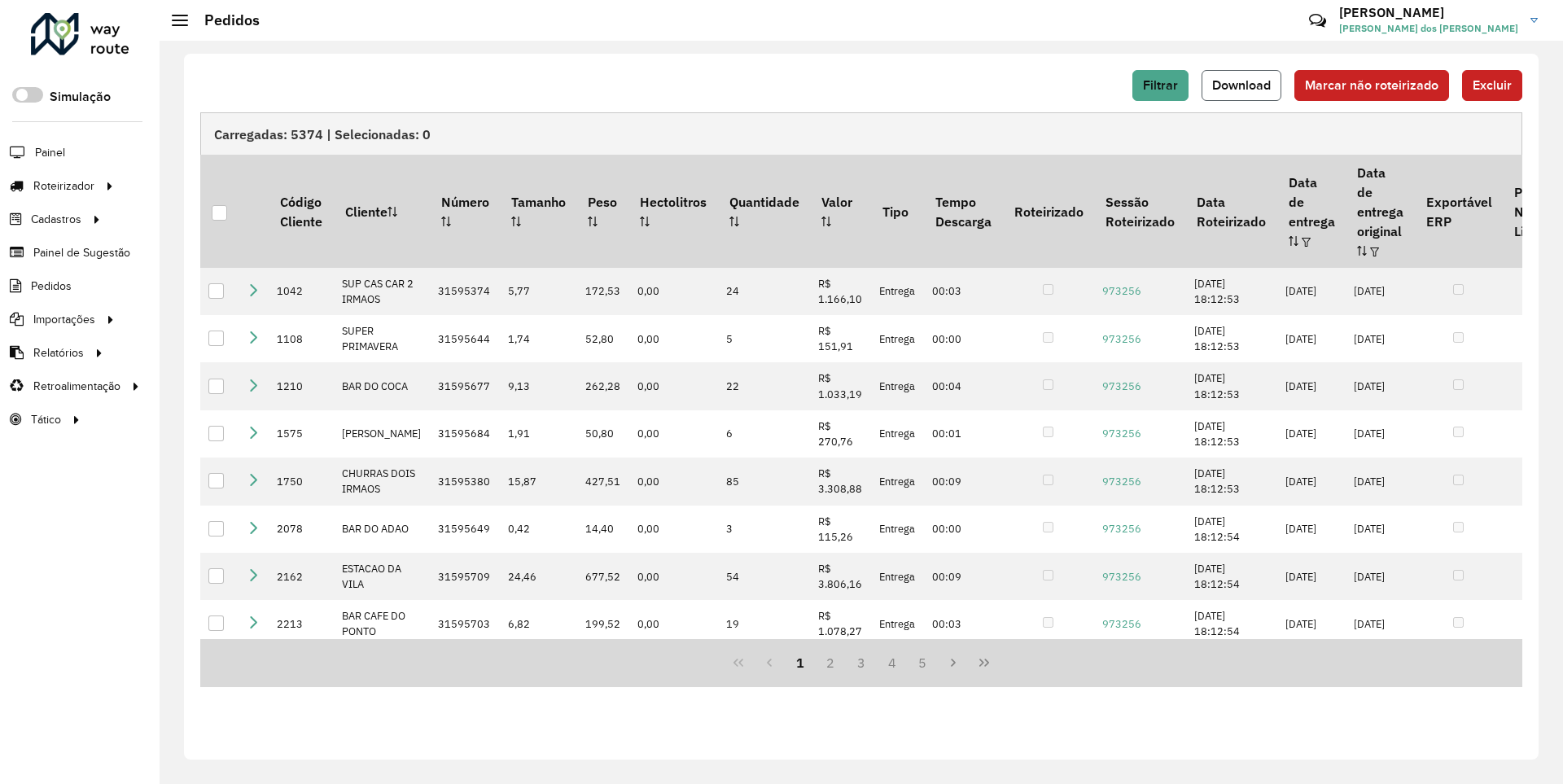
click at [1243, 85] on span "Download" at bounding box center [1241, 85] width 59 height 14
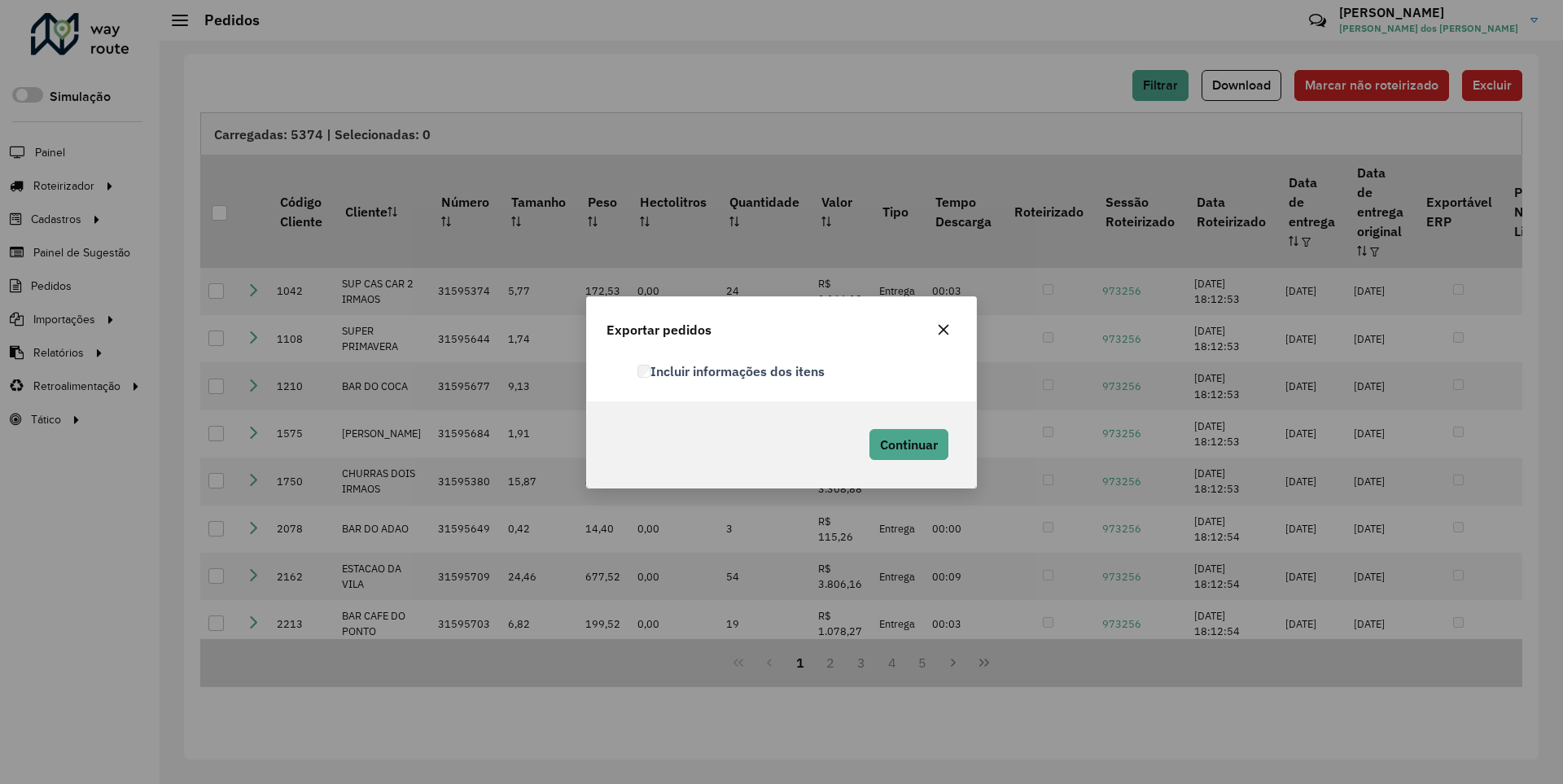
click at [732, 370] on label "Incluir informações dos itens" at bounding box center [730, 371] width 187 height 20
click at [906, 444] on span "Continuar" at bounding box center [909, 444] width 58 height 16
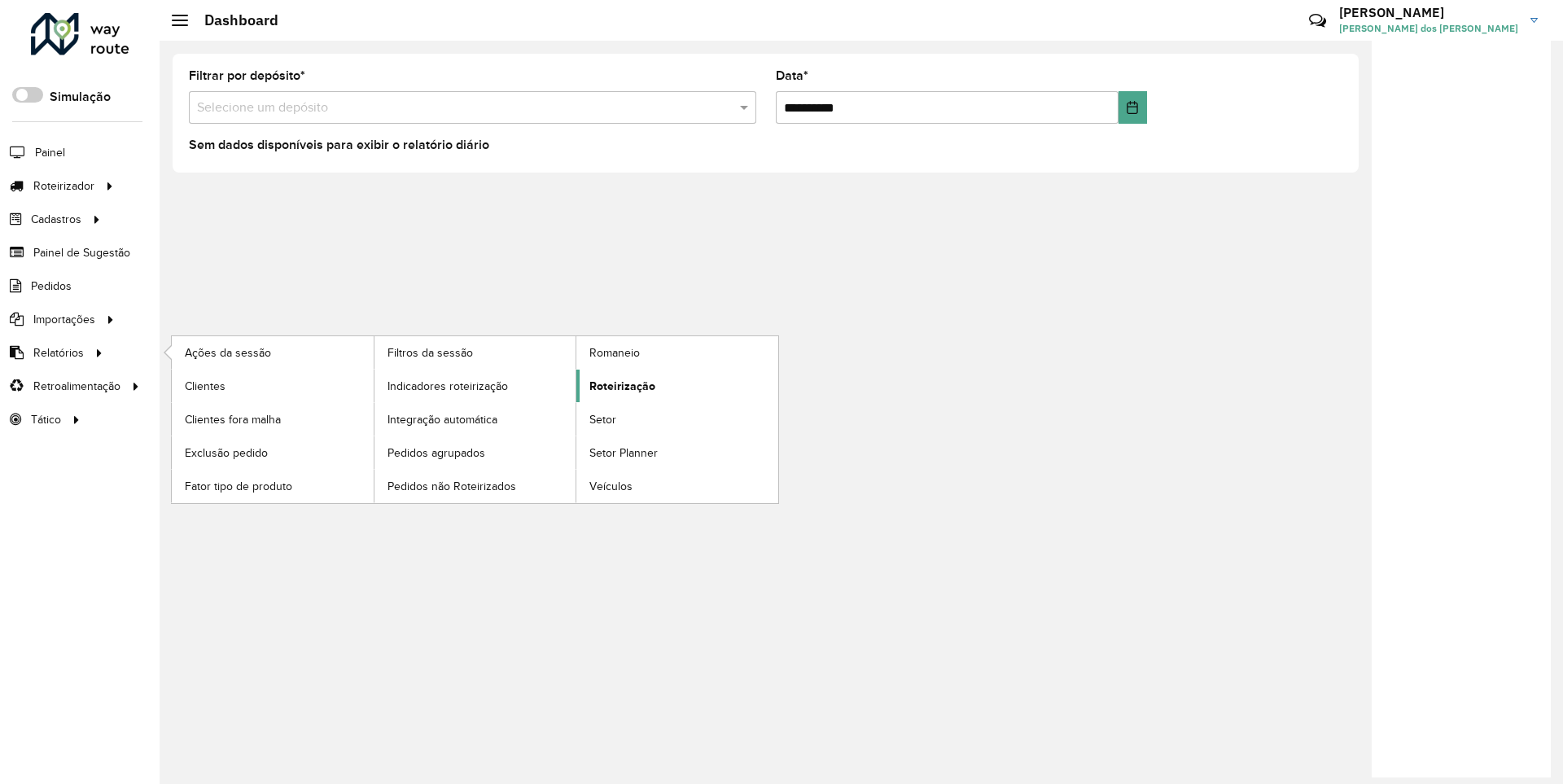
click at [619, 385] on span "Roteirização" at bounding box center [622, 386] width 66 height 17
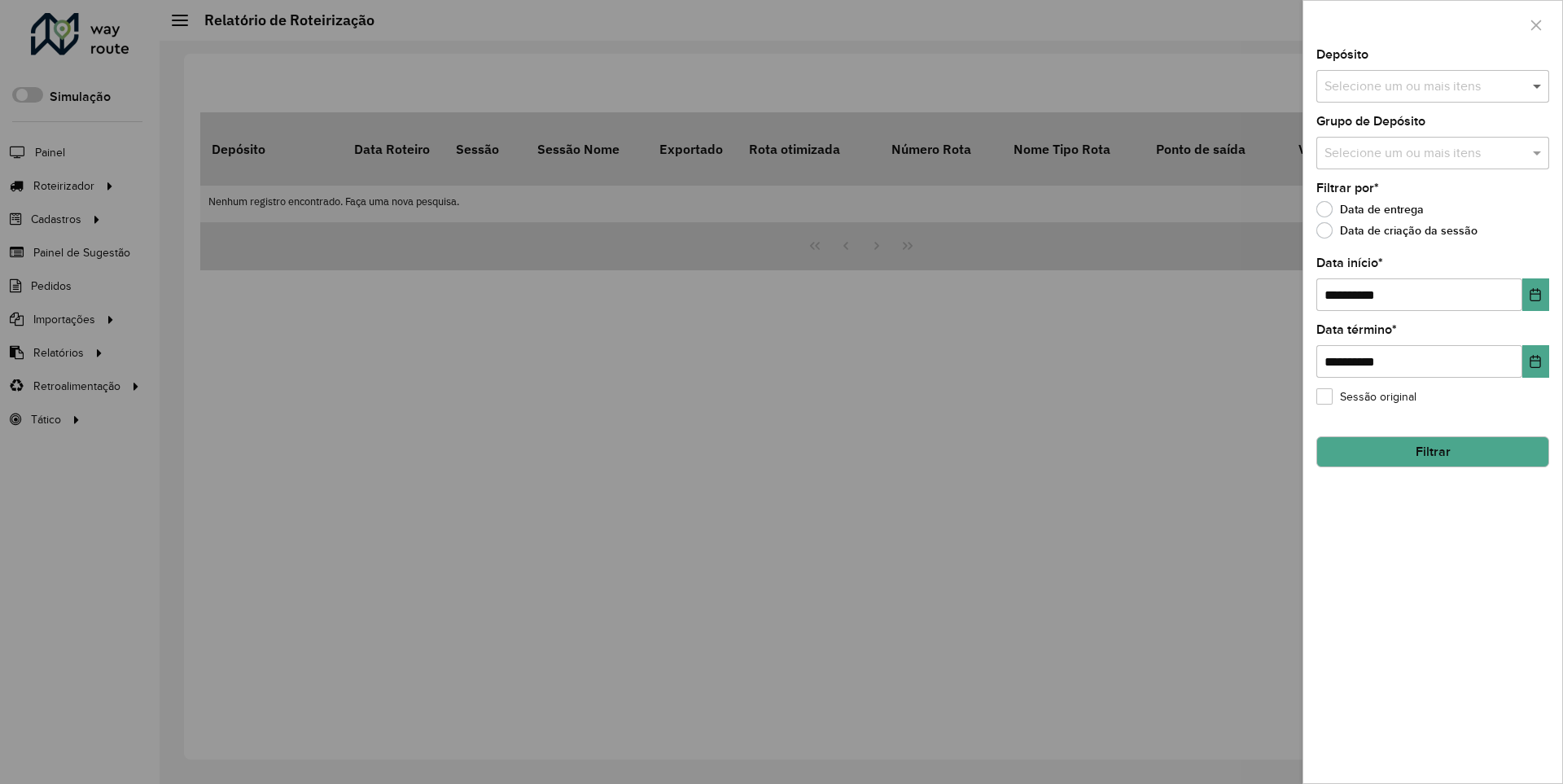
click at [1537, 85] on span at bounding box center [1539, 85] width 21 height 20
click at [1534, 294] on icon "Choose Date" at bounding box center [1536, 294] width 10 height 13
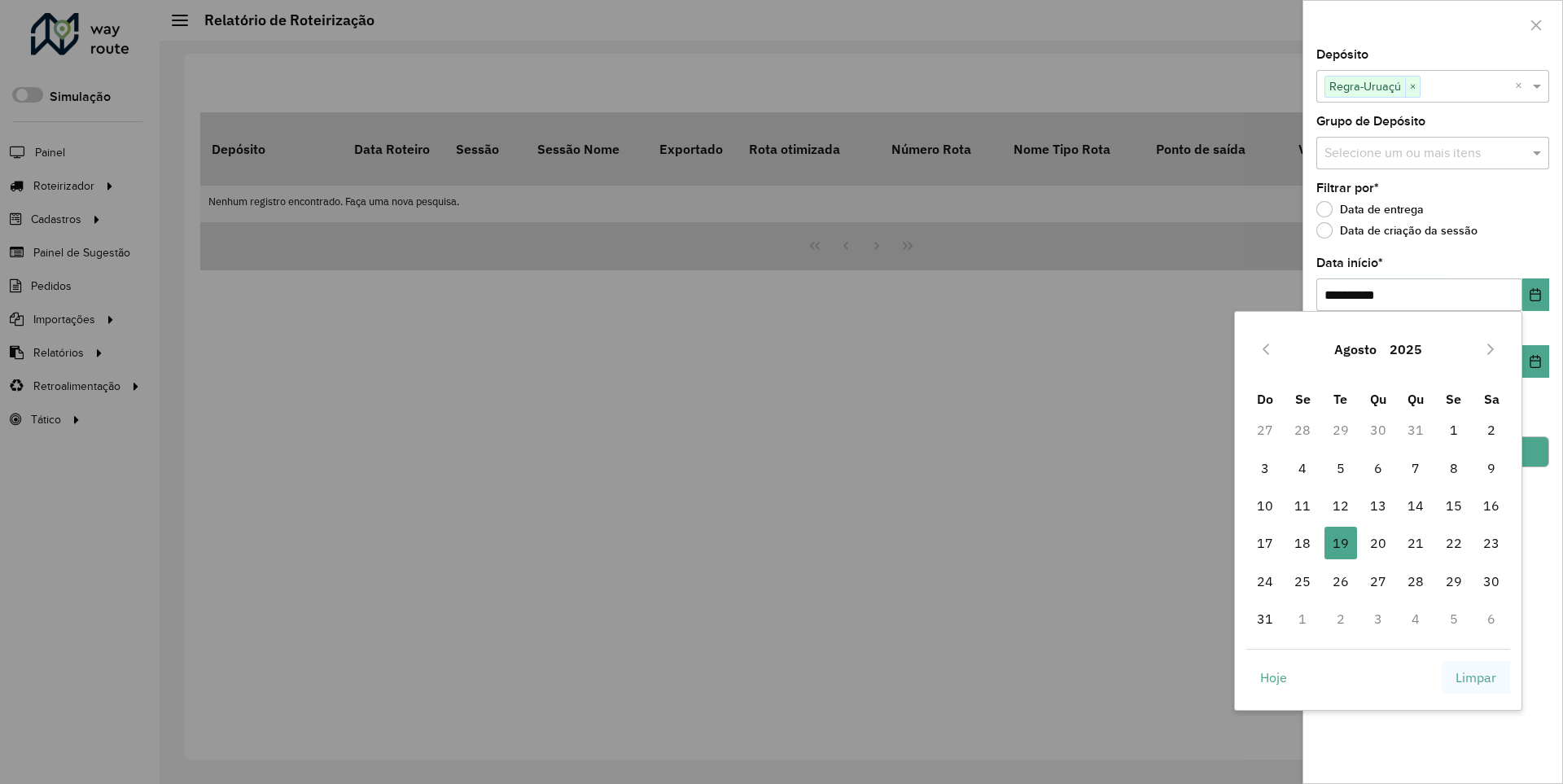
click at [1476, 676] on span "Limpar" at bounding box center [1476, 677] width 41 height 20
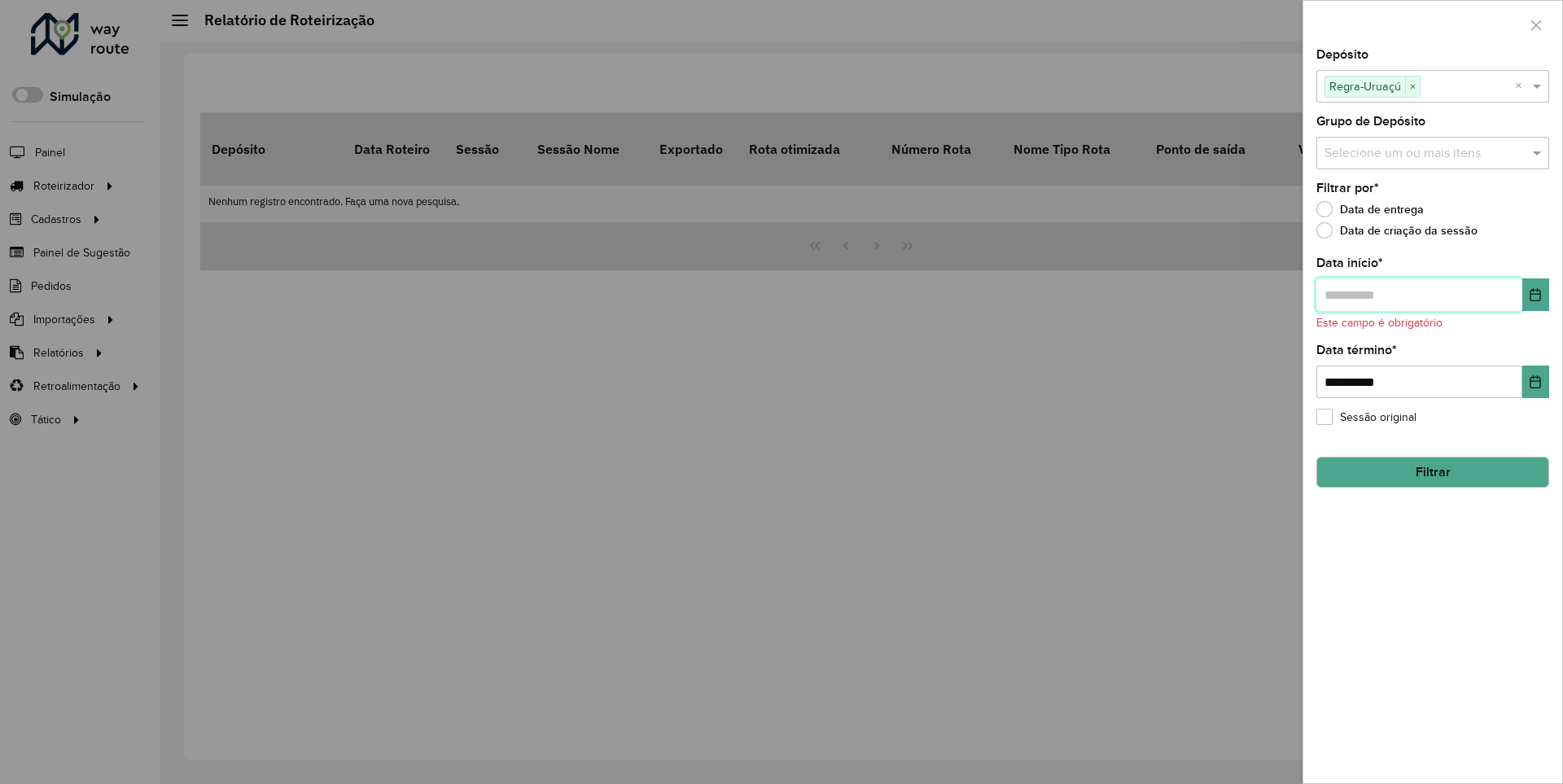
click at [1418, 294] on input "text" at bounding box center [1418, 295] width 206 height 32
type input "**********"
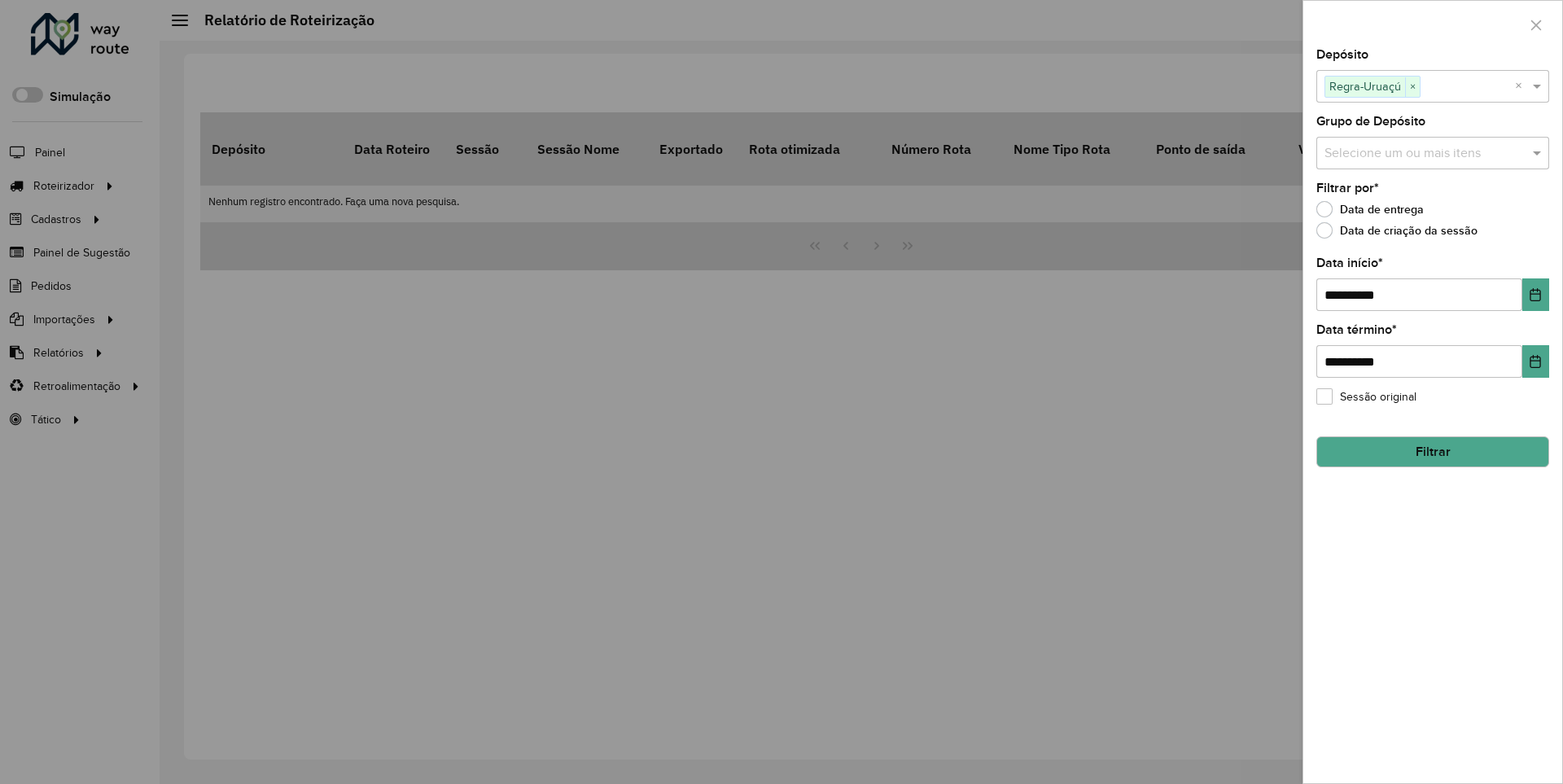
click at [1431, 451] on button "Filtrar" at bounding box center [1432, 451] width 233 height 31
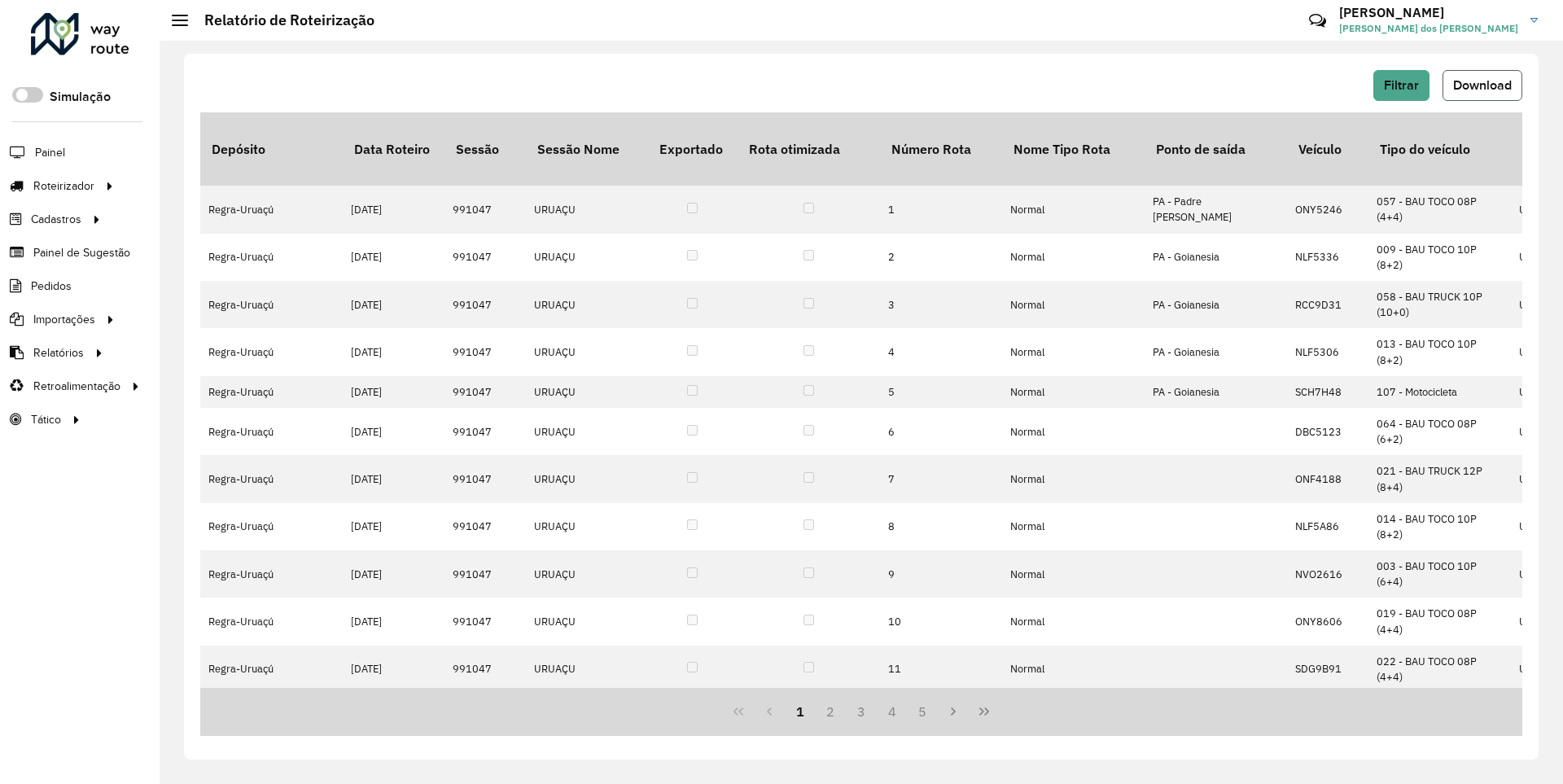
click at [1481, 85] on span "Download" at bounding box center [1482, 85] width 59 height 14
